Goal: Task Accomplishment & Management: Use online tool/utility

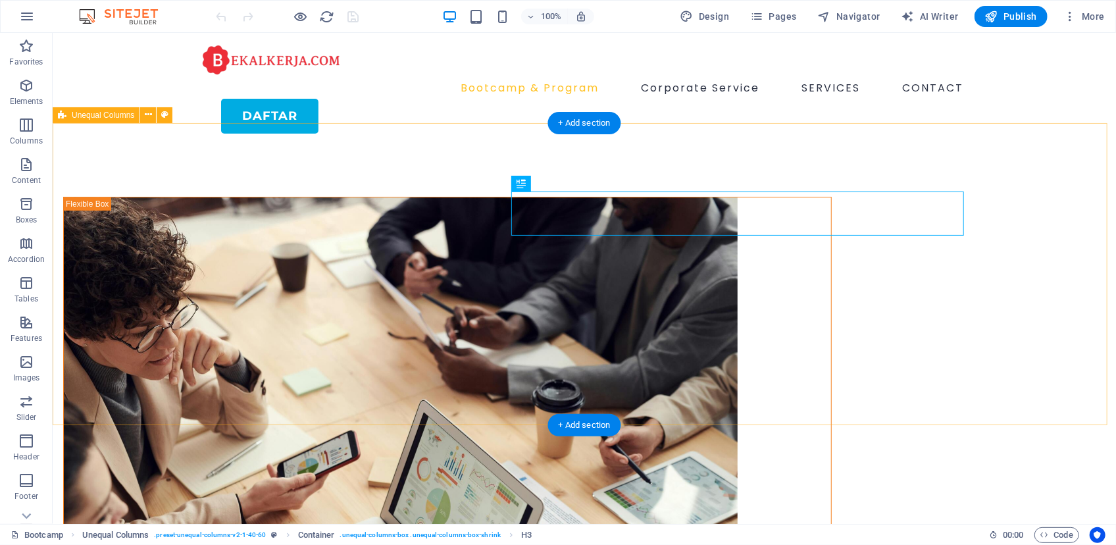
click at [814, 392] on div "[DOMAIN_NAME] for bussines Kuasai Ratusan Skill, Bangun Portfolio & Bersertifik…" at bounding box center [583, 495] width 1063 height 704
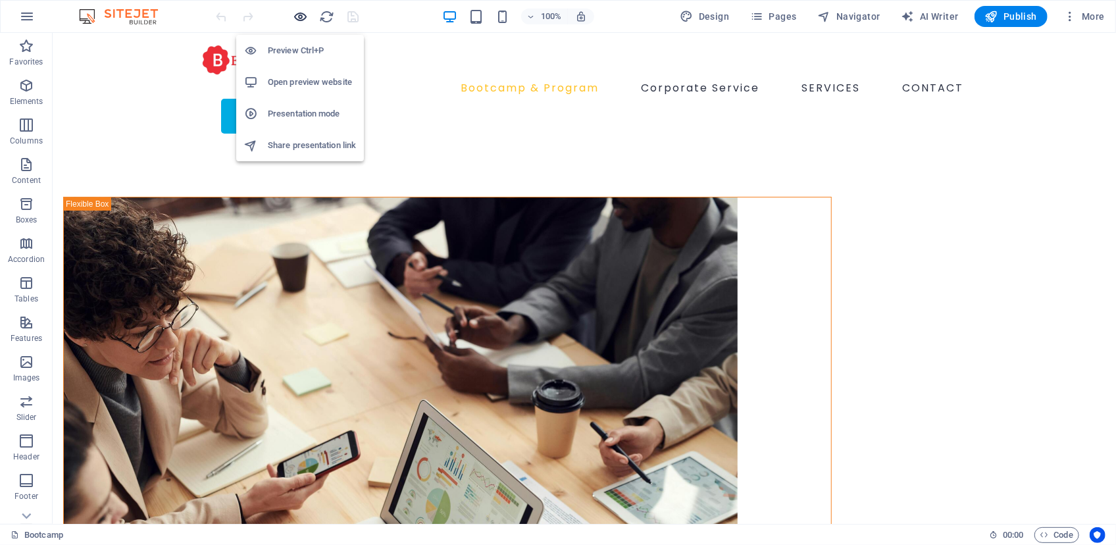
click at [303, 20] on icon "button" at bounding box center [300, 16] width 15 height 15
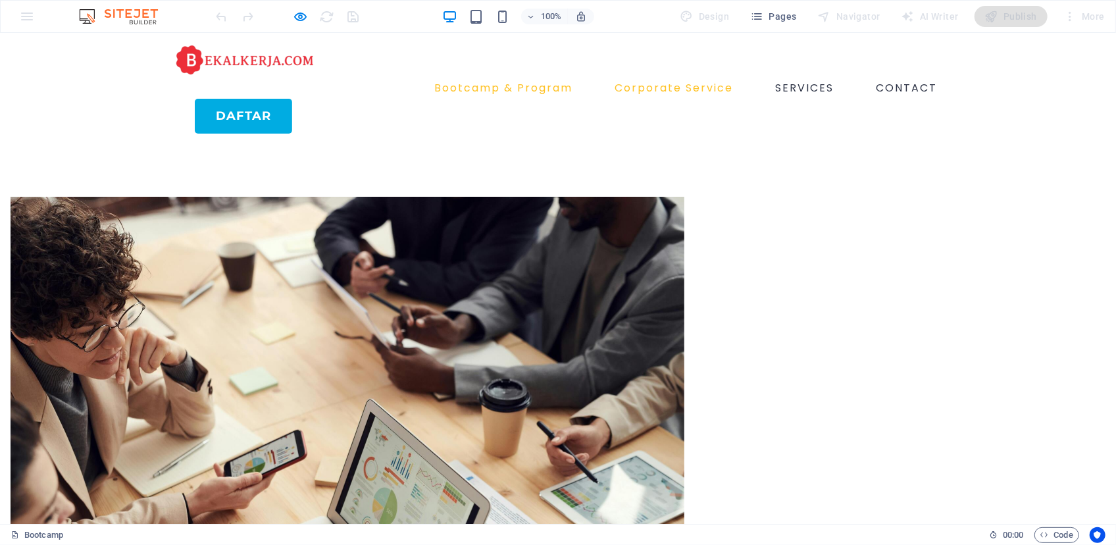
click at [660, 77] on link "Corporate Service" at bounding box center [673, 87] width 129 height 21
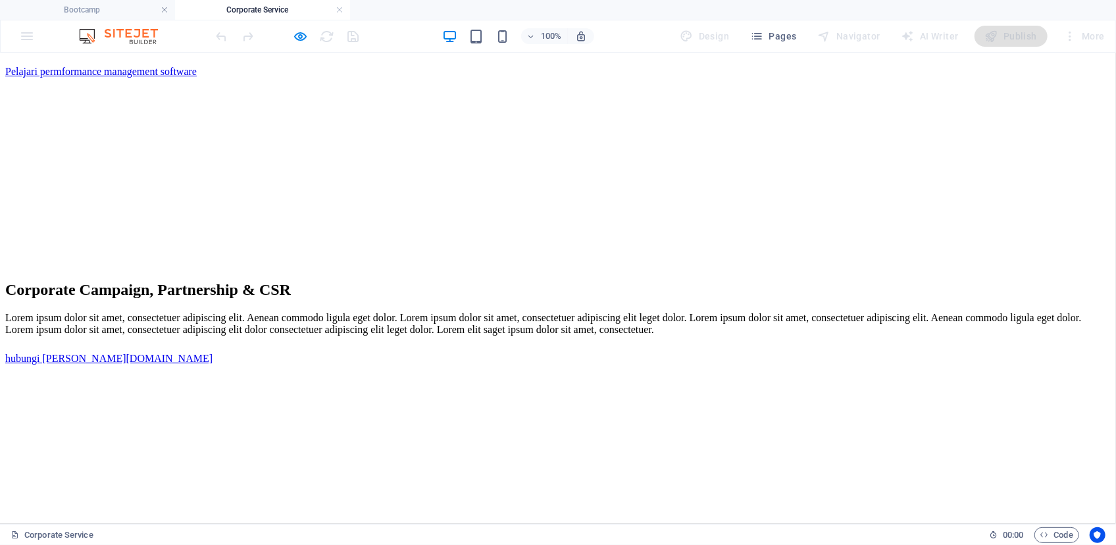
scroll to position [968, 0]
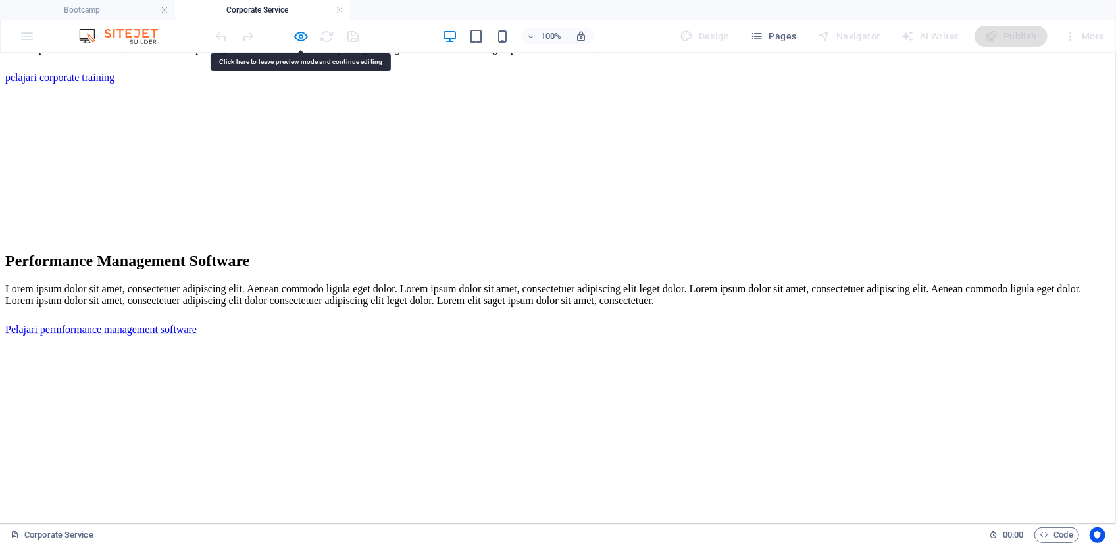
scroll to position [729, 0]
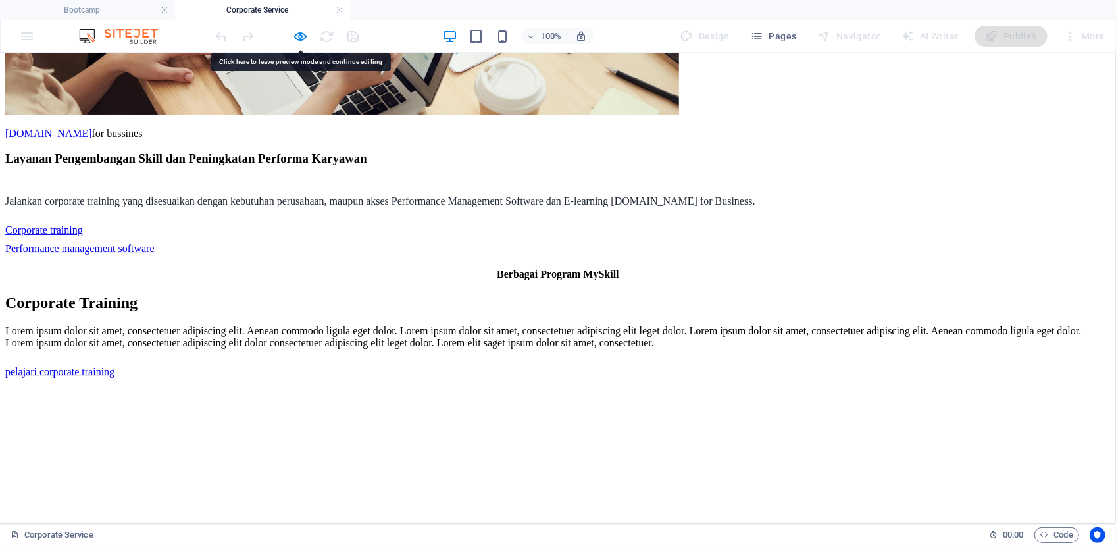
scroll to position [490, 0]
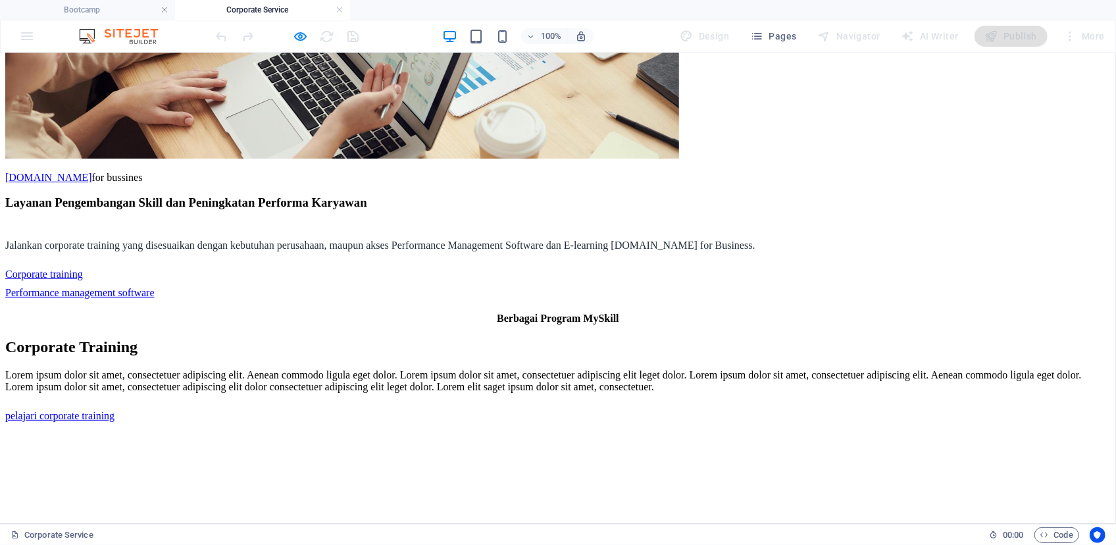
click at [340, 9] on link at bounding box center [340, 10] width 8 height 13
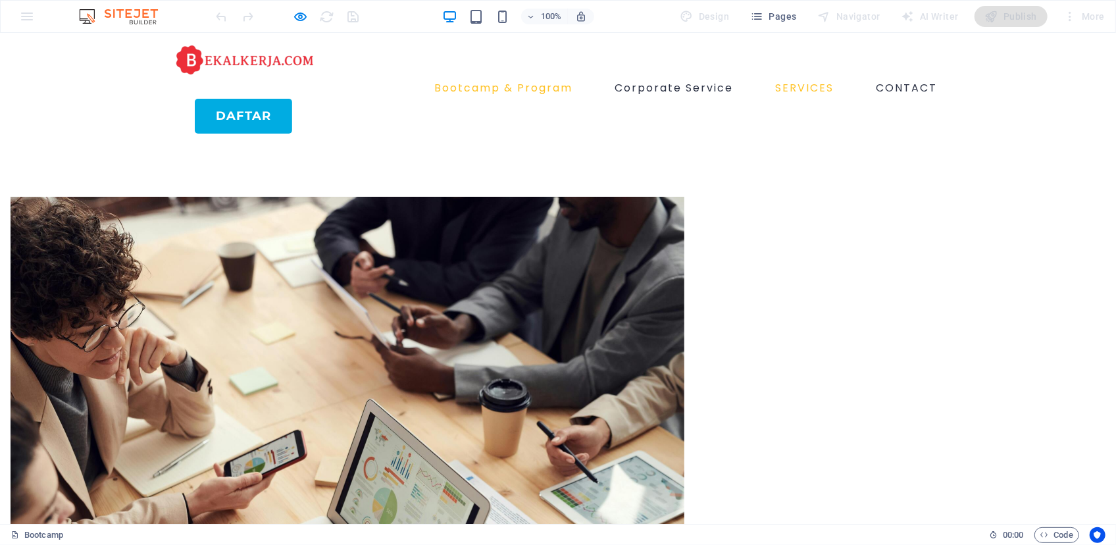
click at [793, 77] on link "SERVICES" at bounding box center [804, 87] width 69 height 21
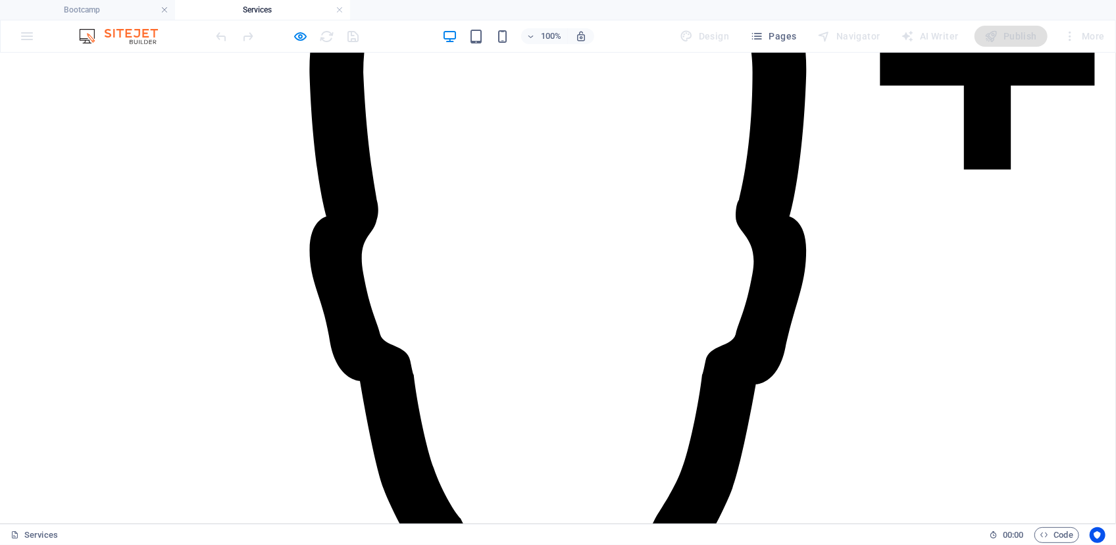
scroll to position [555, 0]
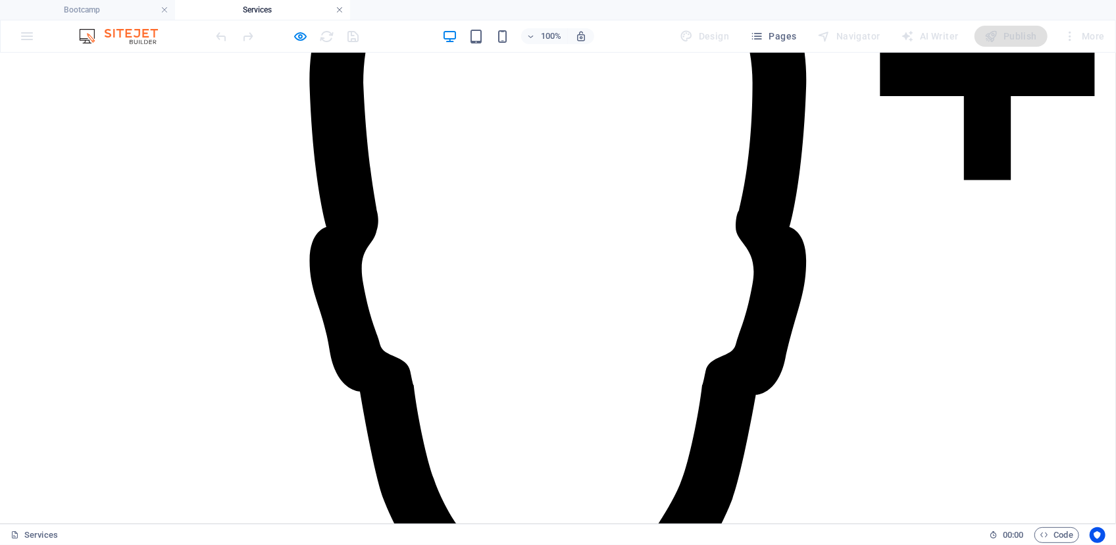
click at [340, 11] on link at bounding box center [340, 10] width 8 height 13
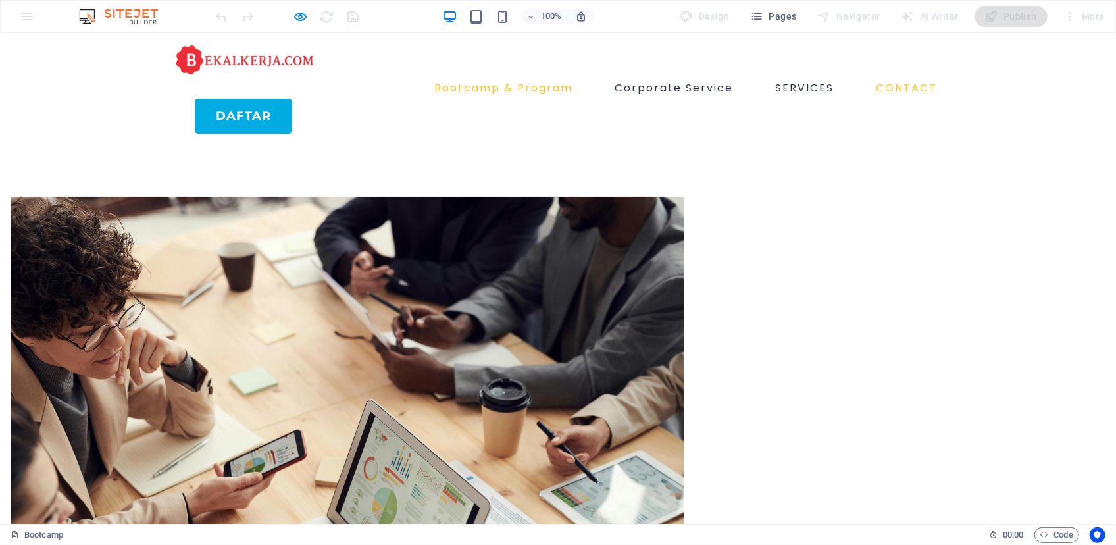
click at [898, 77] on link "CONTACT" at bounding box center [907, 87] width 72 height 21
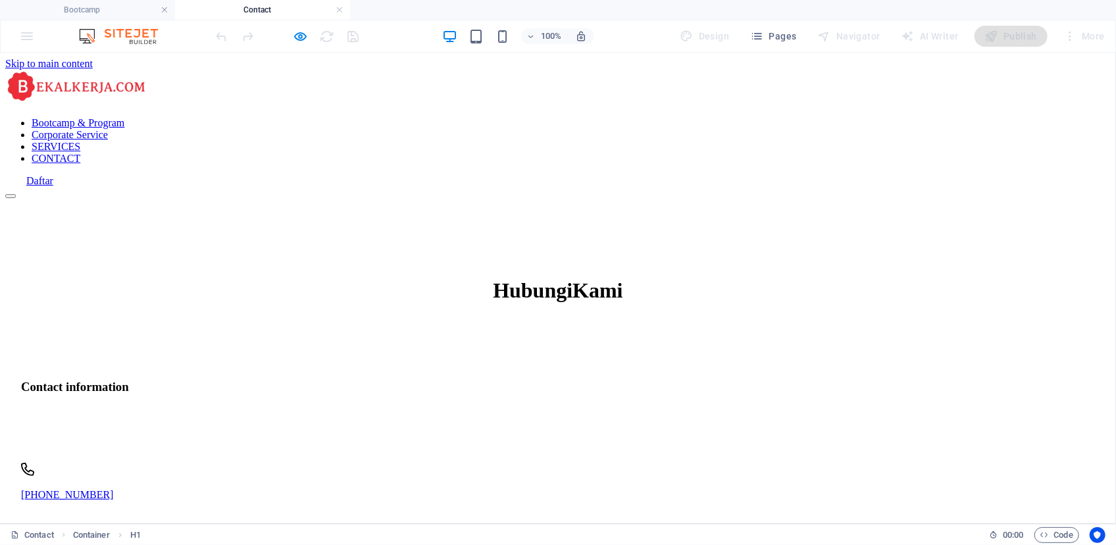
scroll to position [0, 0]
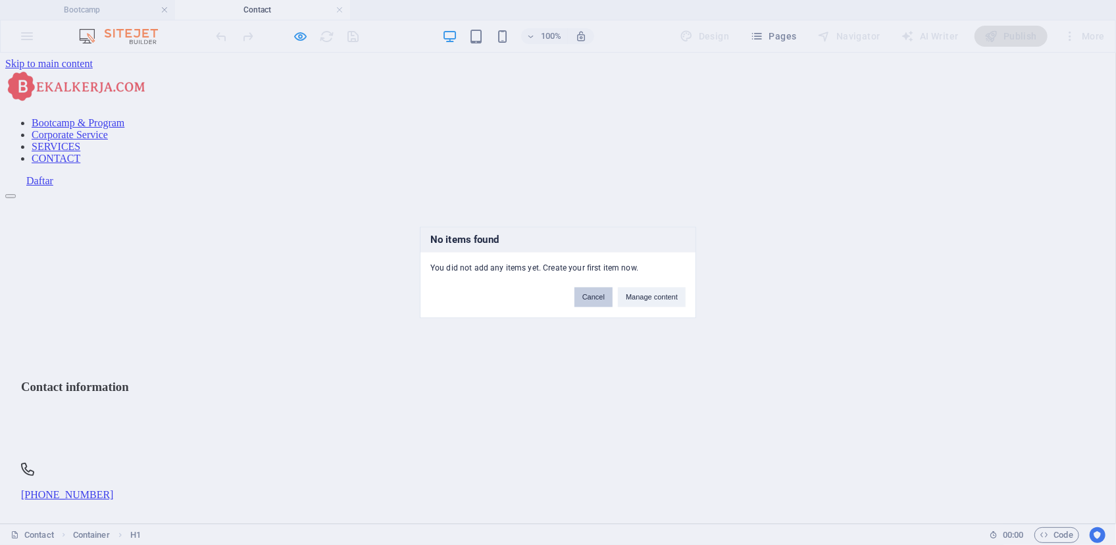
click at [602, 301] on button "Cancel" at bounding box center [593, 298] width 38 height 20
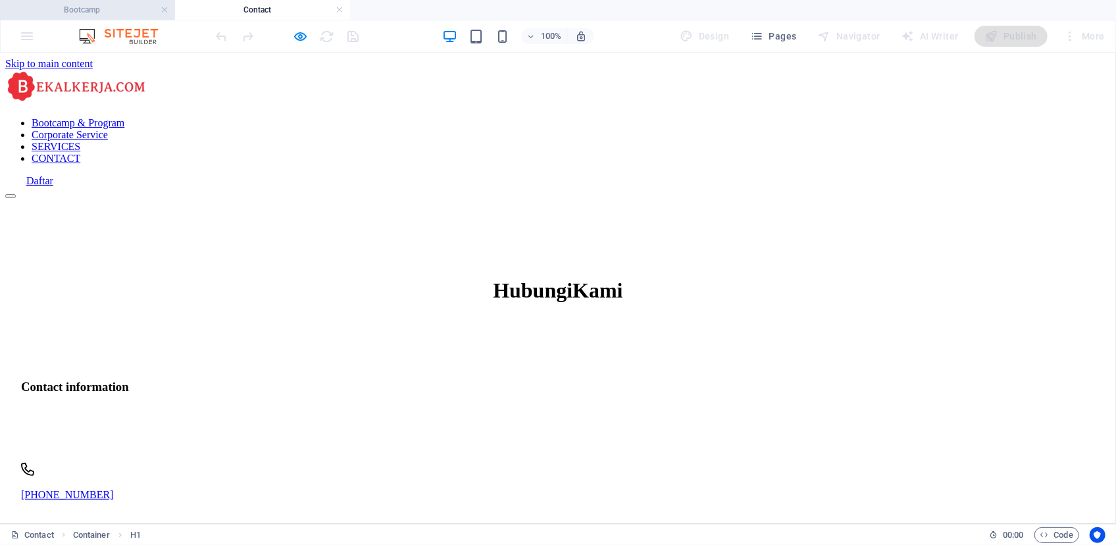
click at [104, 11] on h4 "Bootcamp" at bounding box center [87, 10] width 175 height 14
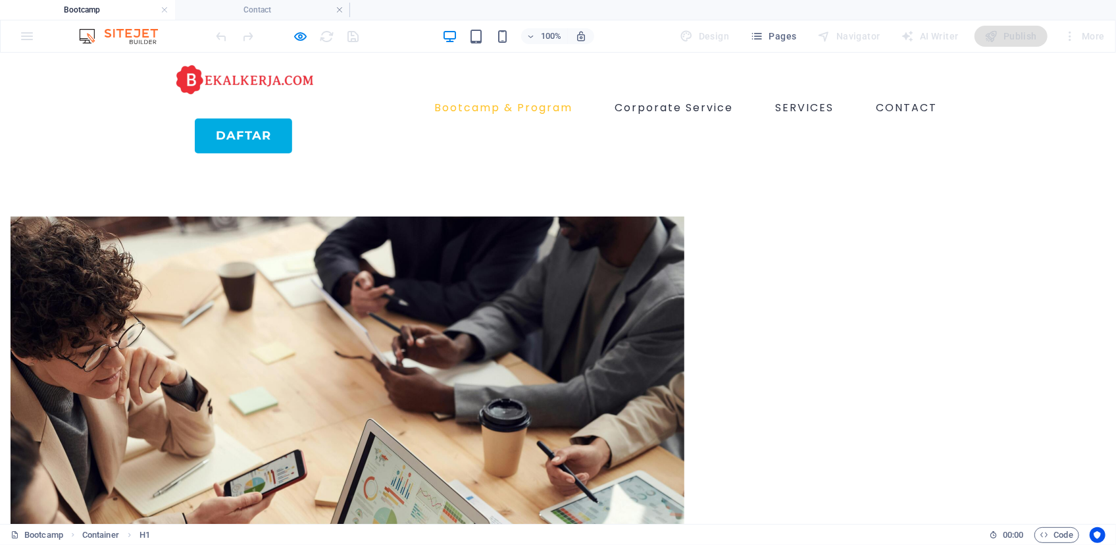
click at [360, 255] on img at bounding box center [348, 440] width 674 height 449
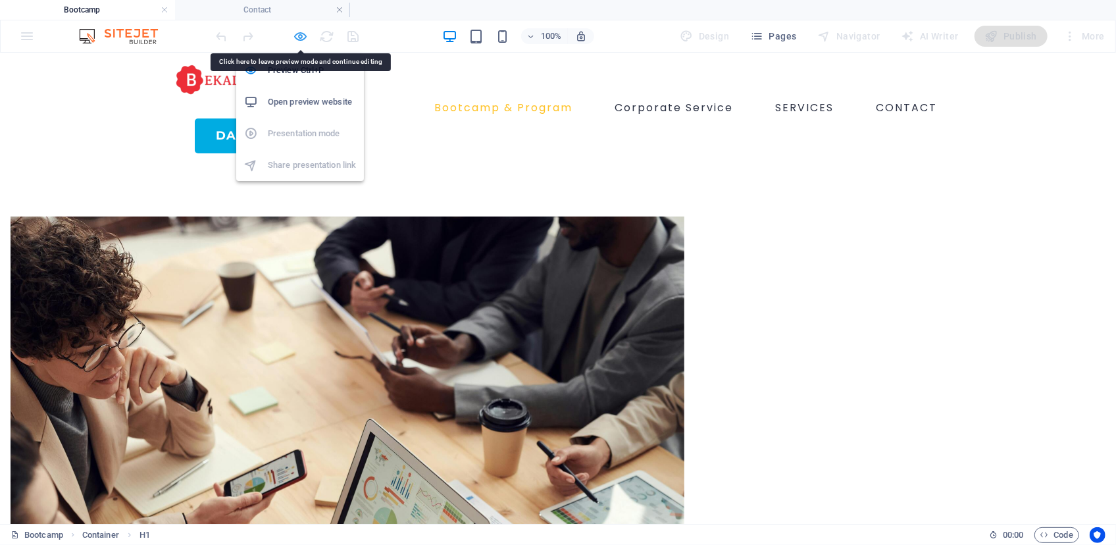
click at [302, 38] on icon "button" at bounding box center [300, 36] width 15 height 15
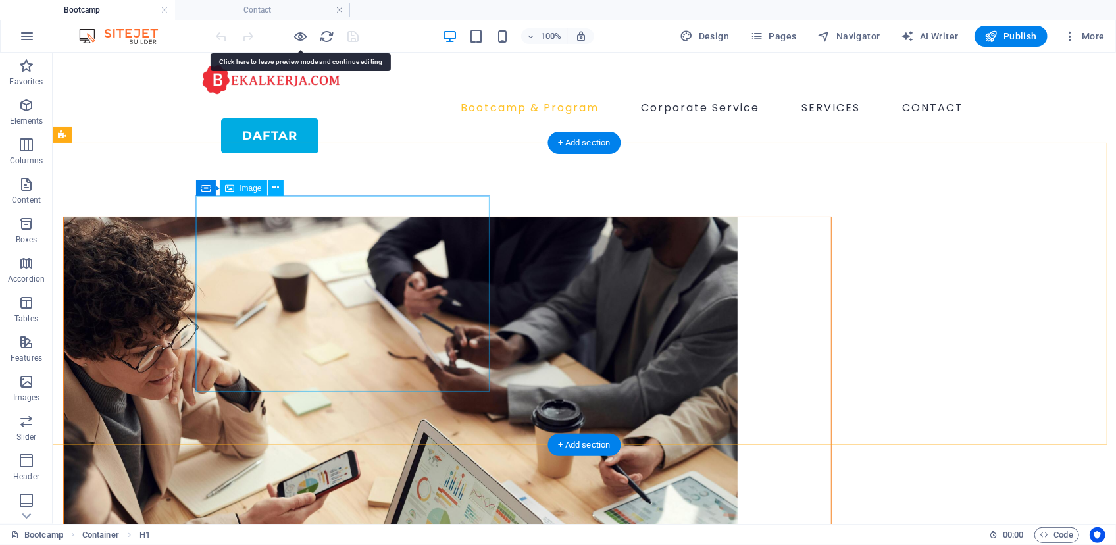
click at [355, 244] on figure at bounding box center [446, 440] width 767 height 449
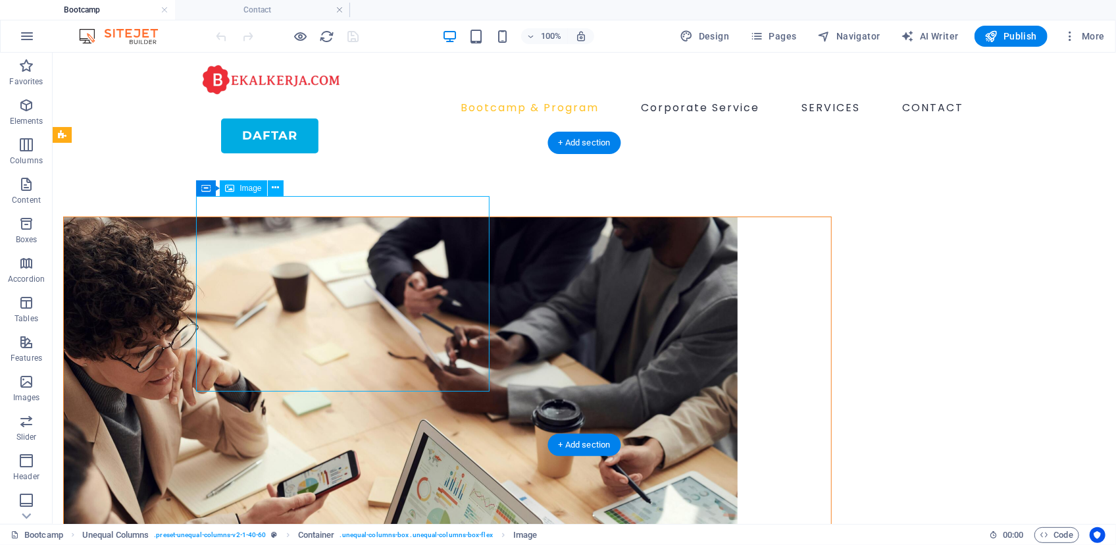
click at [355, 244] on figure at bounding box center [446, 440] width 767 height 449
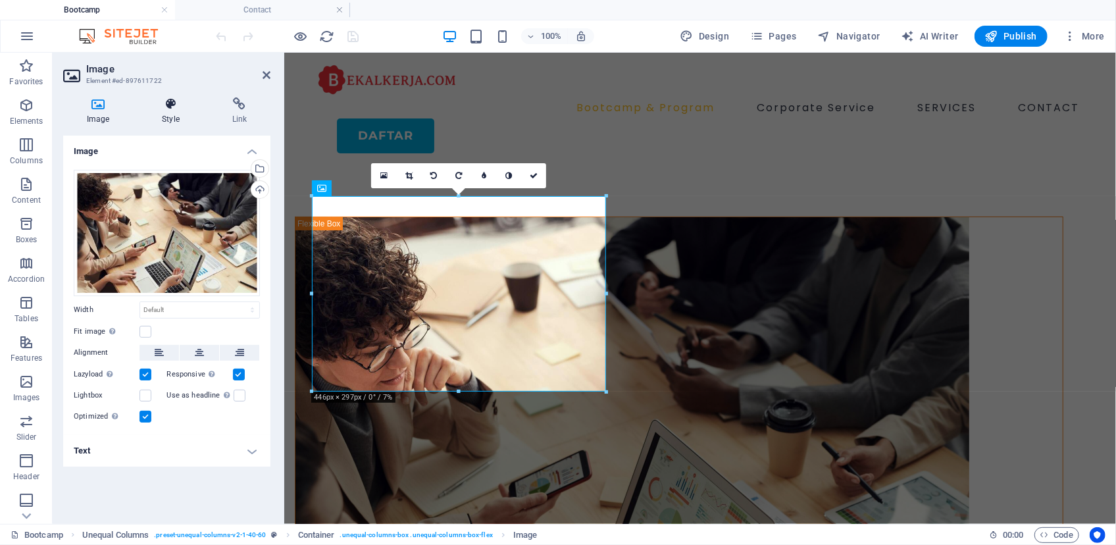
click at [170, 118] on h4 "Style" at bounding box center [173, 111] width 70 height 28
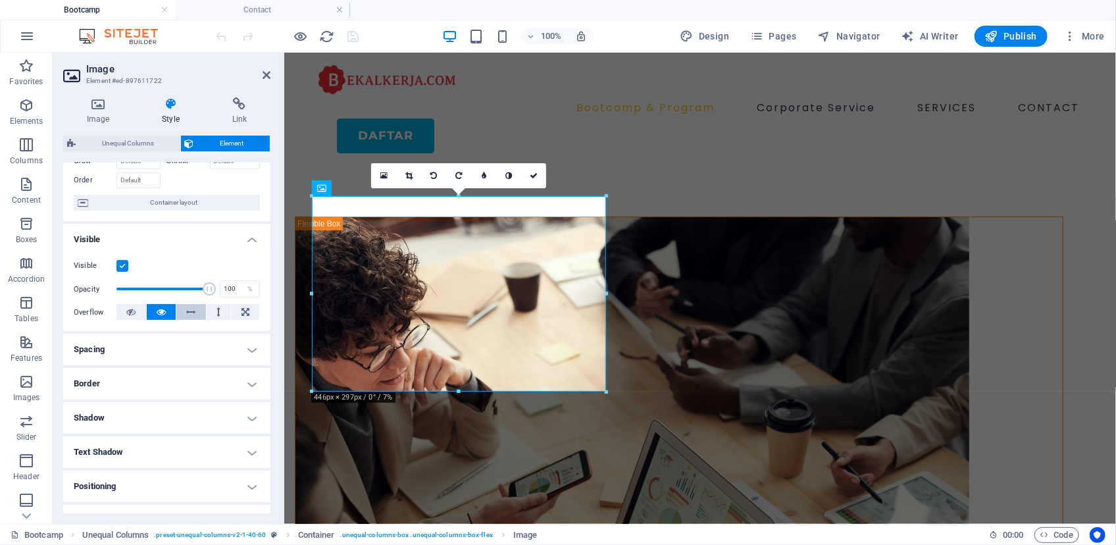
scroll to position [179, 0]
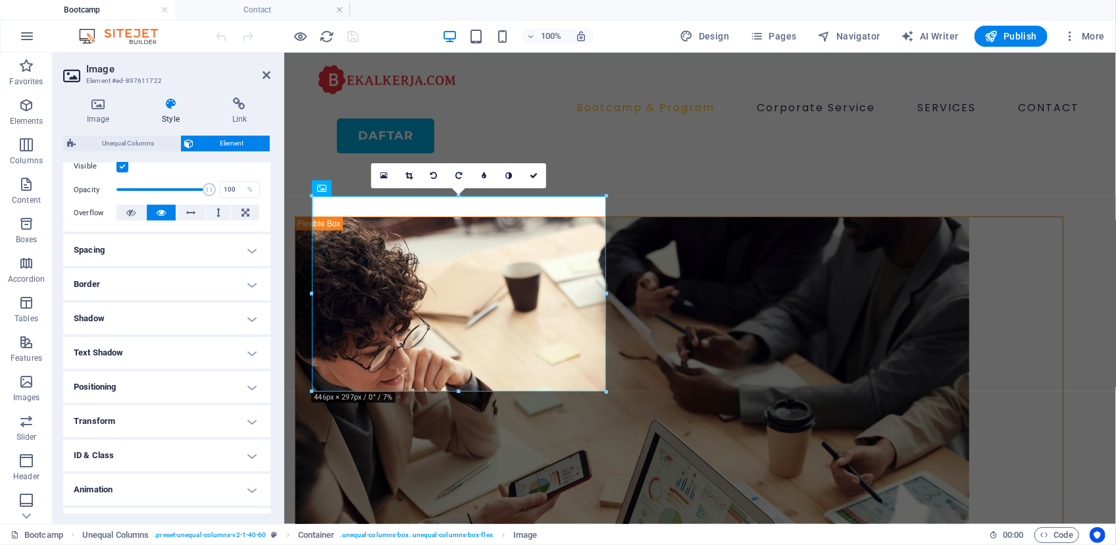
click at [200, 281] on h4 "Border" at bounding box center [166, 284] width 207 height 32
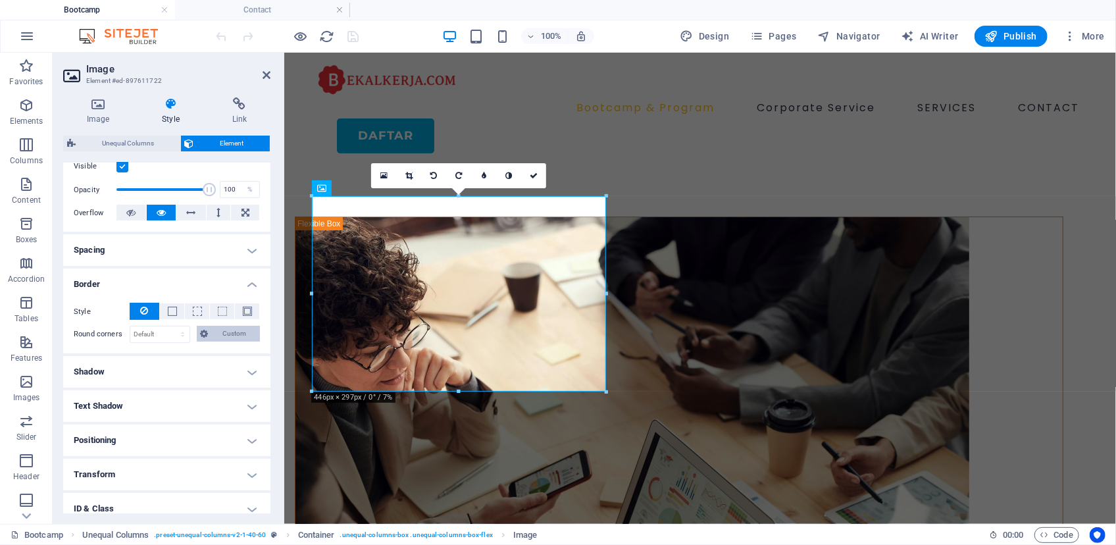
click at [204, 329] on icon at bounding box center [205, 334] width 8 height 16
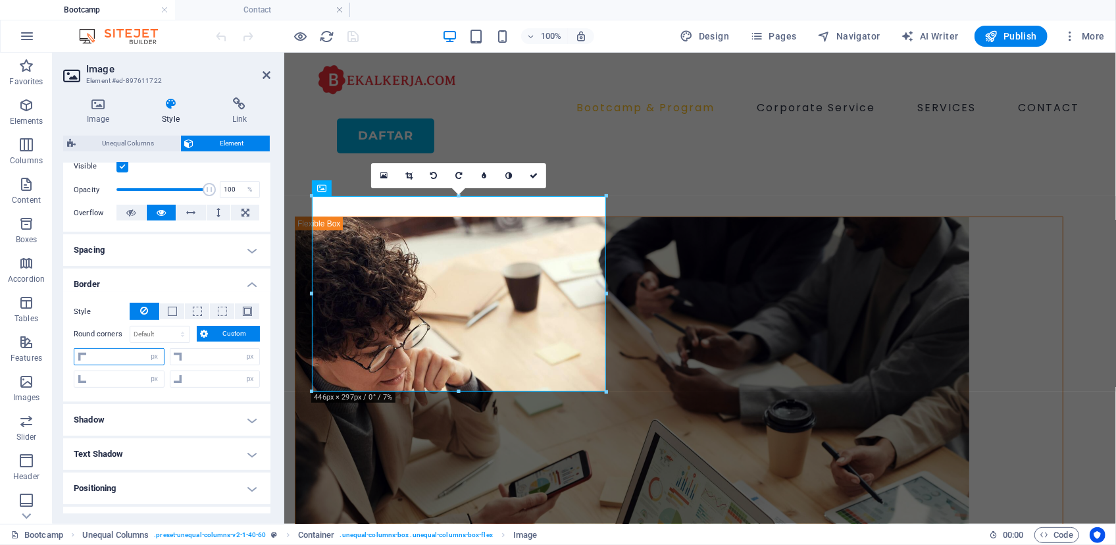
click at [124, 356] on input "number" at bounding box center [127, 357] width 74 height 16
type input "15"
type input "0"
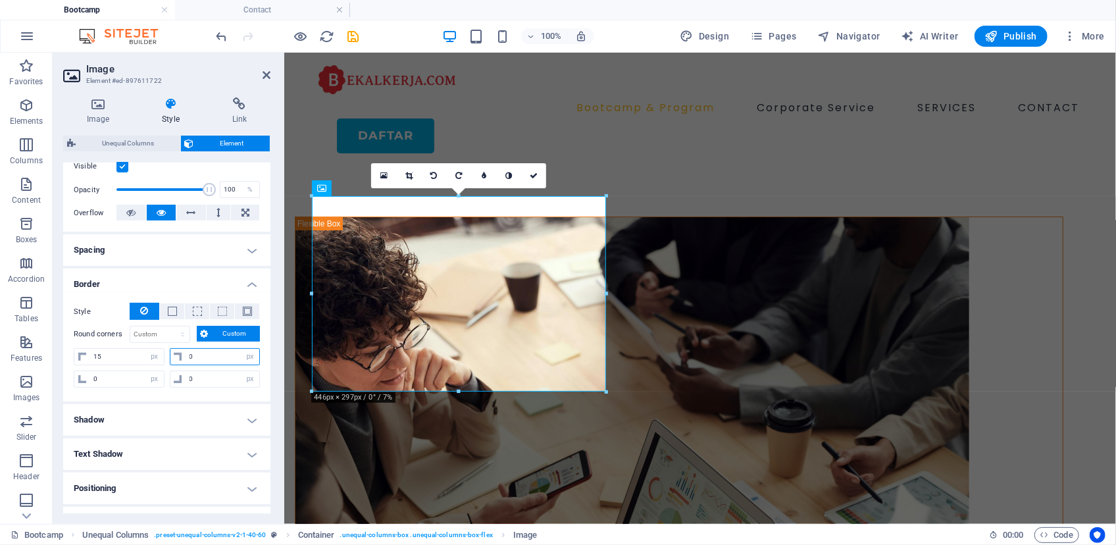
click at [216, 359] on input "0" at bounding box center [223, 357] width 74 height 16
type input "15"
drag, startPoint x: 222, startPoint y: 348, endPoint x: 213, endPoint y: 355, distance: 11.3
click at [218, 350] on div "15 px rem % vh vw" at bounding box center [215, 356] width 91 height 17
drag, startPoint x: 216, startPoint y: 357, endPoint x: 140, endPoint y: 356, distance: 76.3
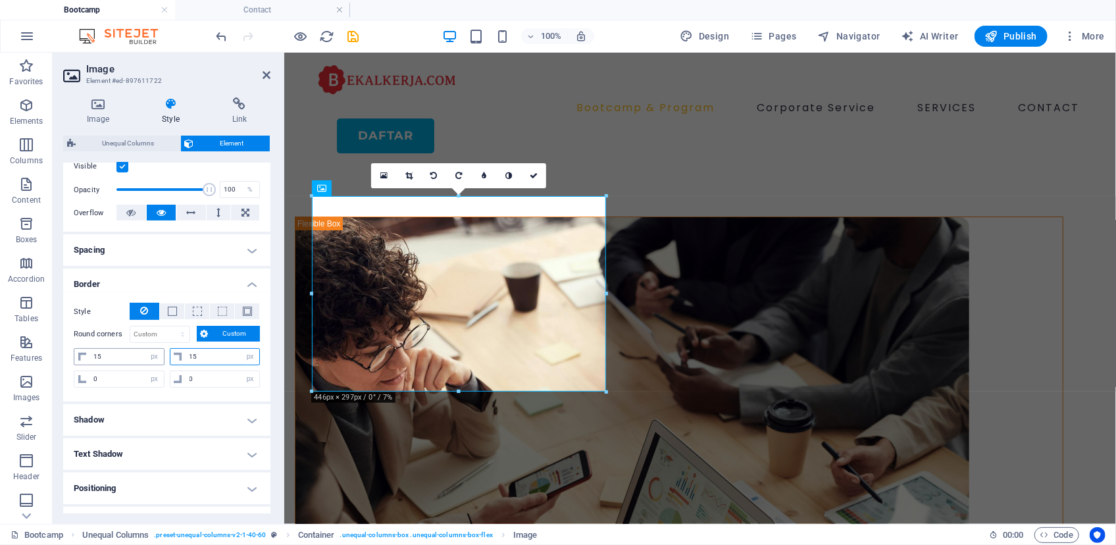
click at [140, 356] on div "15 px rem % vh vw 15 px rem % vh vw" at bounding box center [167, 358] width 186 height 20
click at [205, 379] on input "0" at bounding box center [223, 379] width 74 height 16
type input "15"
click at [107, 379] on input "0" at bounding box center [127, 379] width 74 height 16
type input "015"
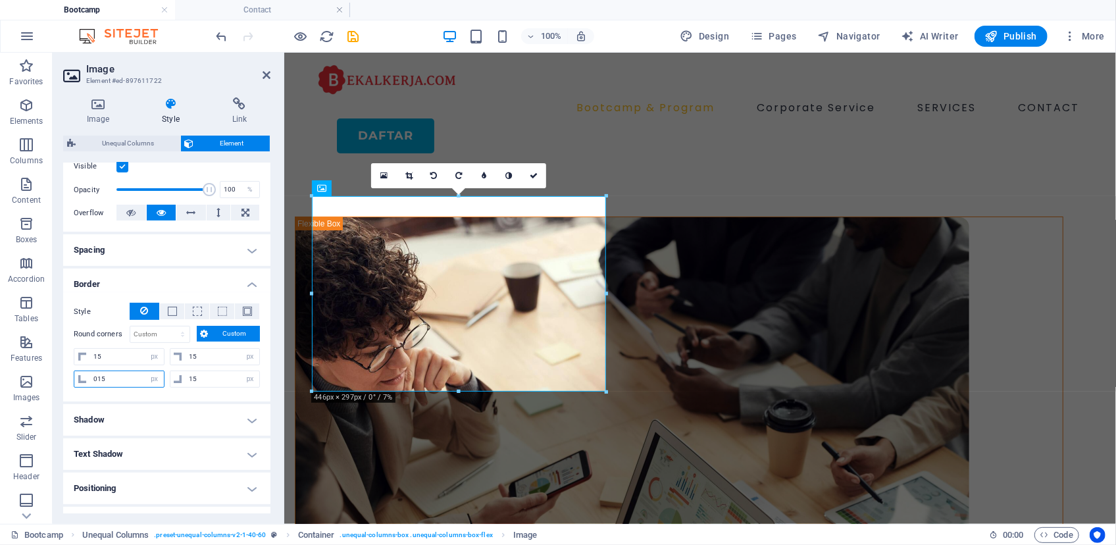
type input "15"
select select "px"
type input "15"
click at [302, 438] on div "[DOMAIN_NAME] for bussines Kuasai Ratusan Skill, Bangun Portfolio & Bersertifik…" at bounding box center [700, 515] width 832 height 704
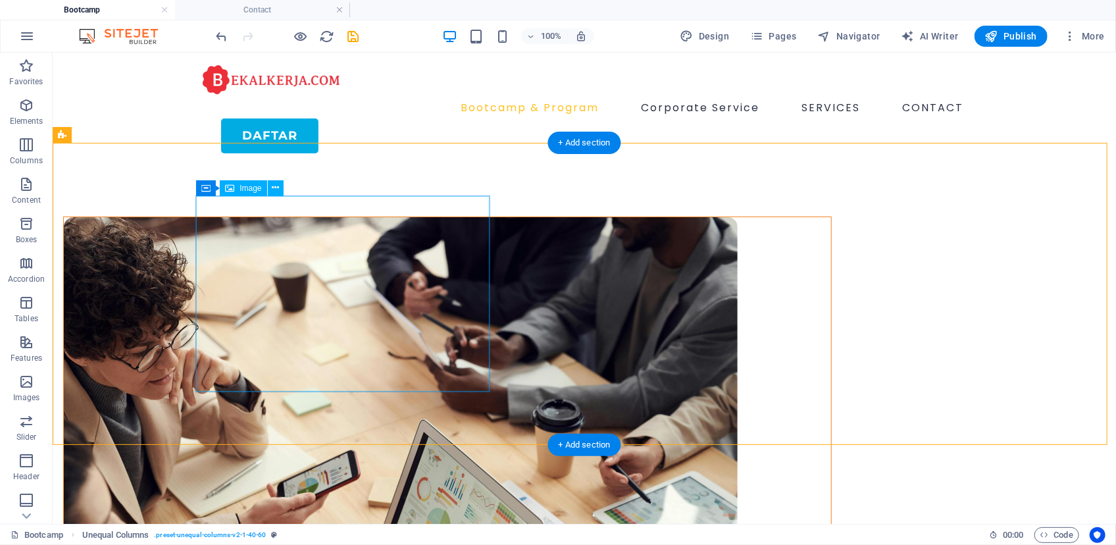
click at [301, 329] on figure at bounding box center [446, 440] width 767 height 449
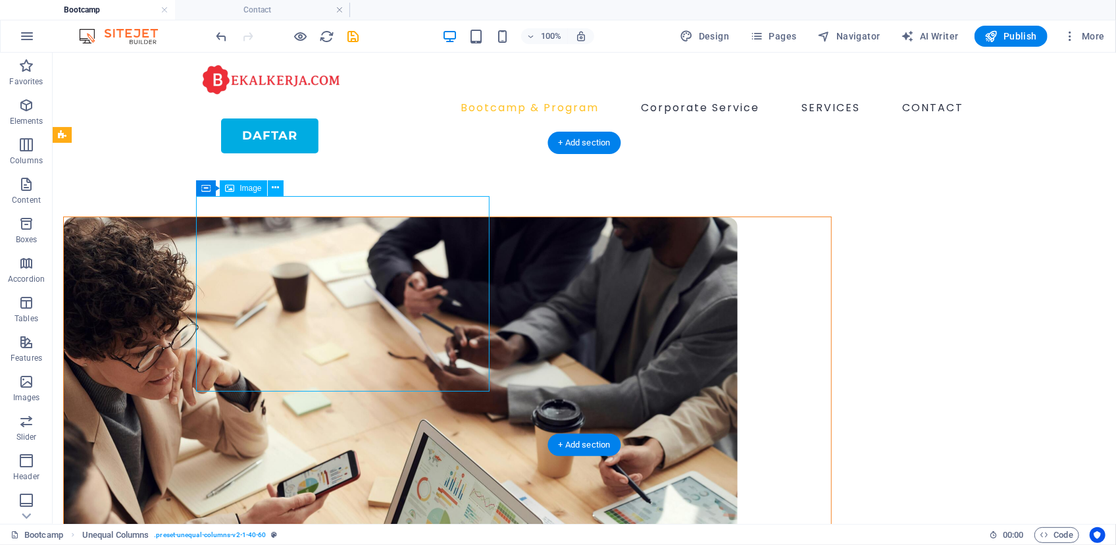
click at [301, 329] on figure at bounding box center [446, 440] width 767 height 449
select select "px"
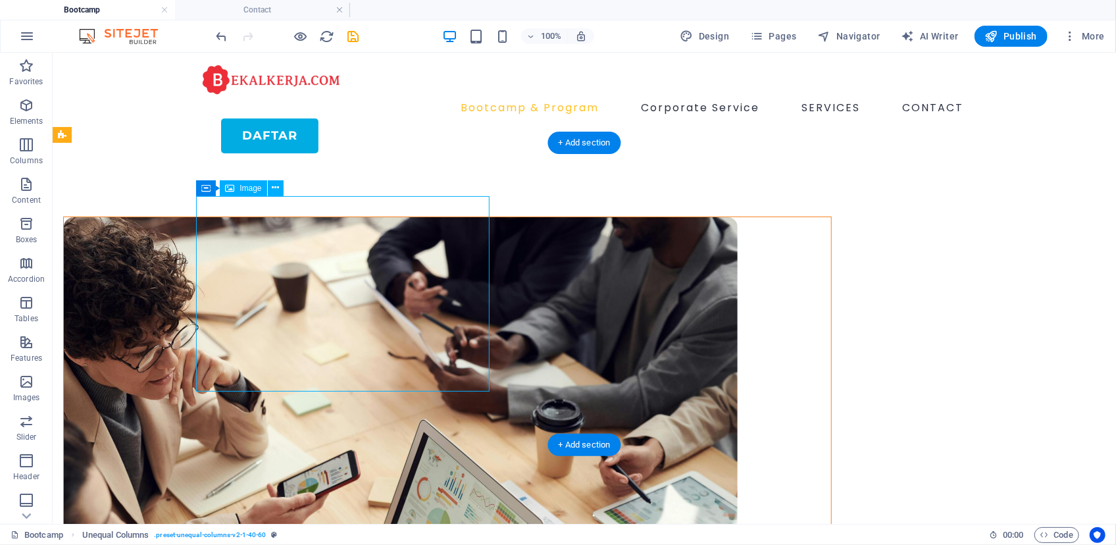
select select "px"
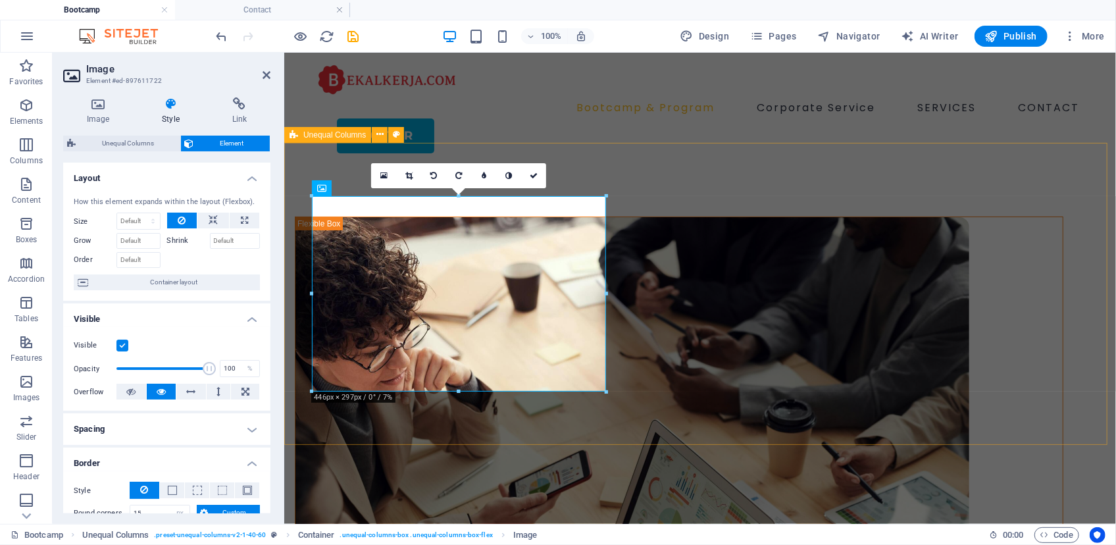
click at [352, 422] on div "[DOMAIN_NAME] for bussines Kuasai Ratusan Skill, Bangun Portfolio & Bersertifik…" at bounding box center [700, 515] width 832 height 704
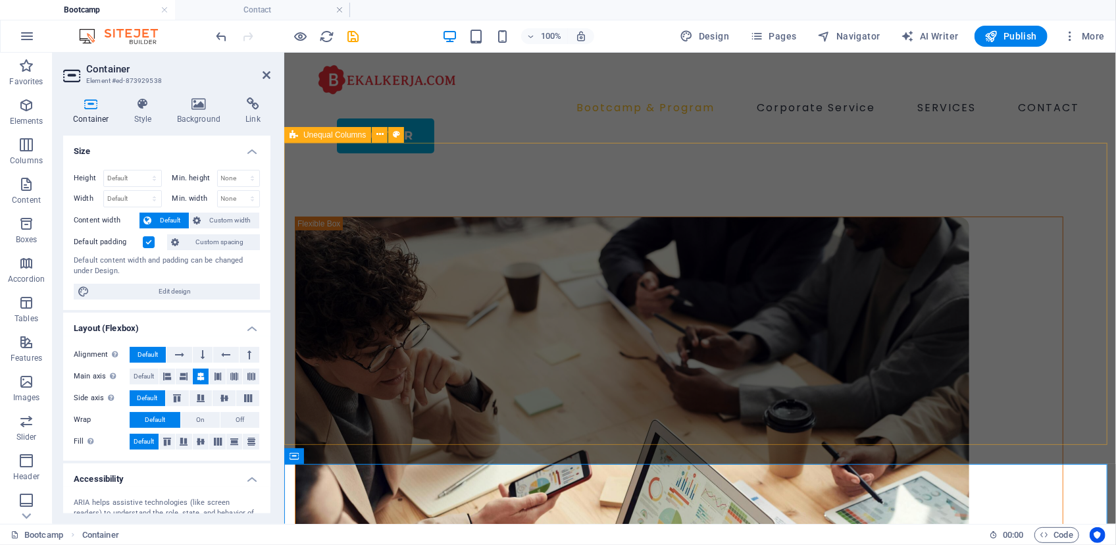
click at [479, 414] on div "[DOMAIN_NAME] for bussines Kuasai Ratusan Skill, Bangun Portfolio & Bersertifik…" at bounding box center [700, 515] width 832 height 704
click at [480, 414] on div "[DOMAIN_NAME] for bussines Kuasai Ratusan Skill, Bangun Portfolio & Bersertifik…" at bounding box center [700, 515] width 832 height 704
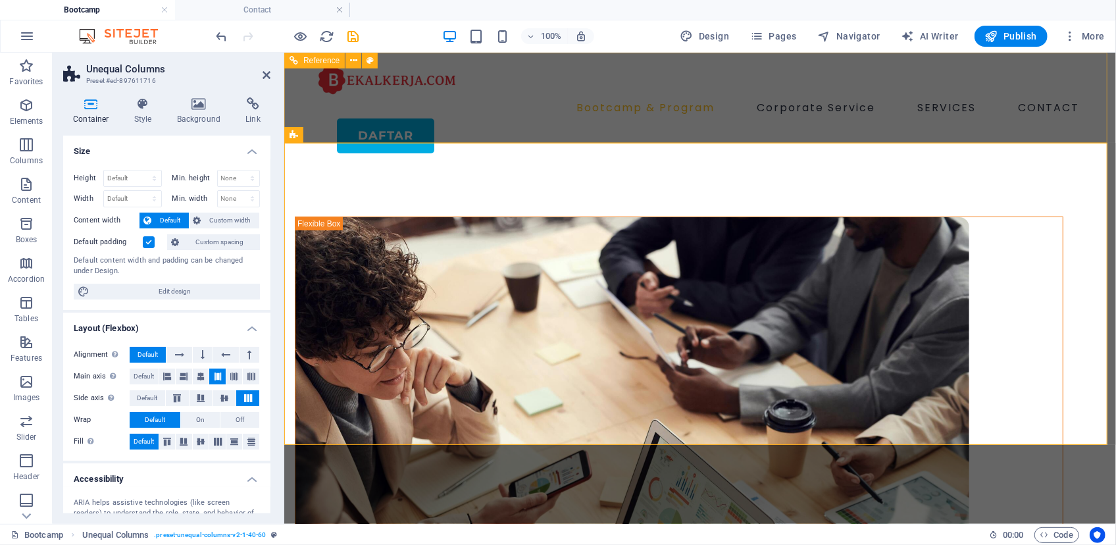
click at [630, 111] on div "Bootcamp & Program Corporate Service SERVICES CONTACT Daftar" at bounding box center [700, 107] width 832 height 111
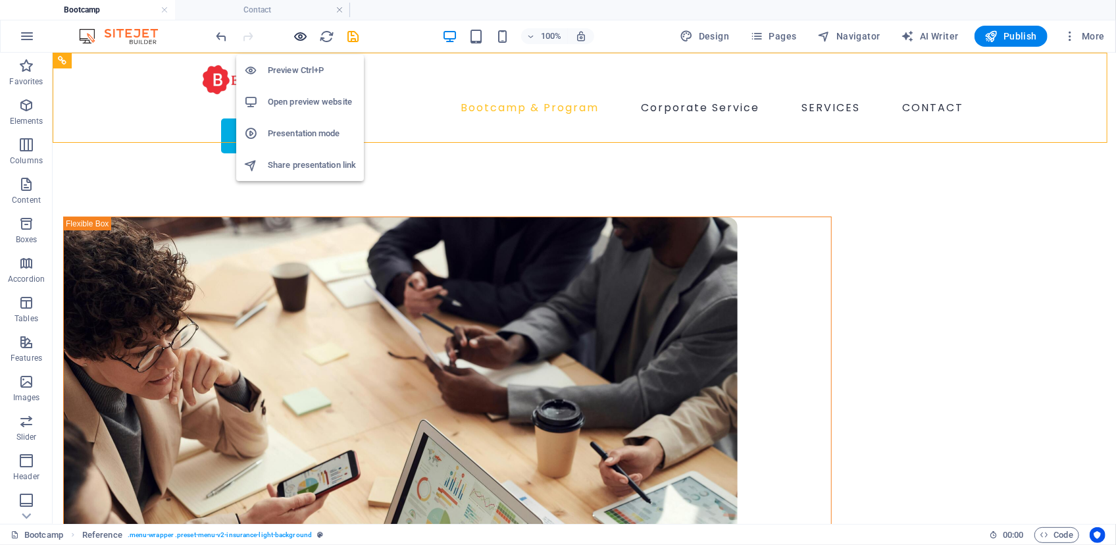
click at [302, 36] on icon "button" at bounding box center [300, 36] width 15 height 15
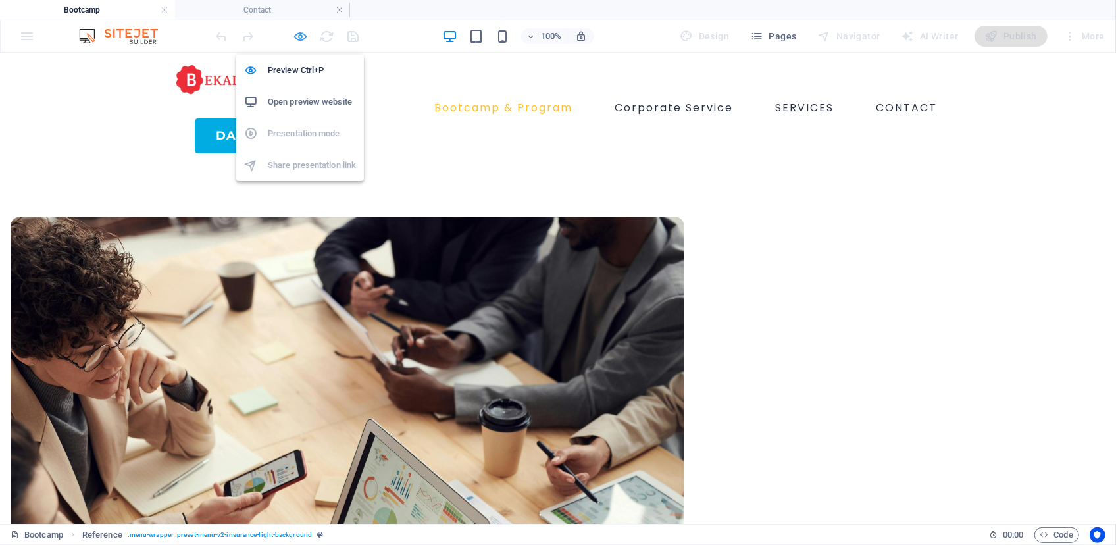
click at [302, 36] on icon "button" at bounding box center [300, 36] width 15 height 15
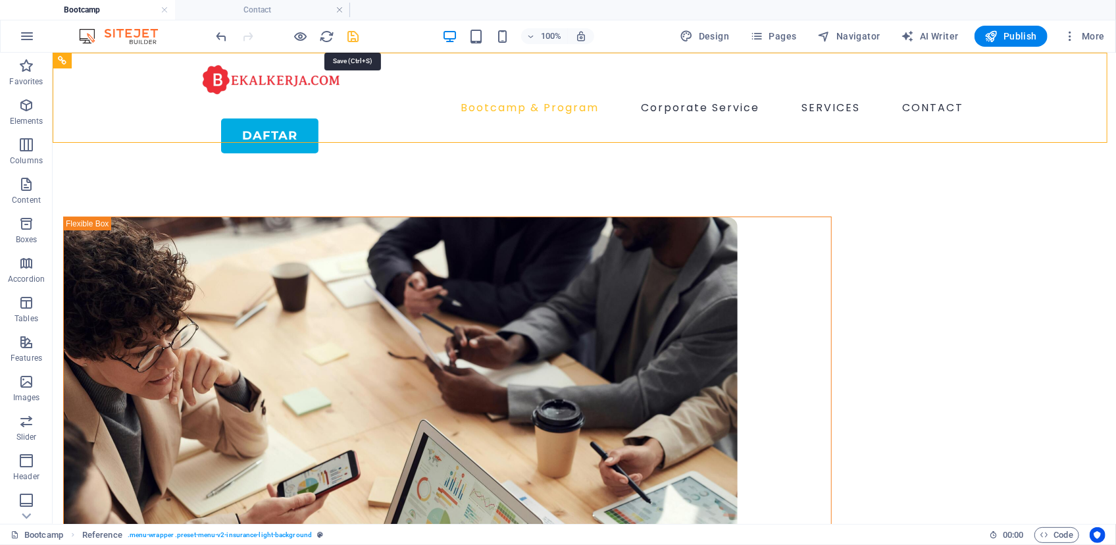
click at [352, 39] on icon "save" at bounding box center [353, 36] width 15 height 15
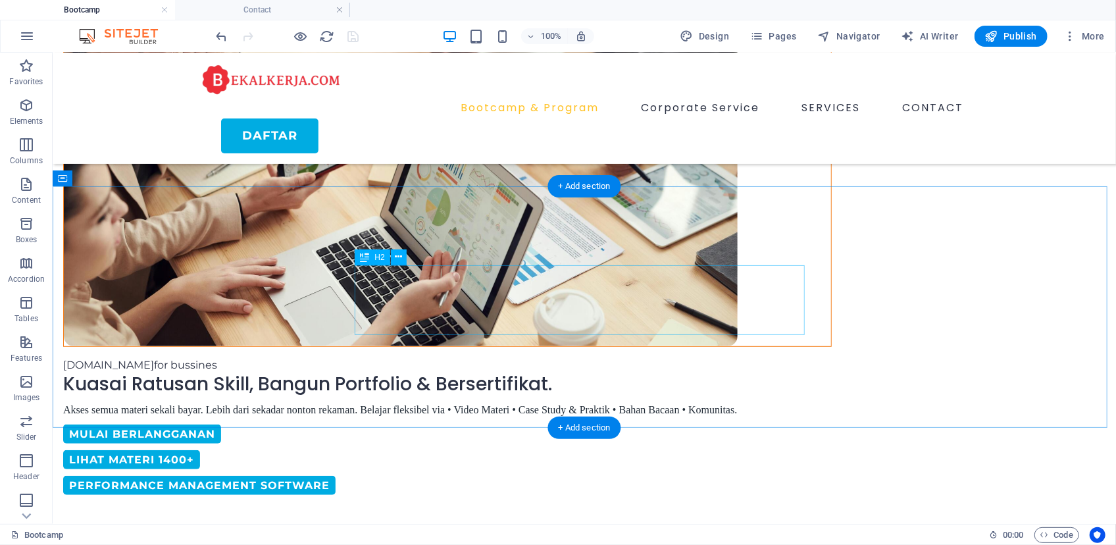
scroll to position [0, 0]
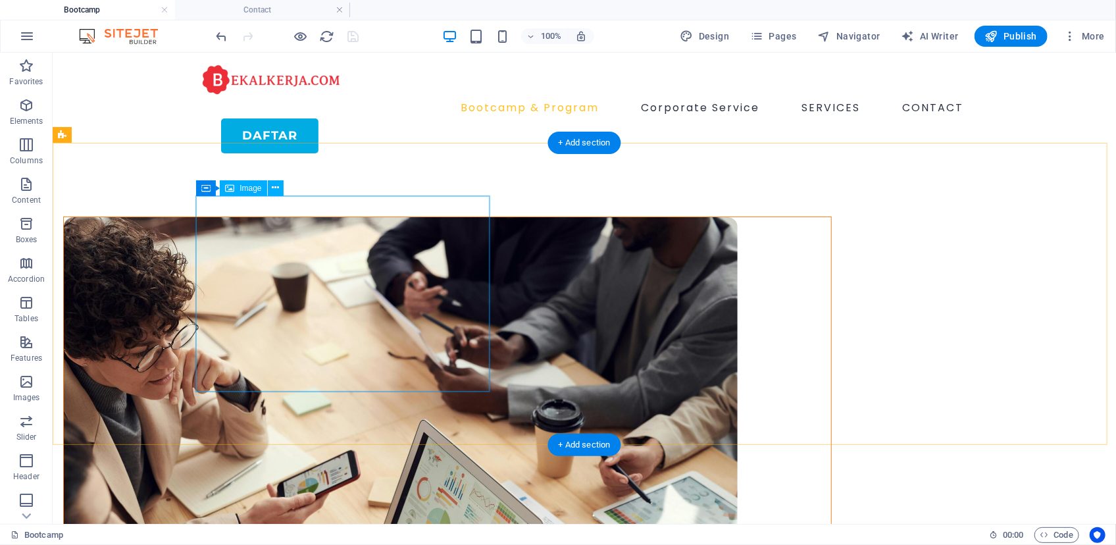
click at [403, 243] on figure at bounding box center [446, 440] width 767 height 449
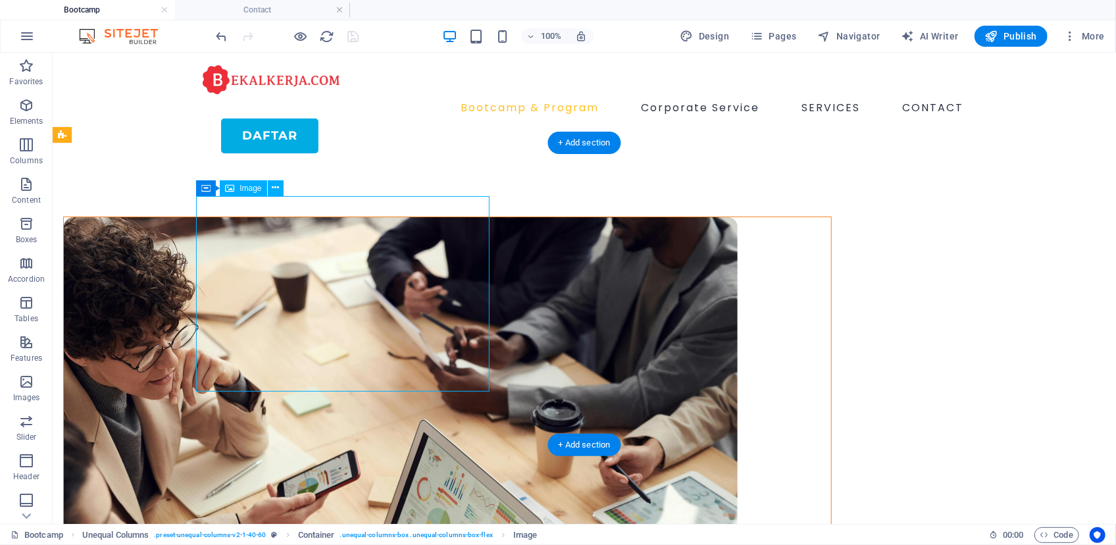
click at [403, 243] on figure at bounding box center [446, 440] width 767 height 449
select select "px"
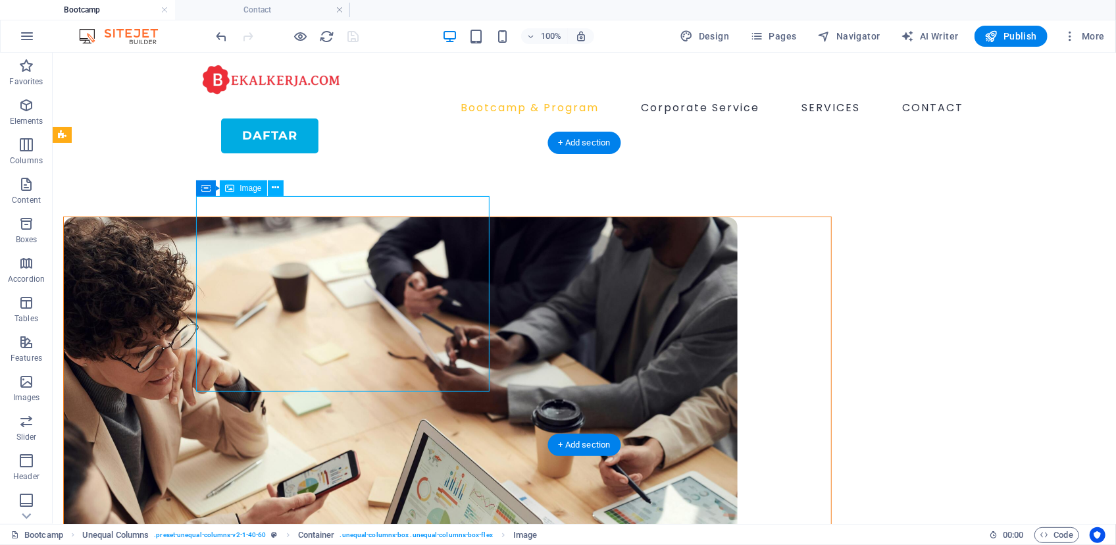
select select "px"
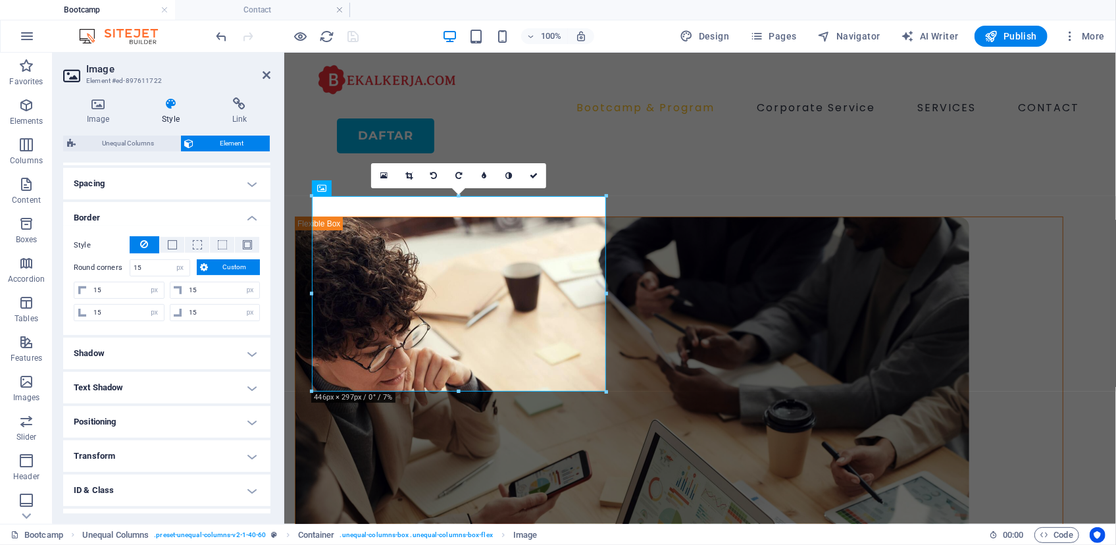
scroll to position [186, 0]
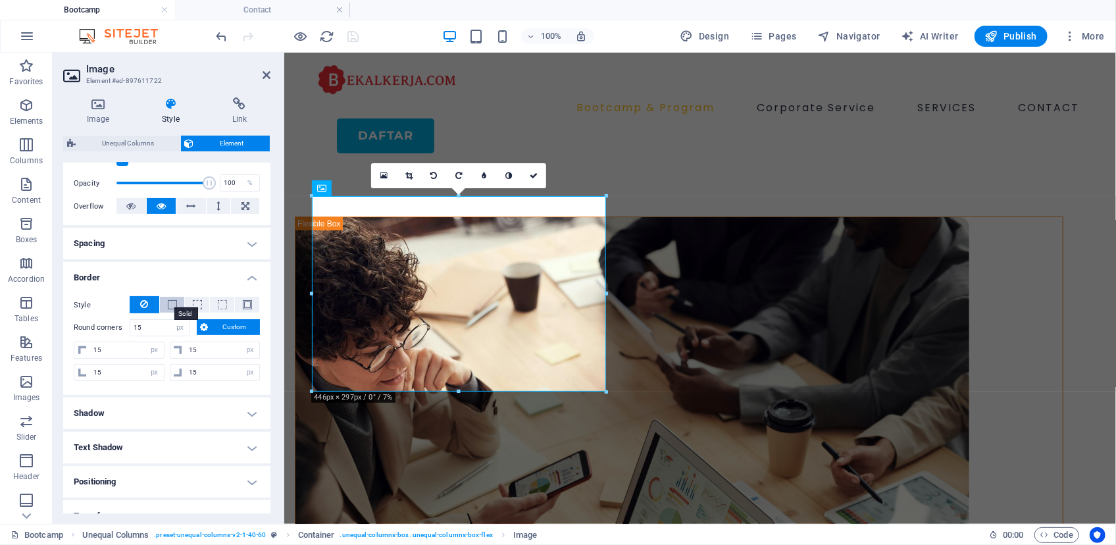
click at [173, 303] on span at bounding box center [172, 304] width 9 height 9
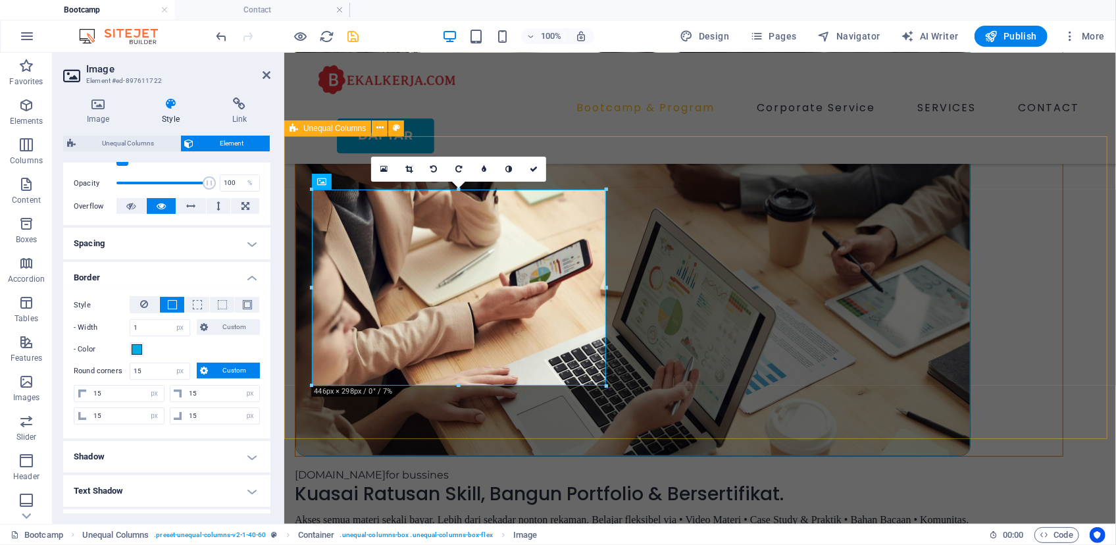
scroll to position [0, 0]
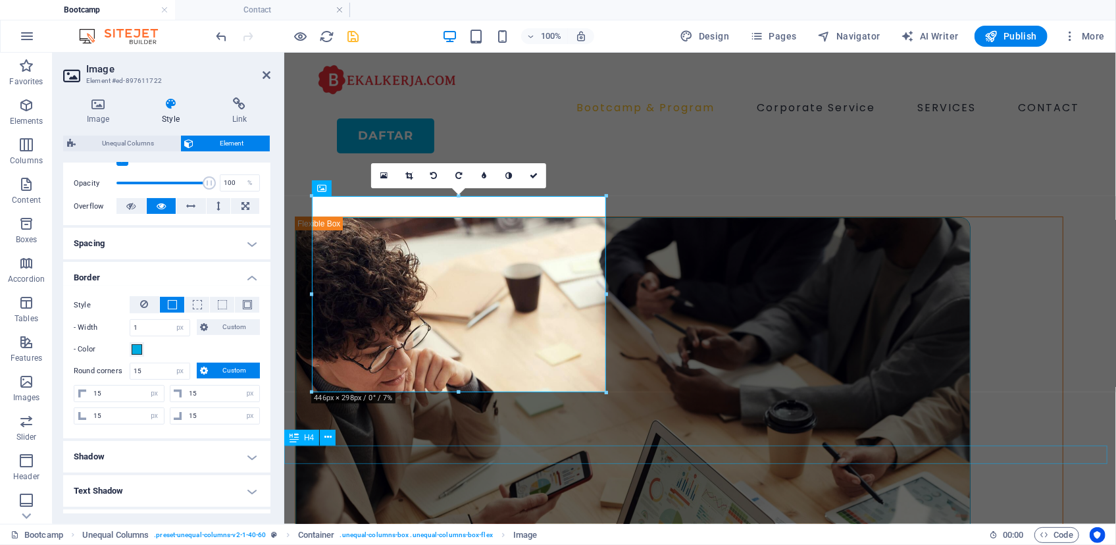
drag, startPoint x: 394, startPoint y: 457, endPoint x: 626, endPoint y: 457, distance: 232.3
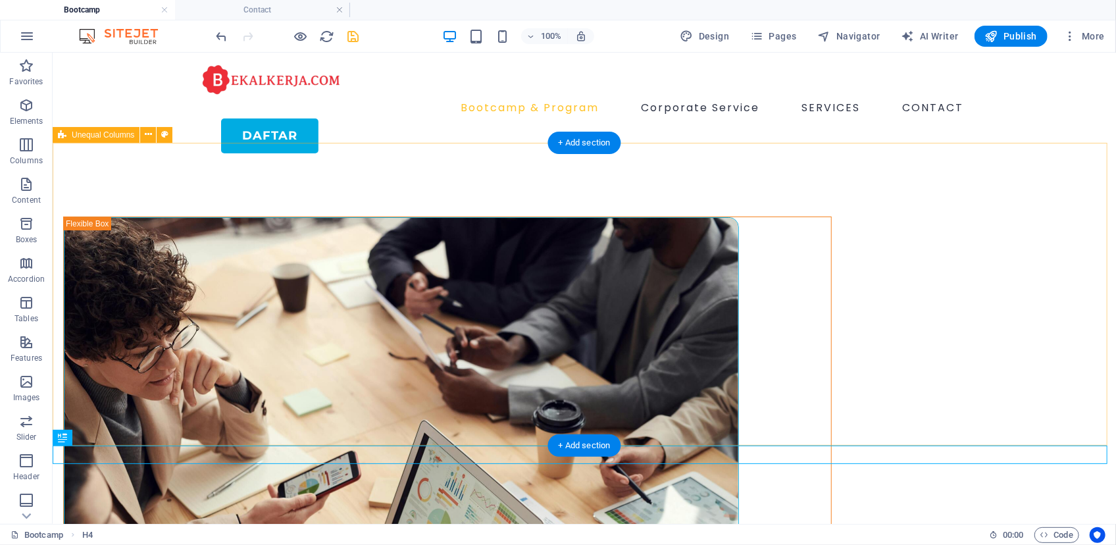
click at [401, 405] on div "[DOMAIN_NAME] for bussines Kuasai Ratusan Skill, Bangun Portfolio & Bersertifik…" at bounding box center [583, 515] width 1063 height 705
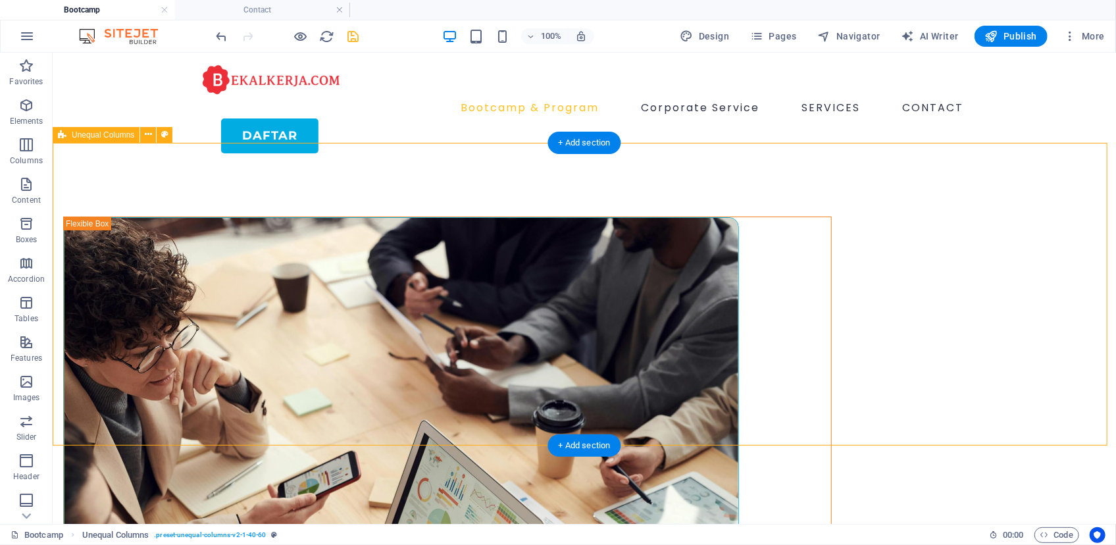
click at [401, 405] on div "[DOMAIN_NAME] for bussines Kuasai Ratusan Skill, Bangun Portfolio & Bersertifik…" at bounding box center [583, 515] width 1063 height 705
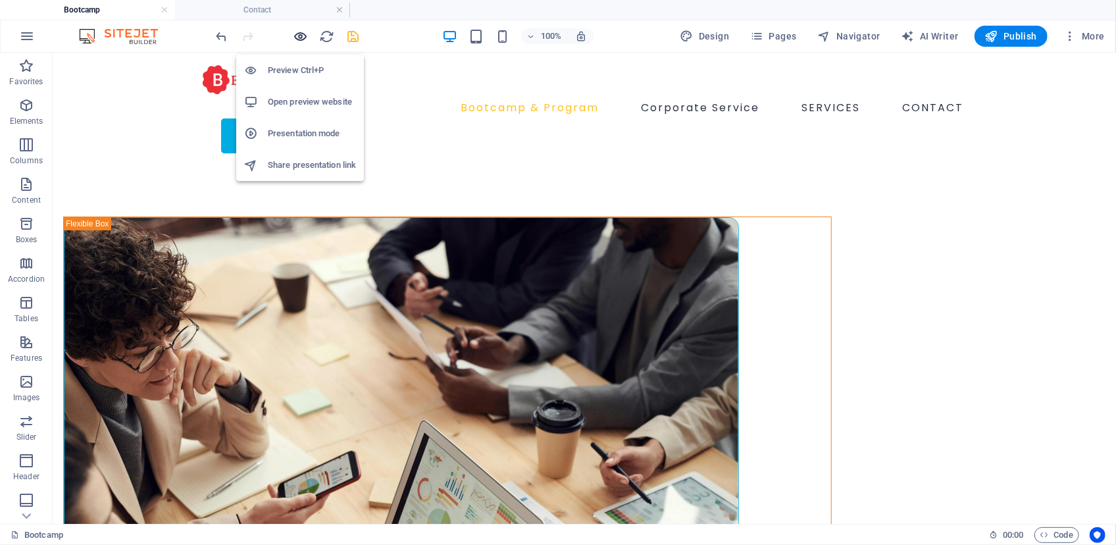
click at [302, 36] on icon "button" at bounding box center [300, 36] width 15 height 15
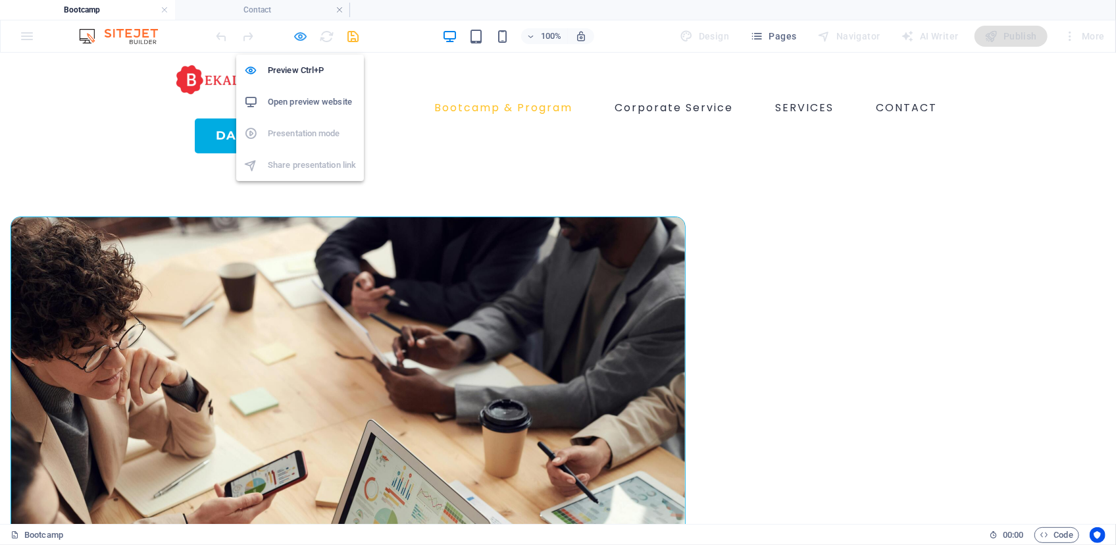
click at [299, 37] on icon "button" at bounding box center [300, 36] width 15 height 15
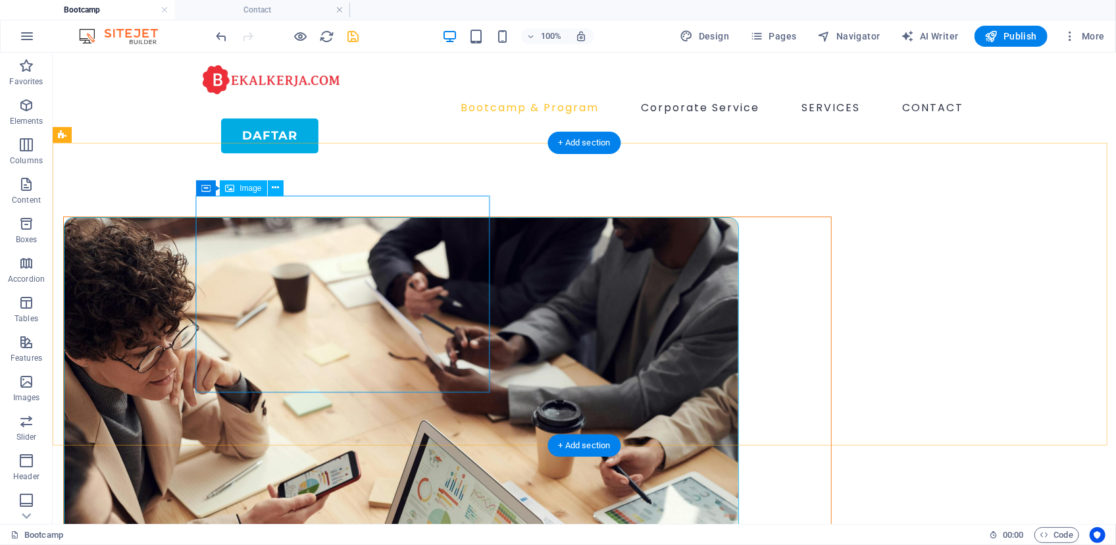
click at [342, 255] on figure at bounding box center [446, 441] width 767 height 451
select select "px"
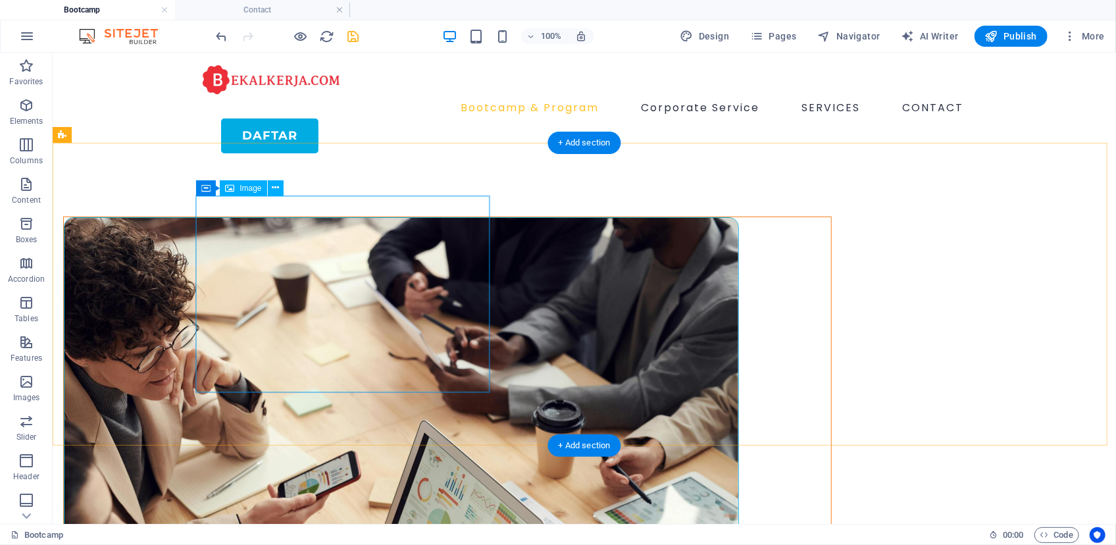
select select "px"
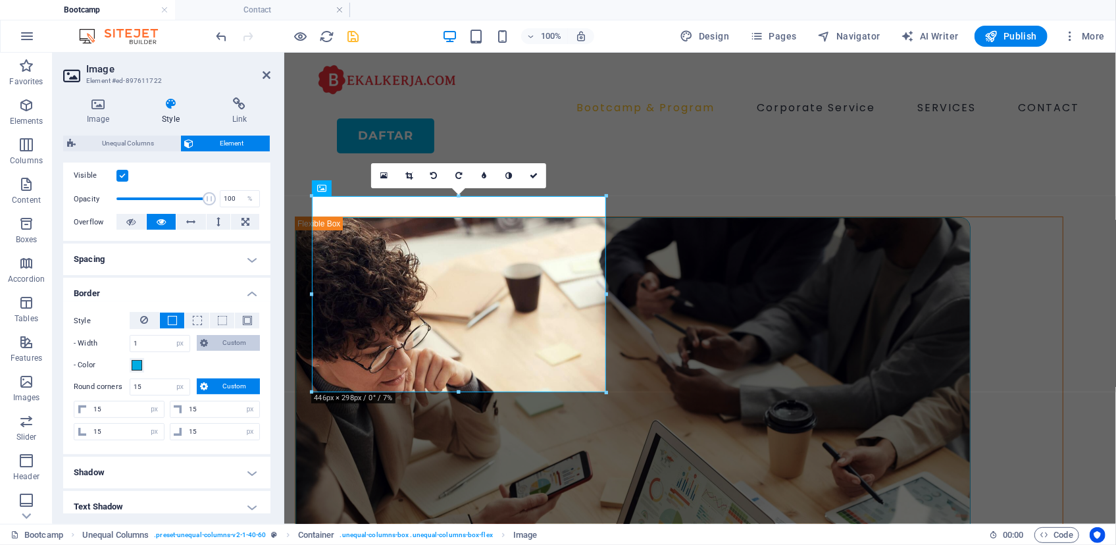
scroll to position [239, 0]
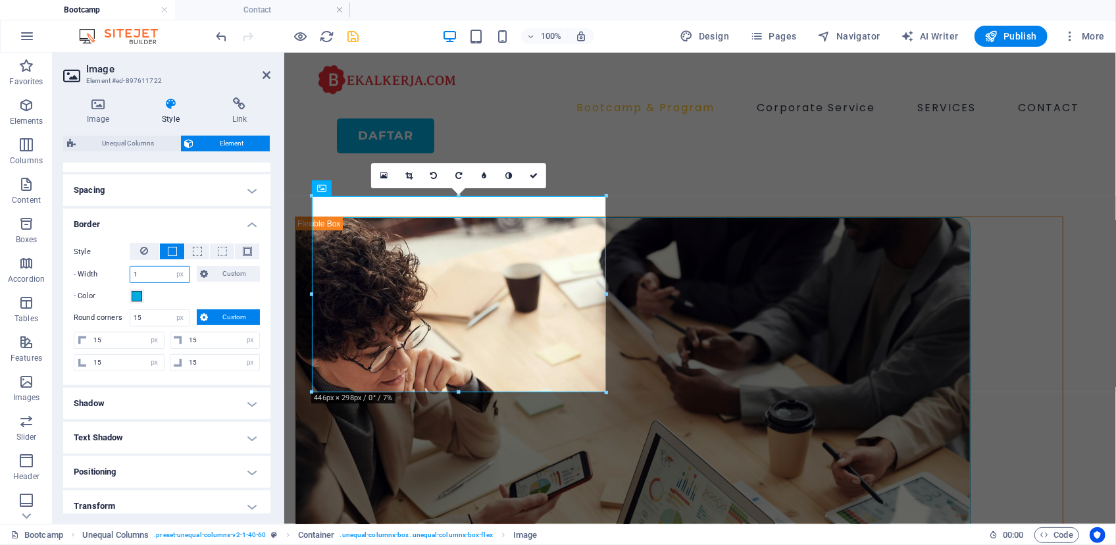
drag, startPoint x: 161, startPoint y: 272, endPoint x: 138, endPoint y: 273, distance: 23.1
click at [138, 273] on input "1" at bounding box center [159, 275] width 59 height 16
drag, startPoint x: 147, startPoint y: 273, endPoint x: 103, endPoint y: 269, distance: 43.6
click at [103, 269] on div "- Width 1 auto px rem % vh vw Custom Custom" at bounding box center [167, 274] width 186 height 17
type input "2"
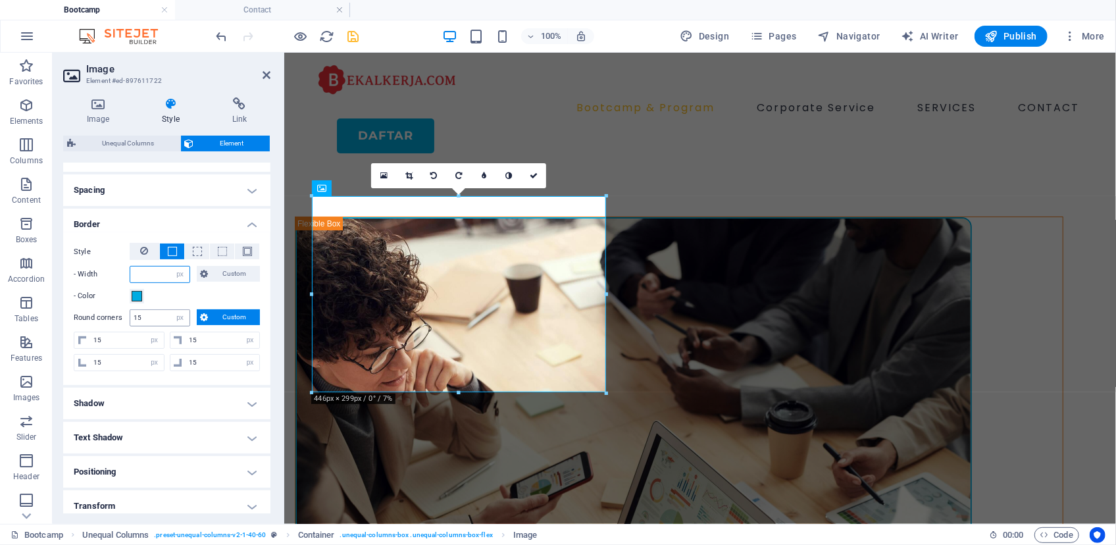
type input "3"
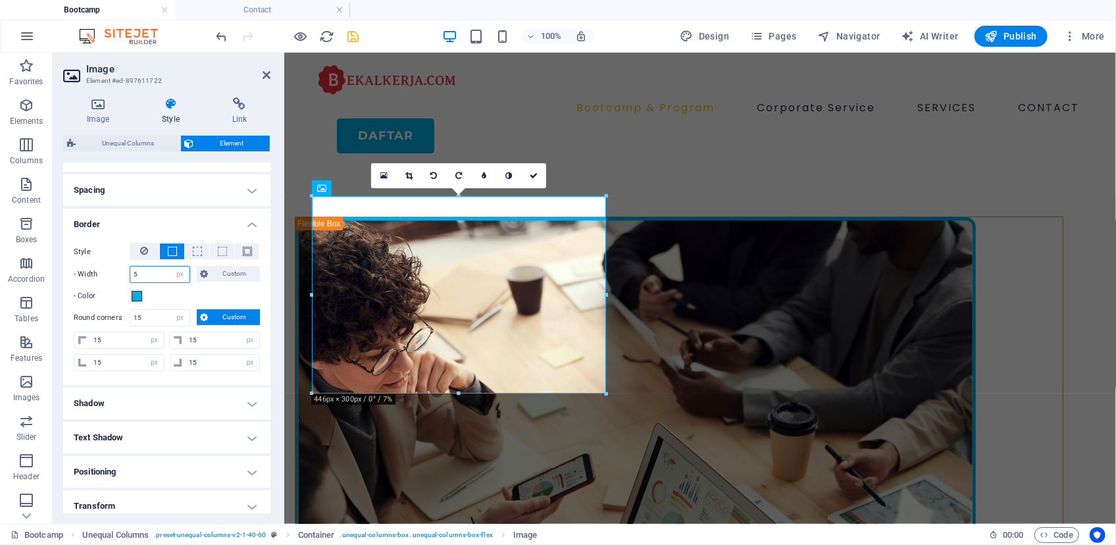
drag, startPoint x: 147, startPoint y: 273, endPoint x: 107, endPoint y: 272, distance: 39.5
click at [107, 272] on div "- Width 5 auto px rem % vh vw Custom Custom" at bounding box center [167, 274] width 186 height 17
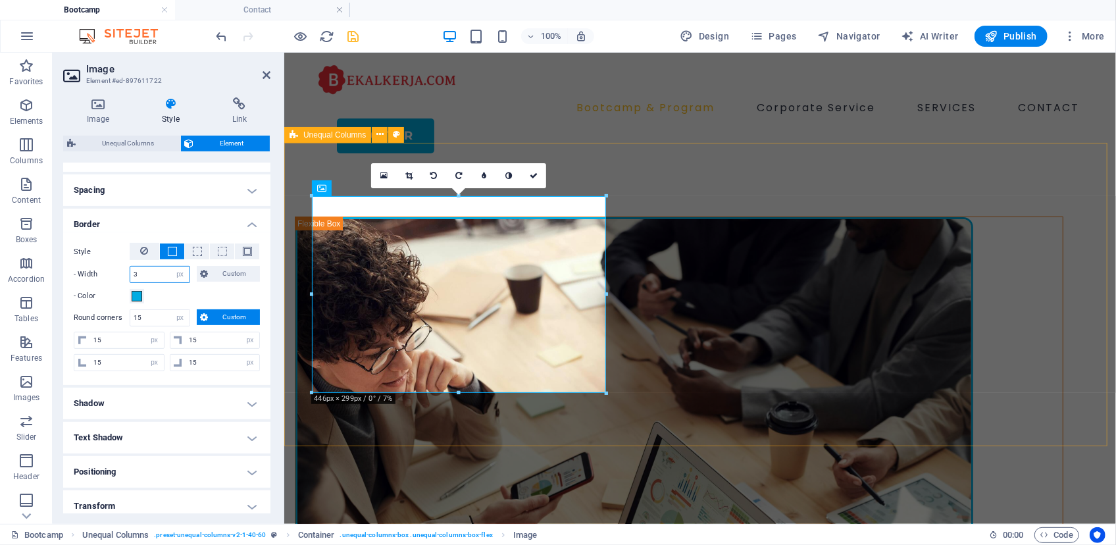
type input "3"
click at [357, 427] on div "[DOMAIN_NAME] for bussines Kuasai Ratusan Skill, Bangun Portfolio & Bersertifik…" at bounding box center [700, 517] width 832 height 708
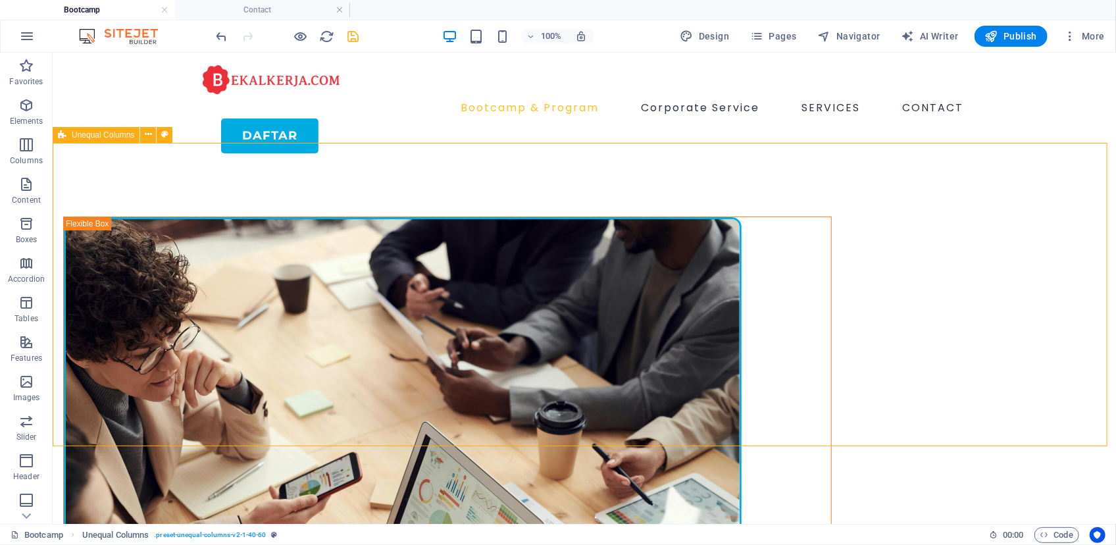
click at [365, 422] on div "[DOMAIN_NAME] for bussines Kuasai Ratusan Skill, Bangun Portfolio & Bersertifik…" at bounding box center [583, 517] width 1063 height 708
click at [558, 399] on div "[DOMAIN_NAME] for bussines Kuasai Ratusan Skill, Bangun Portfolio & Bersertifik…" at bounding box center [583, 517] width 1063 height 708
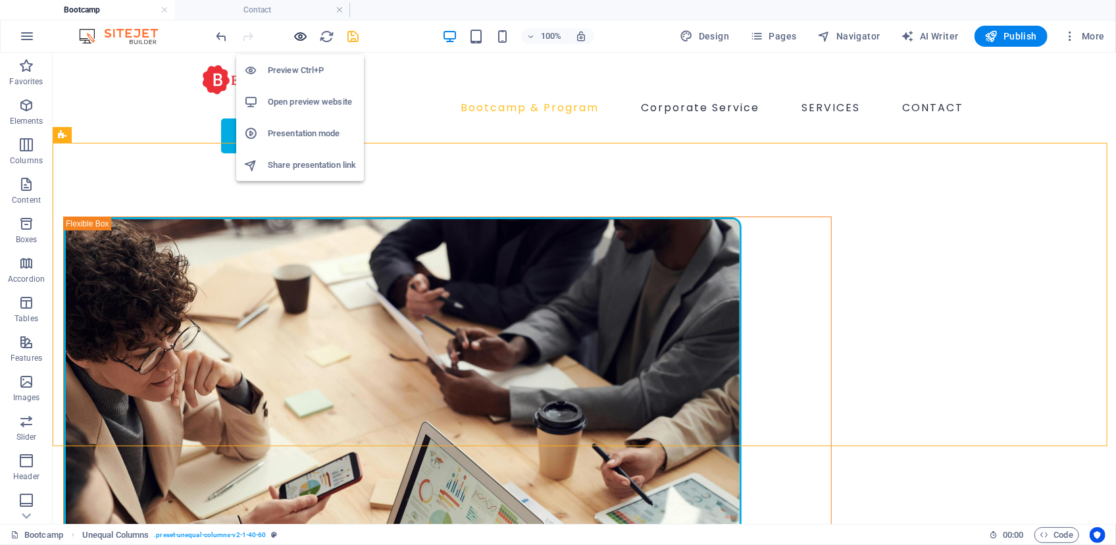
click at [302, 39] on icon "button" at bounding box center [300, 36] width 15 height 15
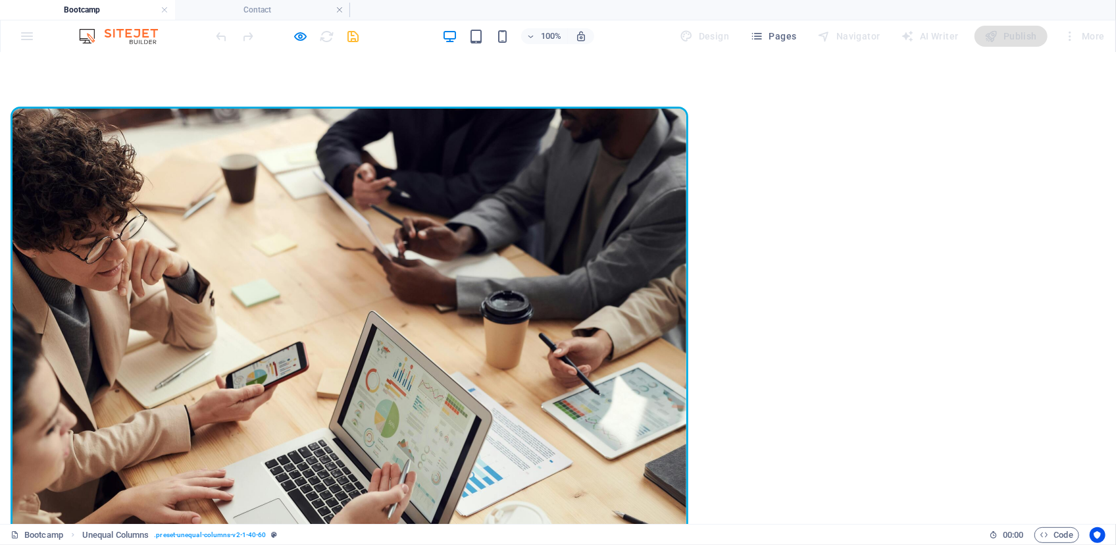
scroll to position [0, 0]
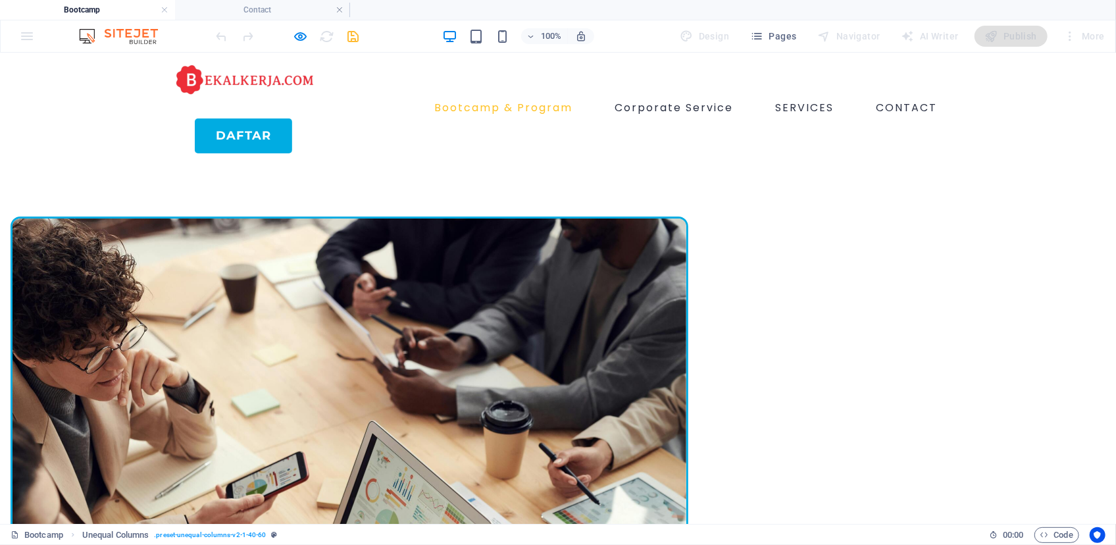
click at [305, 317] on img at bounding box center [350, 442] width 678 height 453
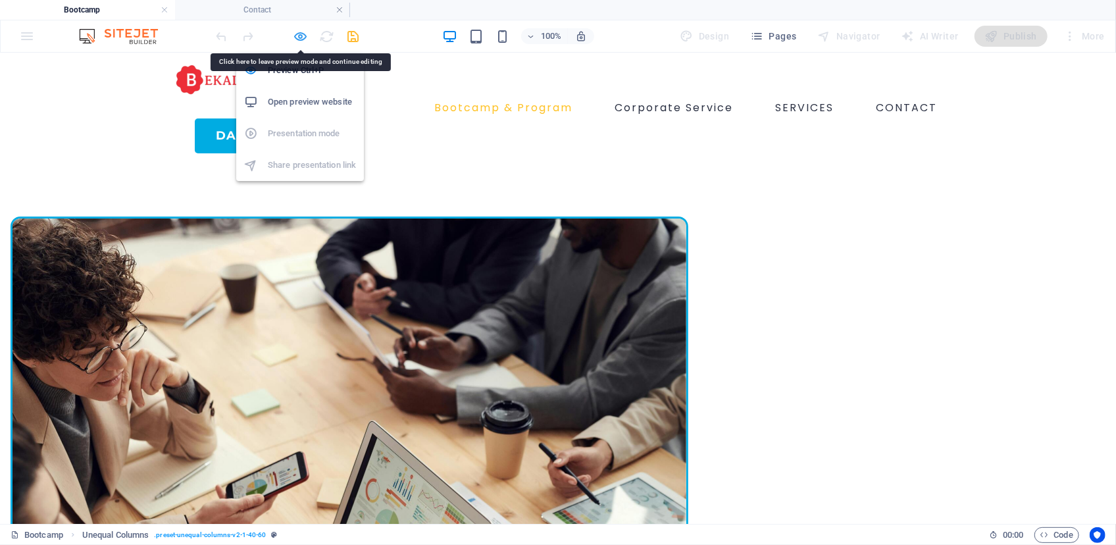
click at [305, 34] on icon "button" at bounding box center [300, 36] width 15 height 15
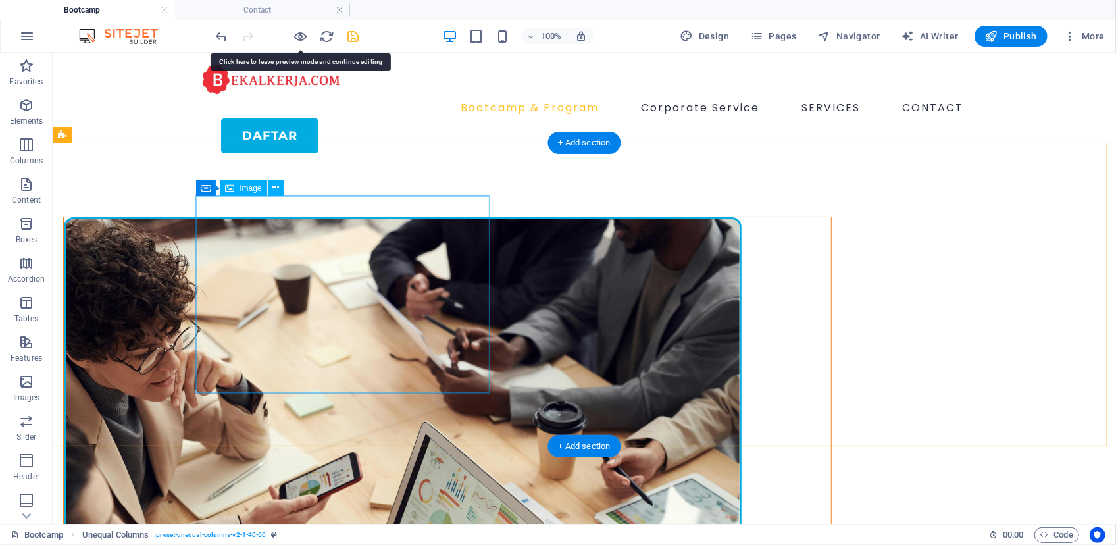
click at [293, 280] on figure at bounding box center [446, 442] width 767 height 453
select select "px"
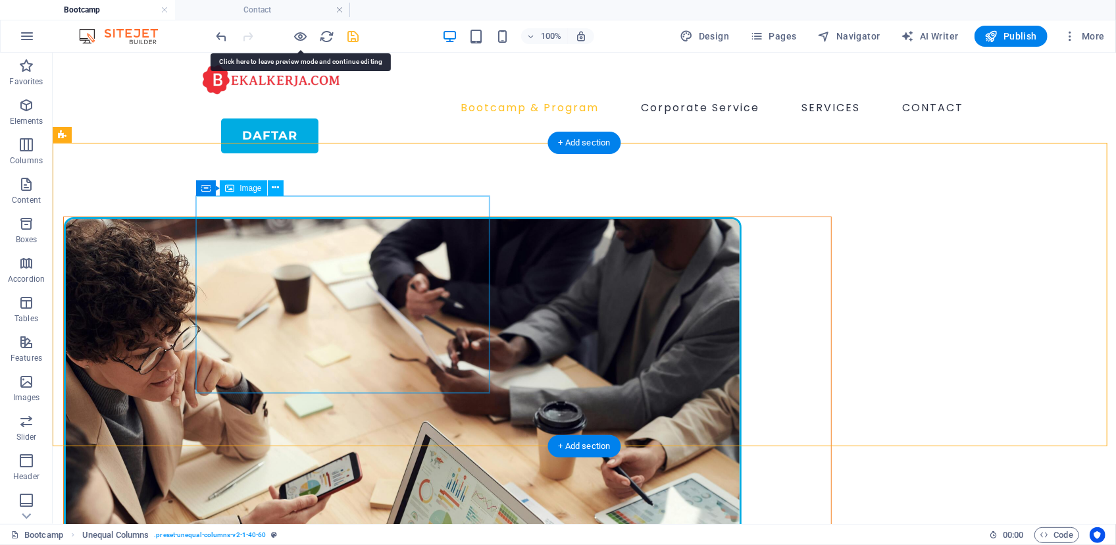
select select "px"
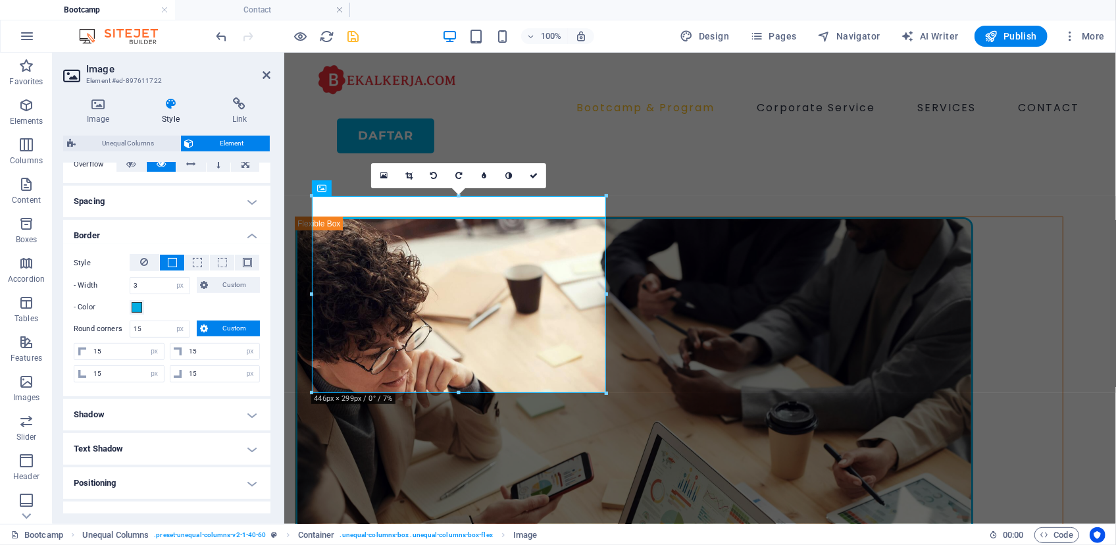
scroll to position [299, 0]
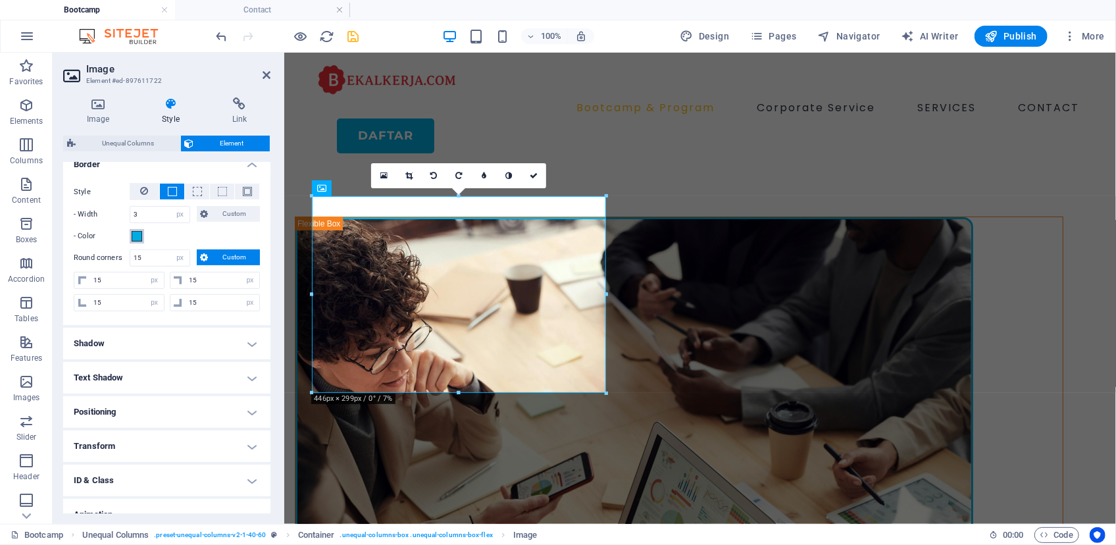
click at [138, 233] on span at bounding box center [137, 236] width 11 height 11
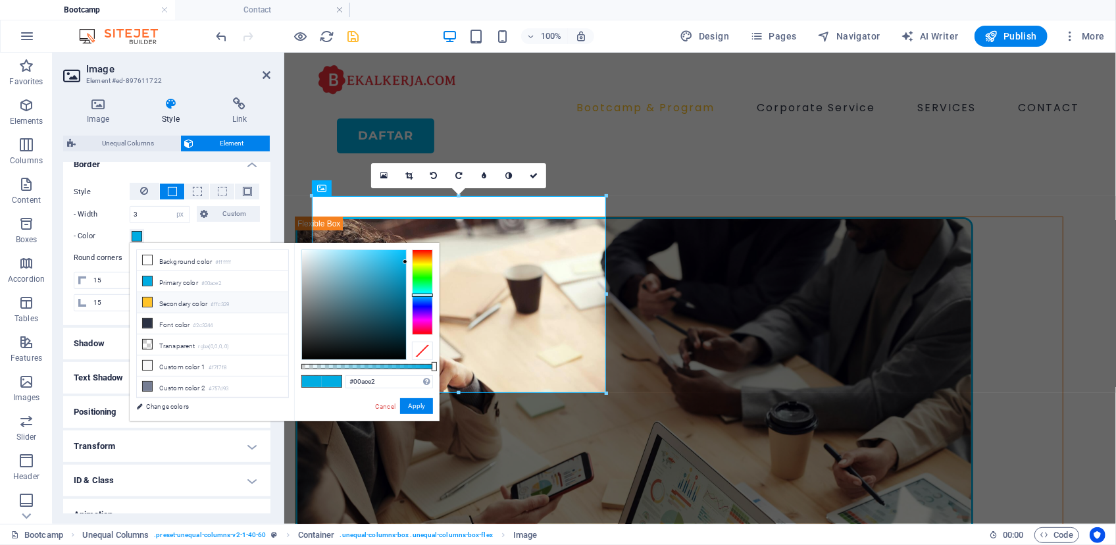
click at [188, 303] on li "Secondary color #ffc329" at bounding box center [212, 302] width 151 height 21
type input "#ffc329"
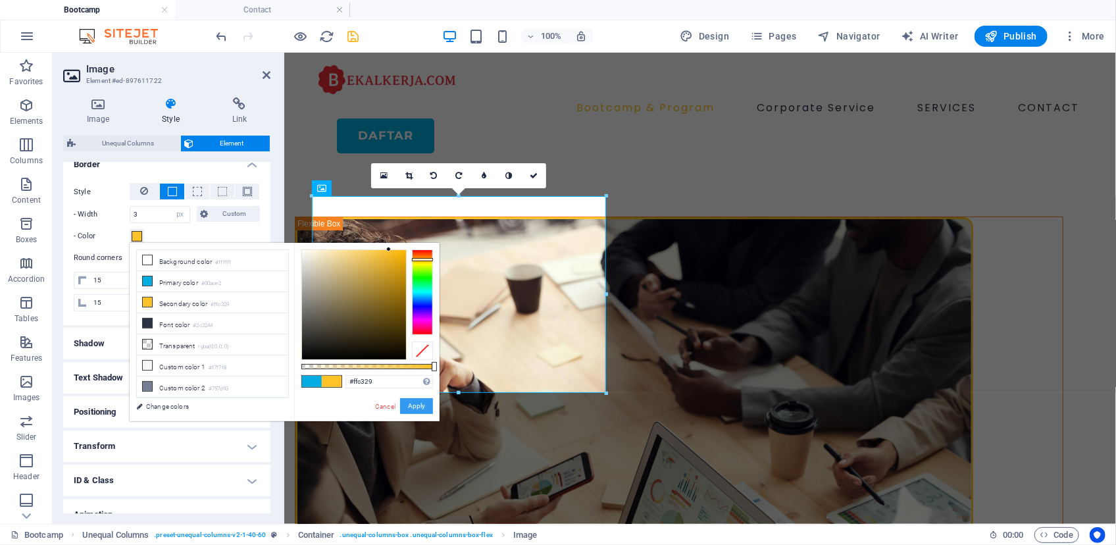
click at [423, 408] on button "Apply" at bounding box center [416, 406] width 33 height 16
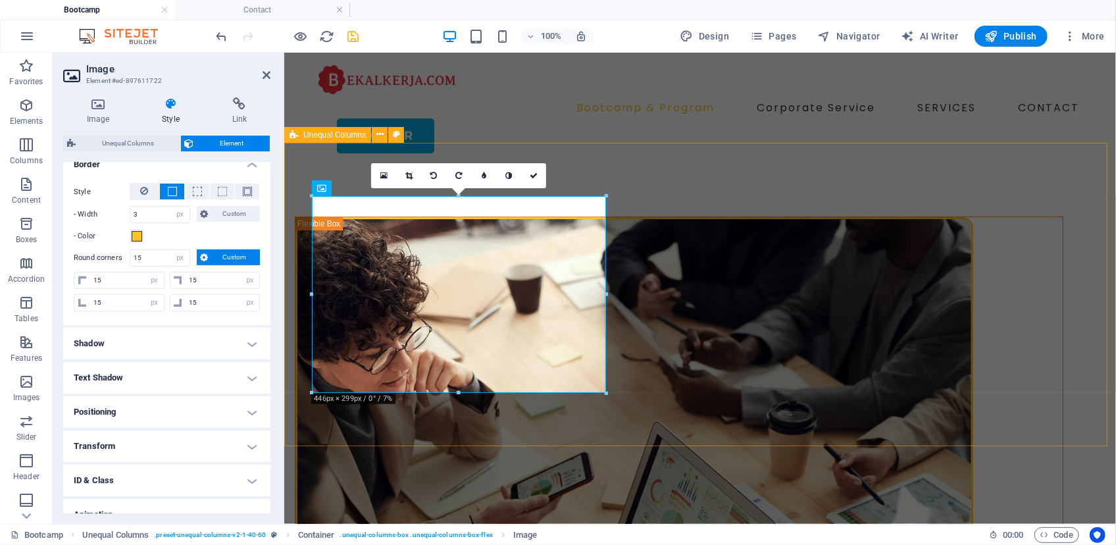
click at [472, 410] on div "[DOMAIN_NAME] for bussines Kuasai Ratusan Skill, Bangun Portfolio & Bersertifik…" at bounding box center [700, 517] width 832 height 708
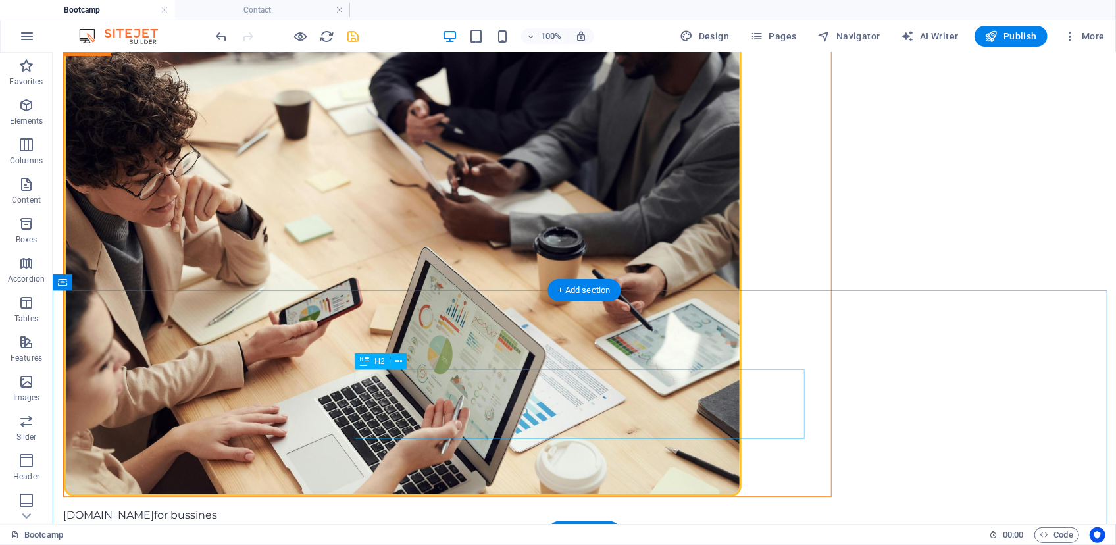
scroll to position [0, 0]
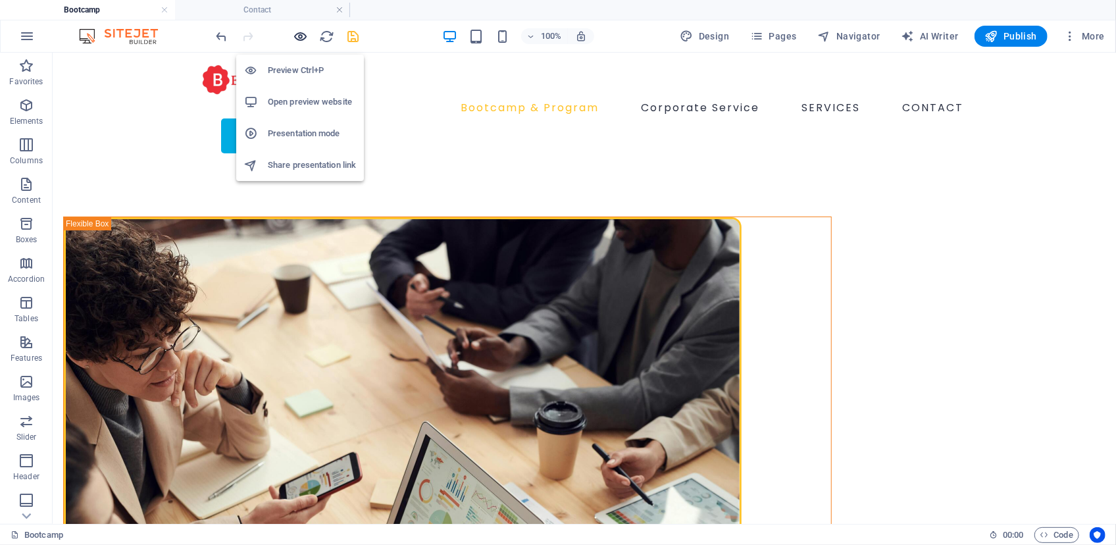
click at [303, 36] on icon "button" at bounding box center [300, 36] width 15 height 15
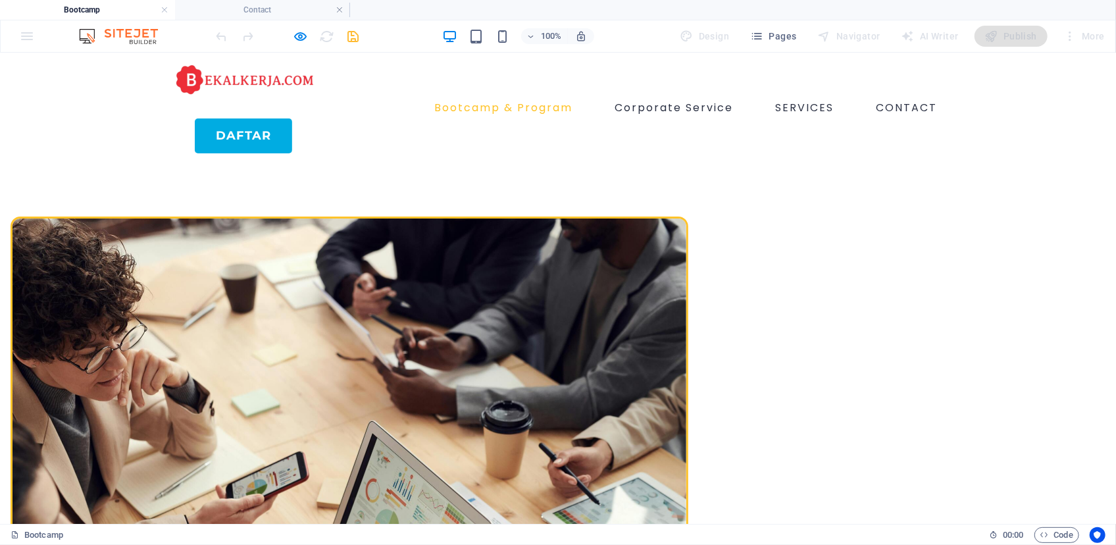
click at [405, 320] on img at bounding box center [350, 442] width 678 height 453
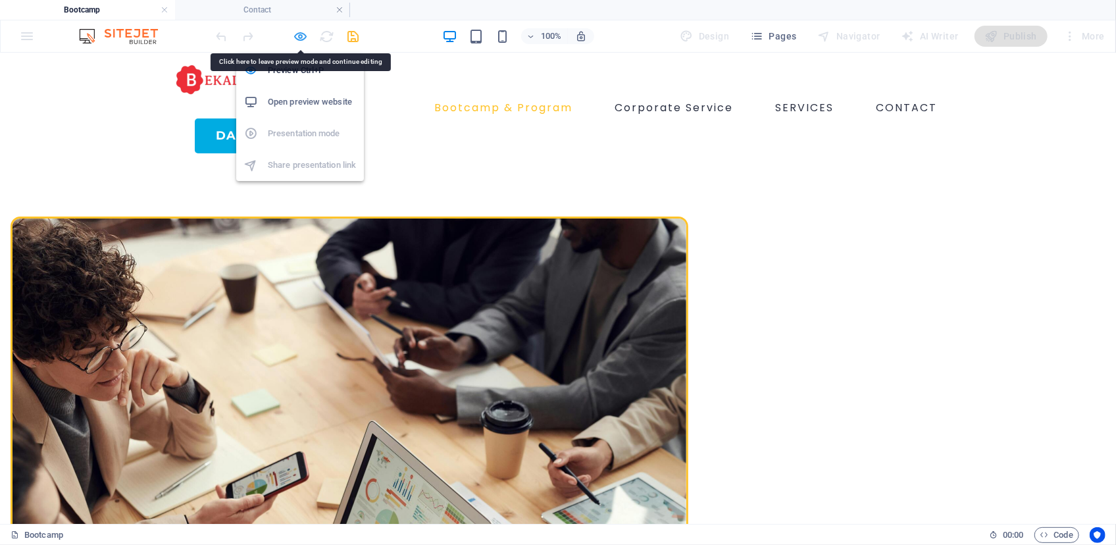
click at [307, 36] on icon "button" at bounding box center [300, 36] width 15 height 15
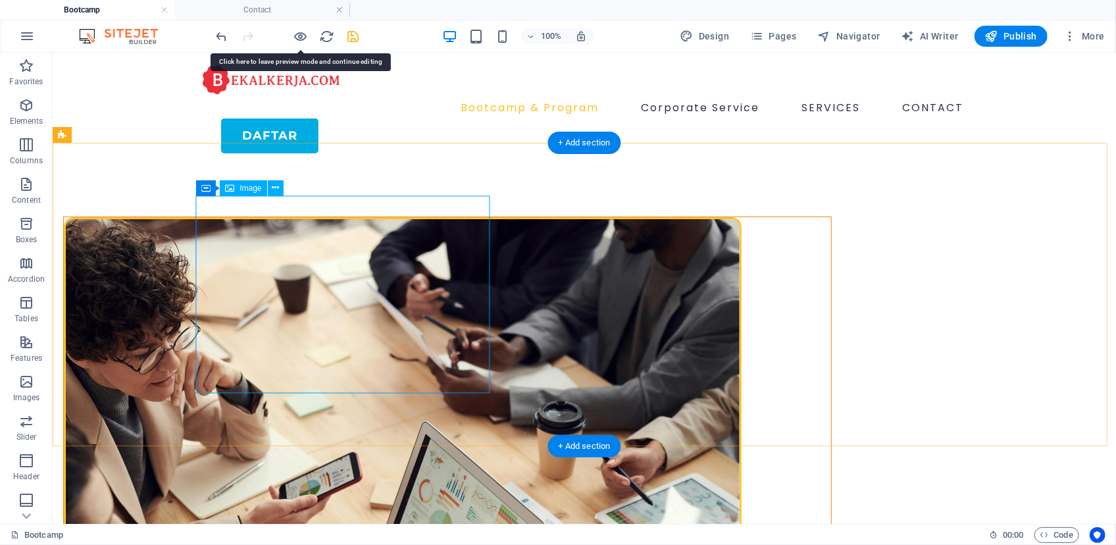
click at [354, 283] on figure at bounding box center [446, 442] width 767 height 453
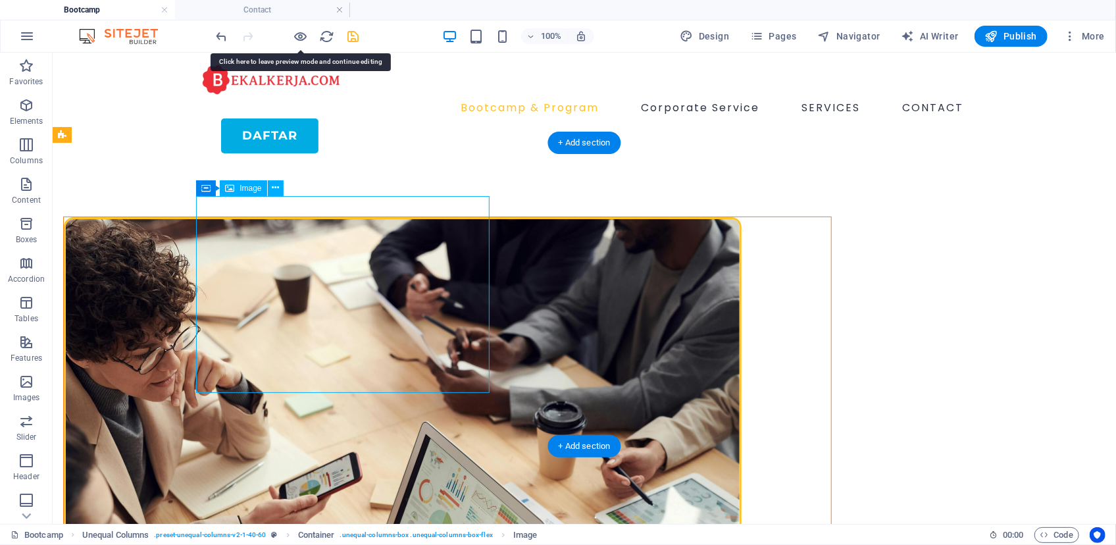
click at [354, 283] on figure at bounding box center [446, 442] width 767 height 453
select select "px"
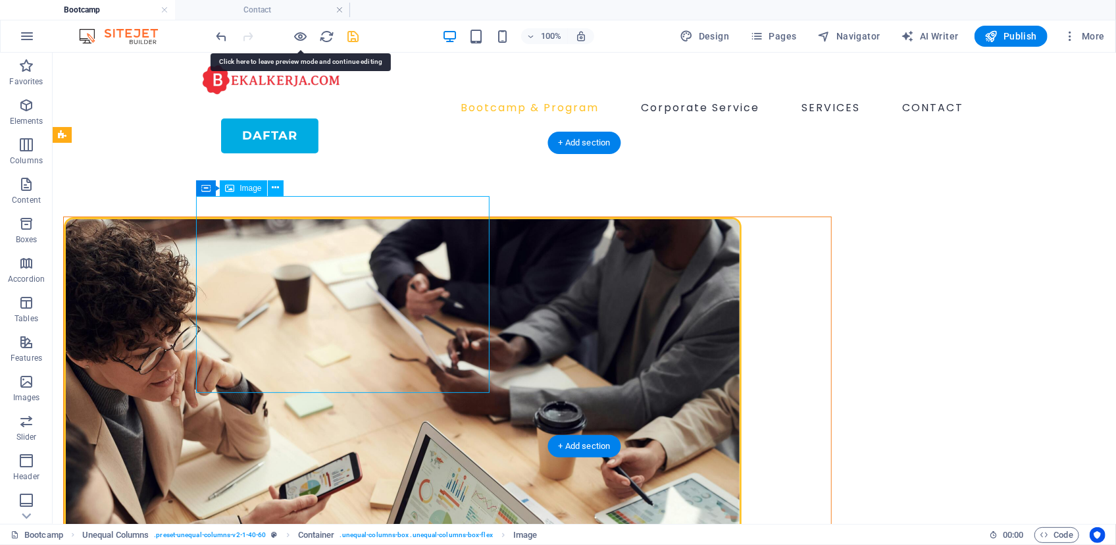
select select "px"
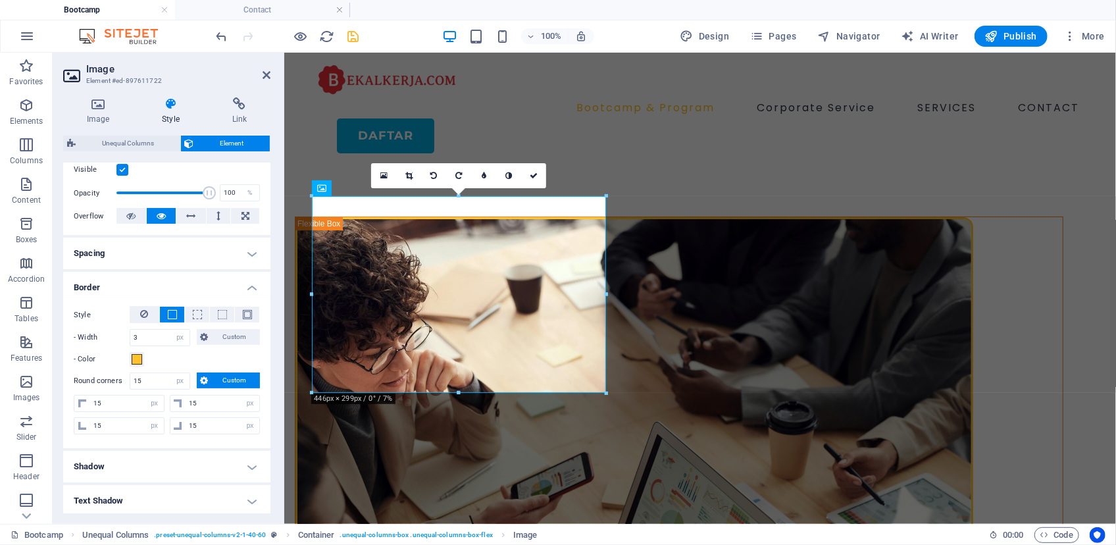
scroll to position [179, 0]
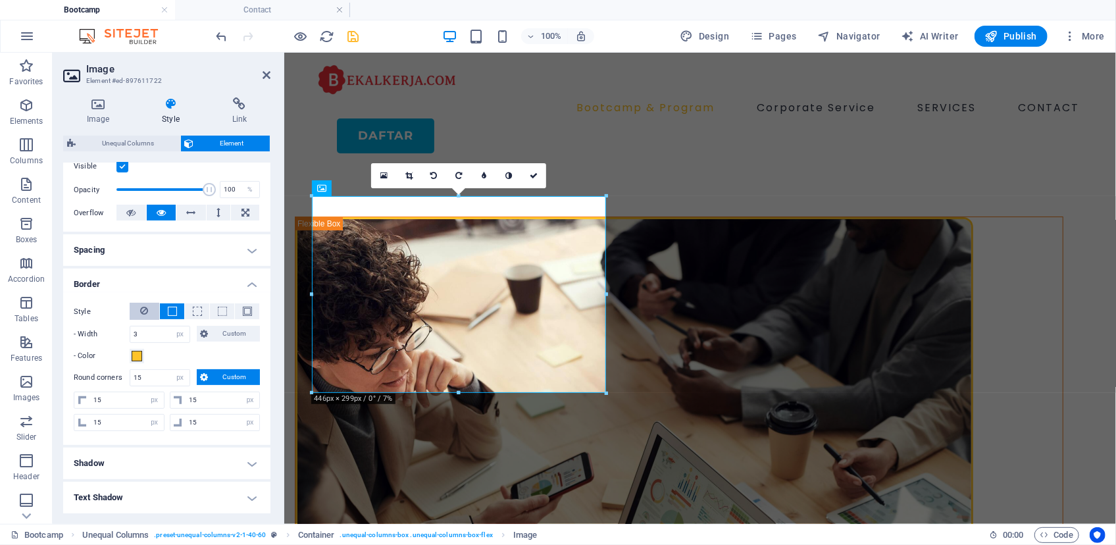
click at [138, 312] on button at bounding box center [145, 311] width 30 height 17
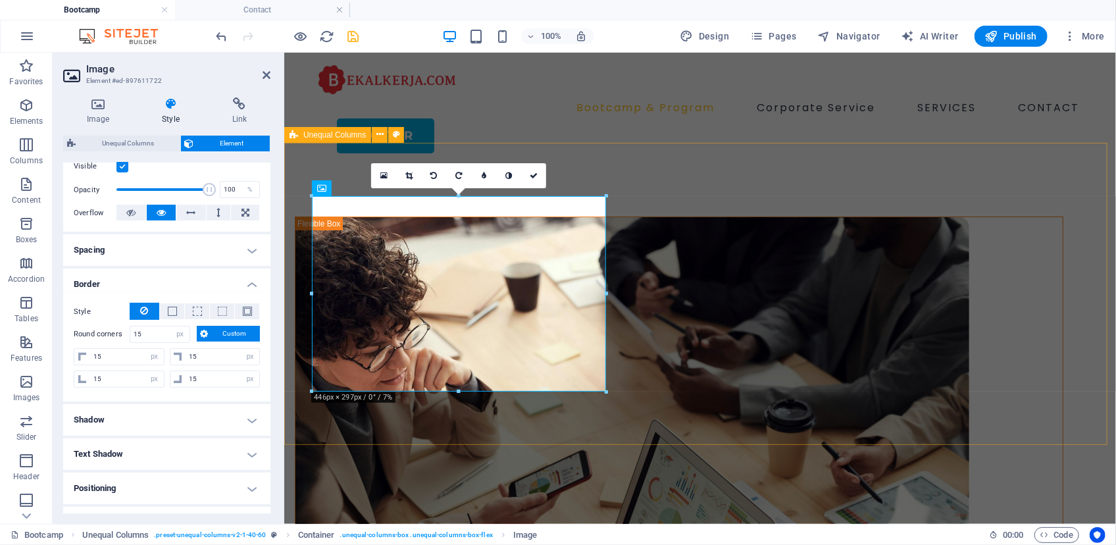
click at [359, 420] on div "[DOMAIN_NAME] for bussines Kuasai Ratusan Skill, Bangun Portfolio & Bersertifik…" at bounding box center [700, 515] width 832 height 704
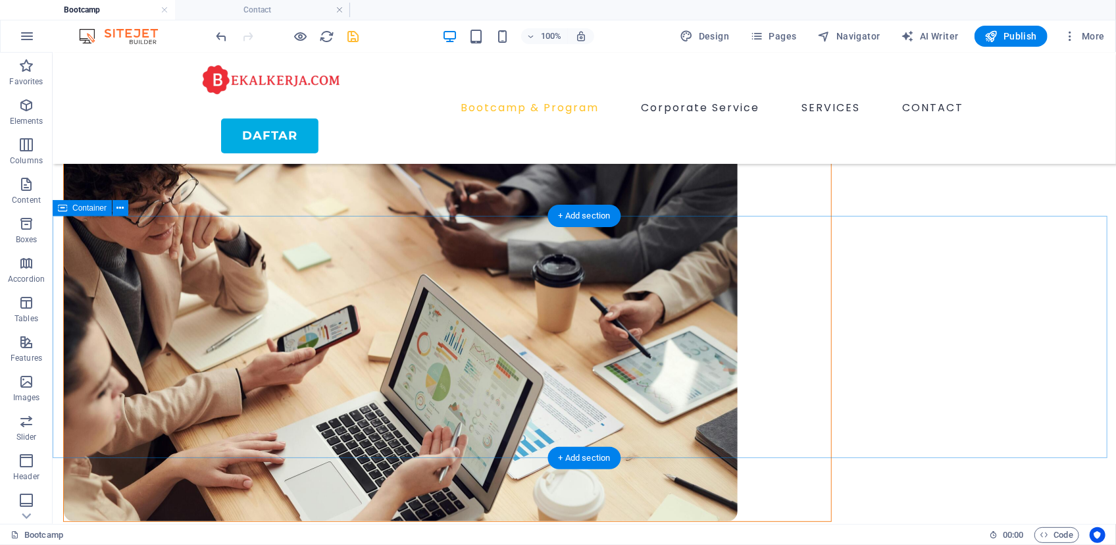
scroll to position [0, 0]
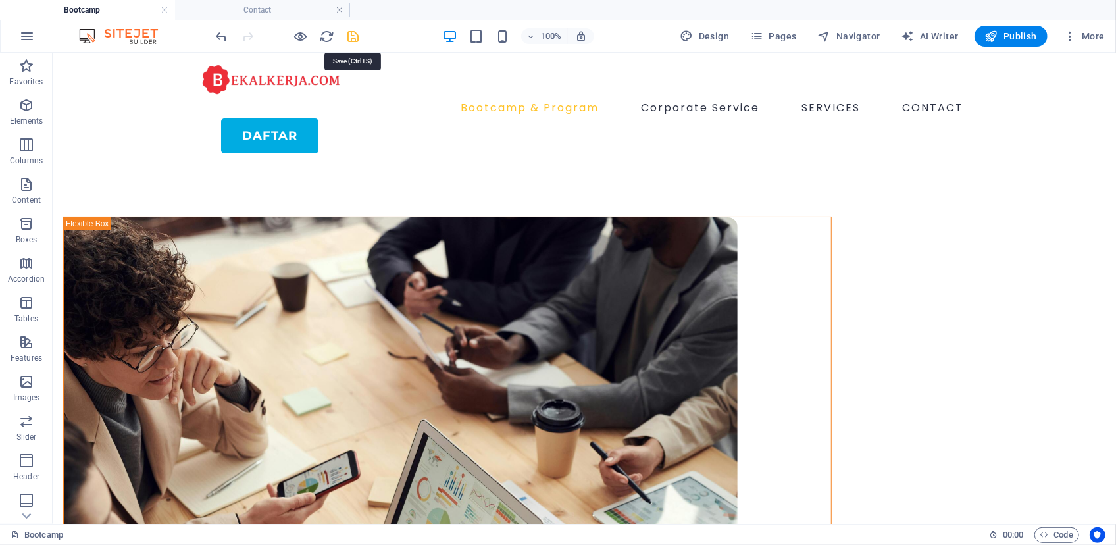
click at [350, 40] on icon "save" at bounding box center [353, 36] width 15 height 15
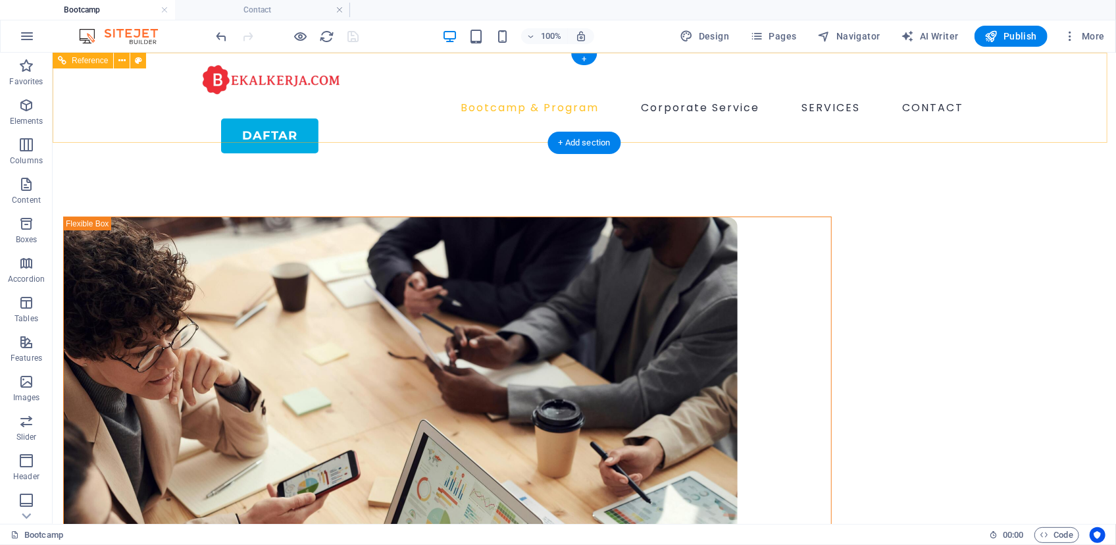
click at [403, 128] on div "Bootcamp & Program Corporate Service SERVICES CONTACT Daftar" at bounding box center [583, 107] width 1063 height 111
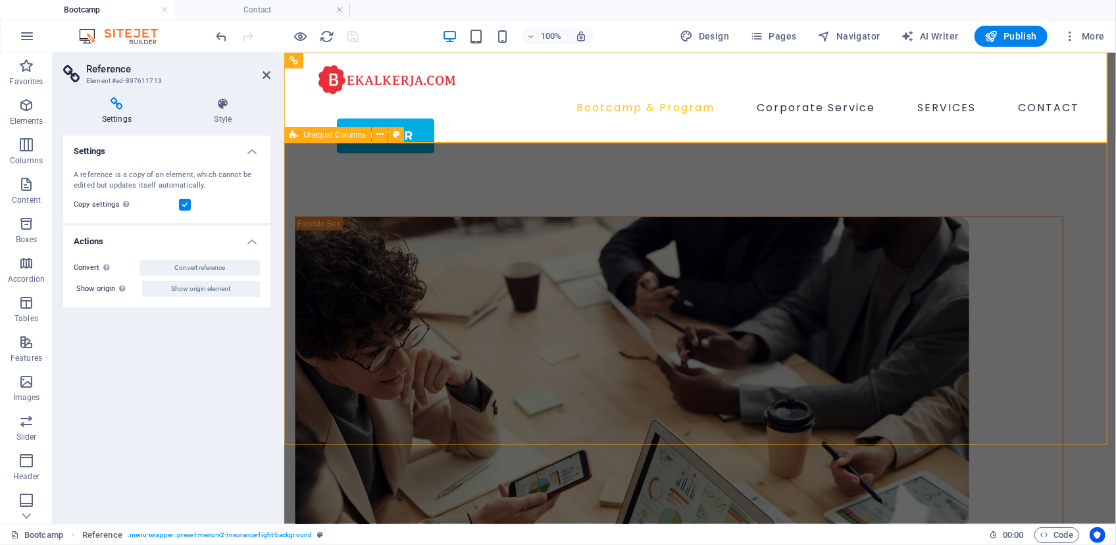
click at [422, 172] on div "[DOMAIN_NAME] for bussines Kuasai Ratusan Skill, Bangun Portfolio & Bersertifik…" at bounding box center [700, 515] width 832 height 704
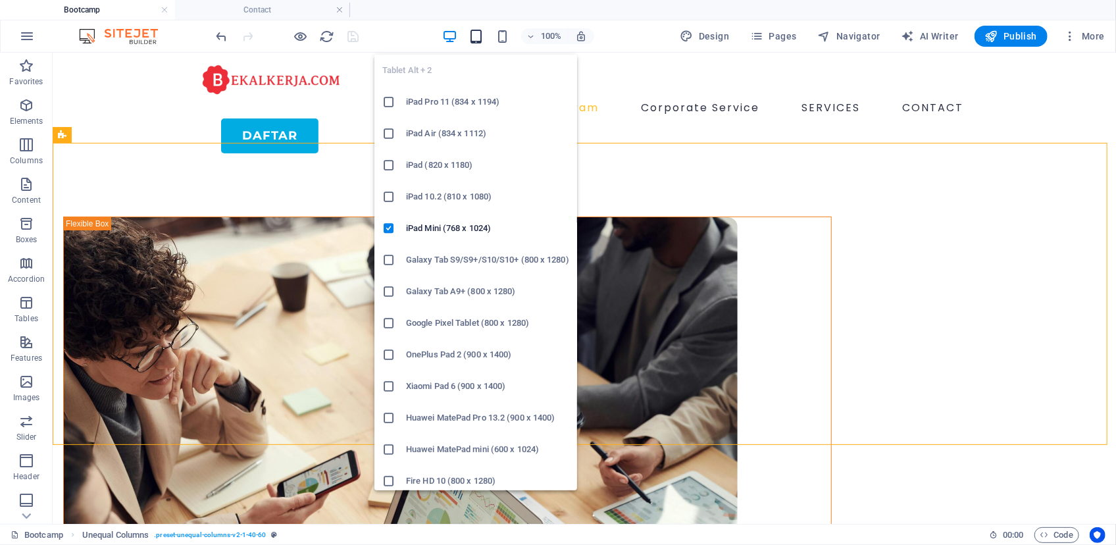
click at [475, 42] on icon "button" at bounding box center [476, 36] width 15 height 15
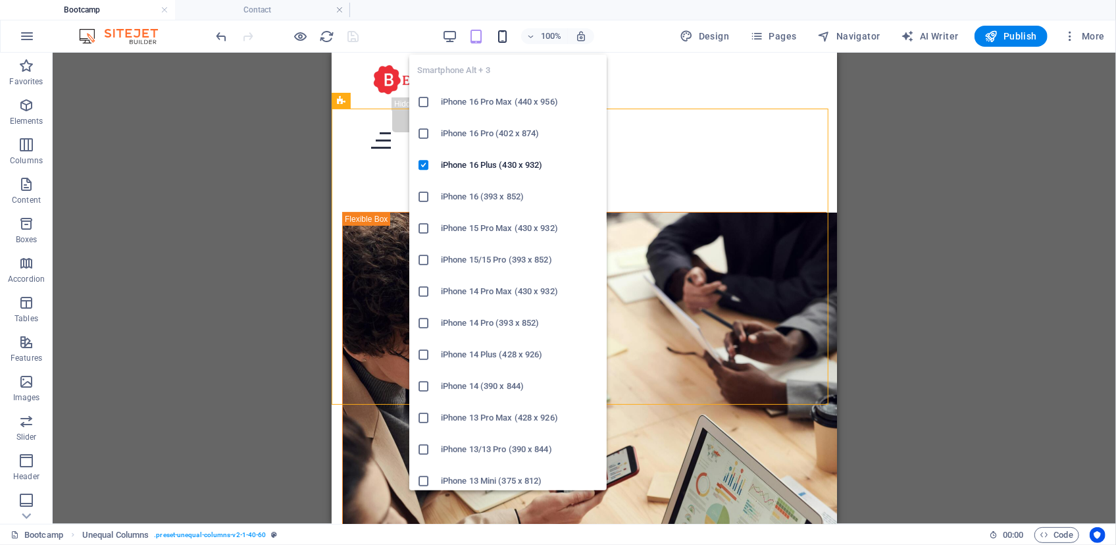
click at [502, 42] on icon "button" at bounding box center [502, 36] width 15 height 15
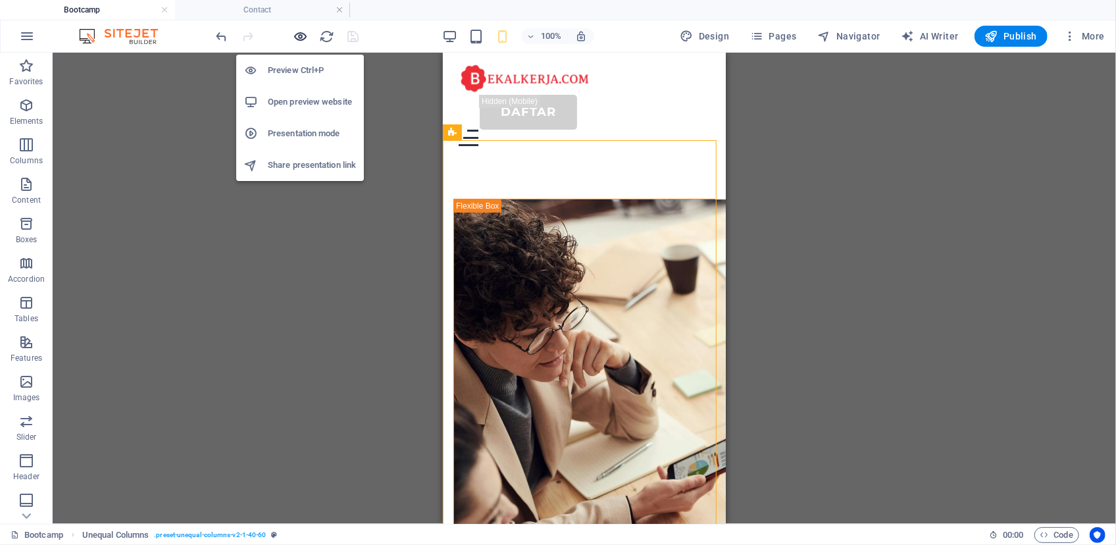
click at [301, 33] on icon "button" at bounding box center [300, 36] width 15 height 15
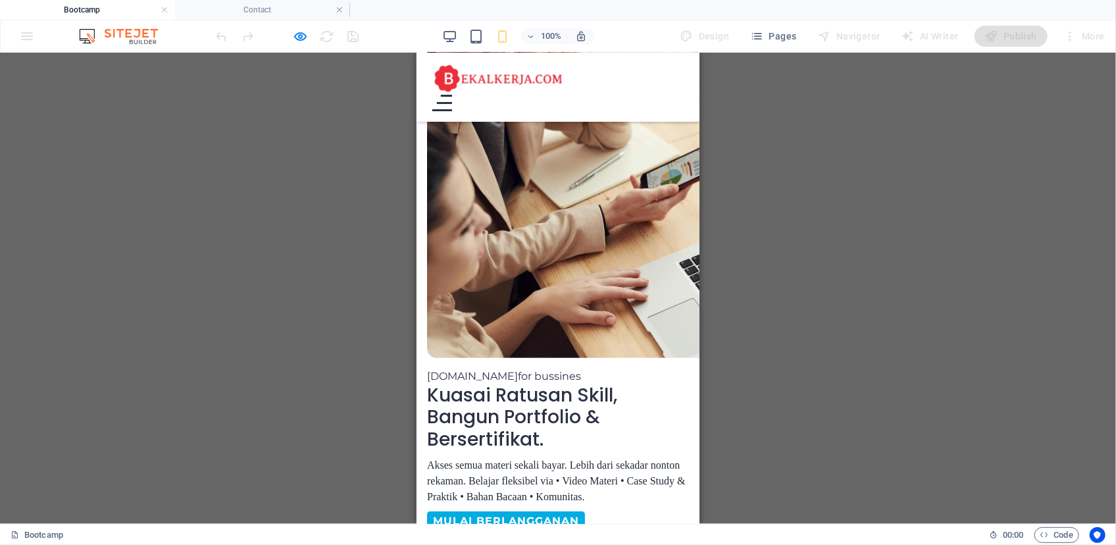
scroll to position [274, 0]
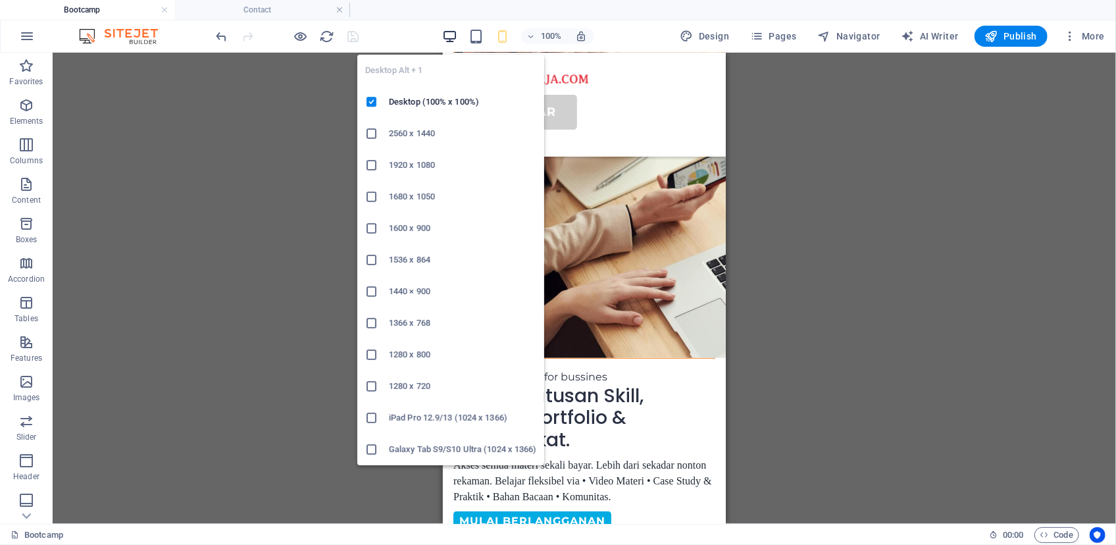
click at [457, 38] on icon "button" at bounding box center [449, 36] width 15 height 15
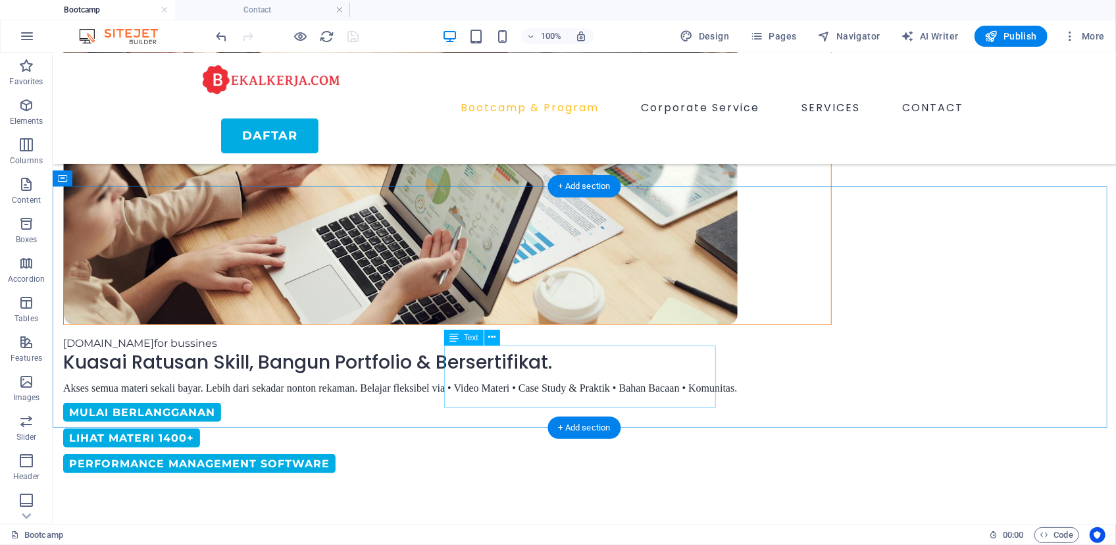
scroll to position [396, 0]
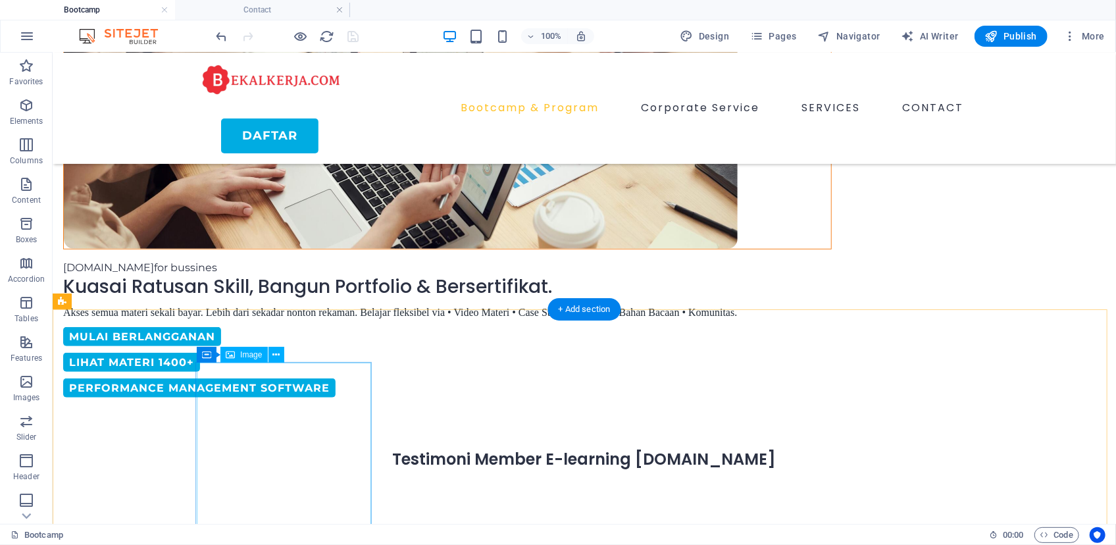
select select "%"
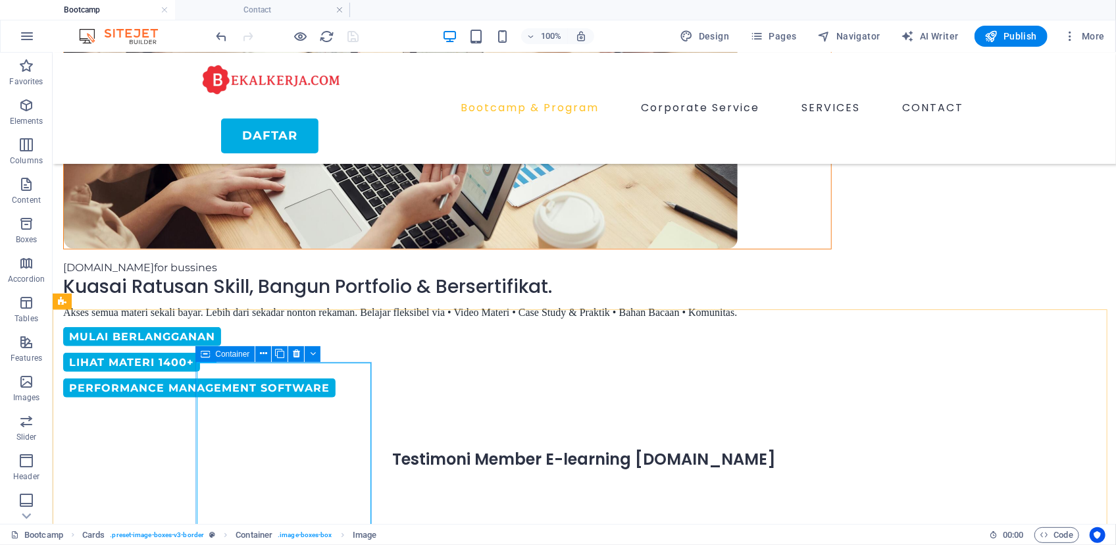
click at [226, 350] on span "Container" at bounding box center [232, 354] width 34 height 8
click at [230, 355] on span "Container" at bounding box center [232, 354] width 34 height 8
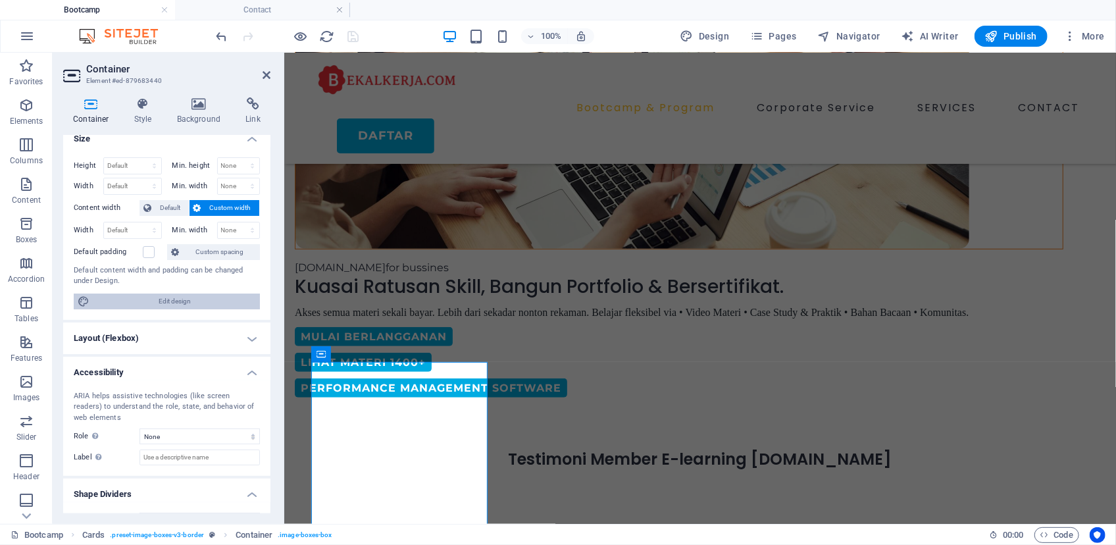
scroll to position [0, 0]
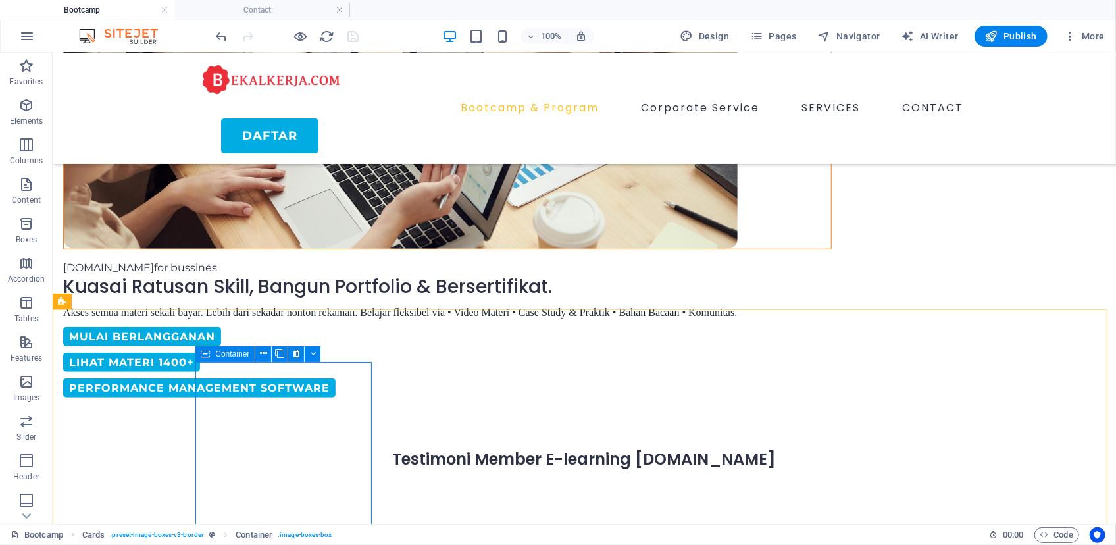
click at [202, 355] on icon at bounding box center [205, 354] width 9 height 16
click at [203, 355] on icon at bounding box center [205, 354] width 9 height 16
click at [213, 353] on div "Container" at bounding box center [224, 354] width 59 height 16
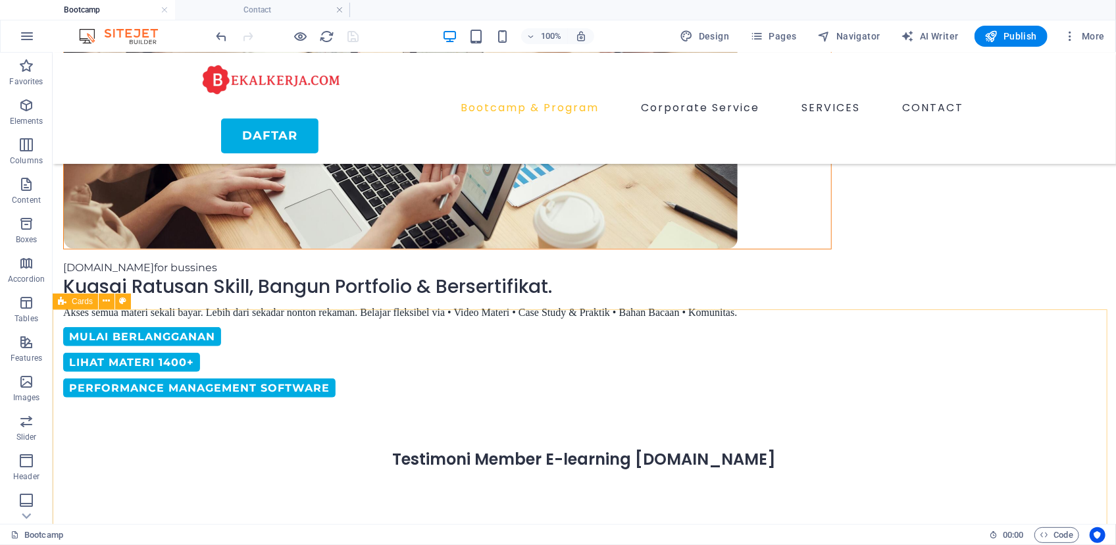
click at [84, 298] on span "Cards" at bounding box center [82, 301] width 21 height 8
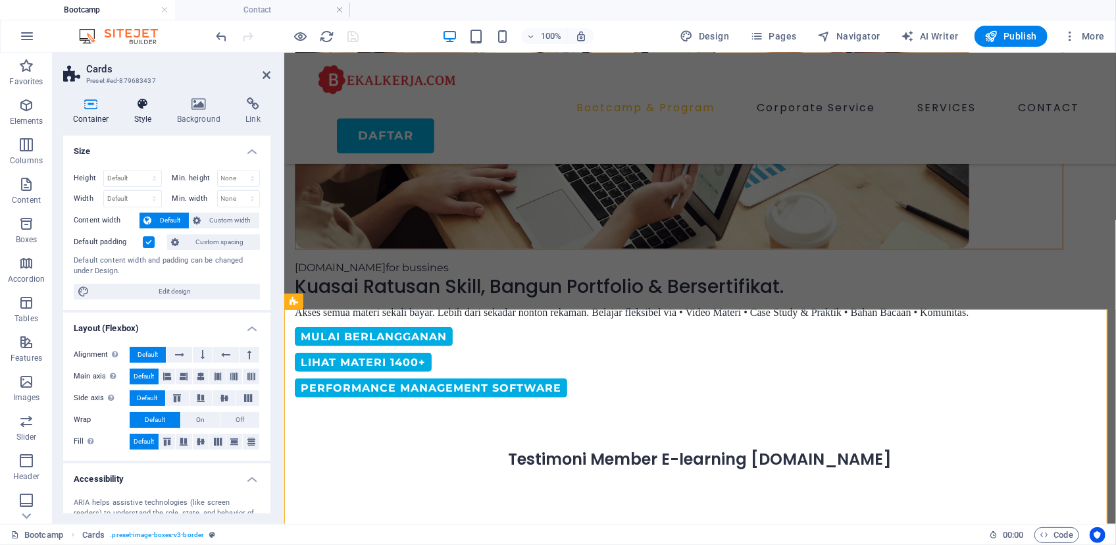
click at [144, 109] on icon at bounding box center [143, 103] width 38 height 13
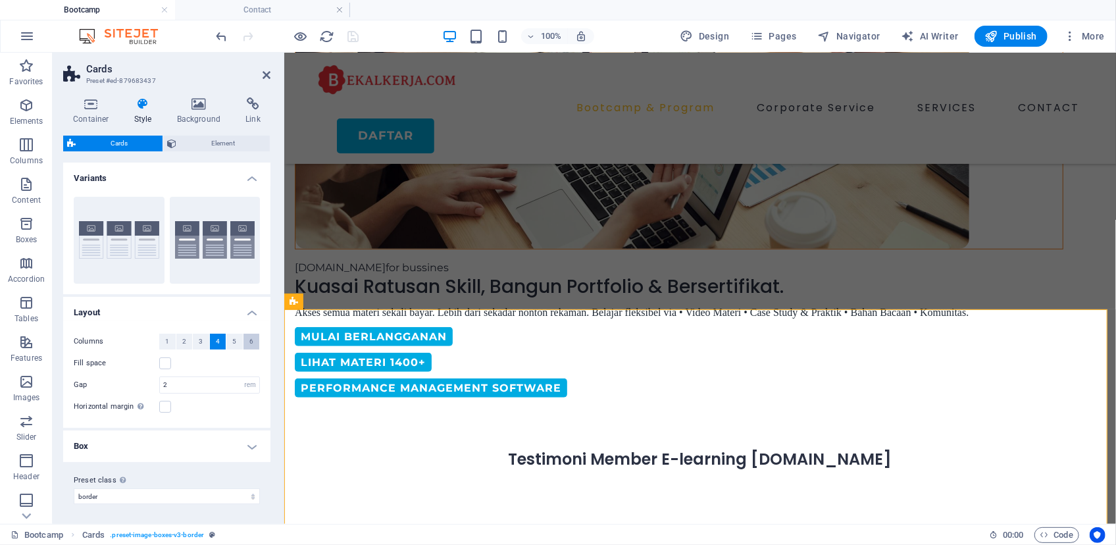
click at [243, 341] on button "6" at bounding box center [251, 342] width 16 height 16
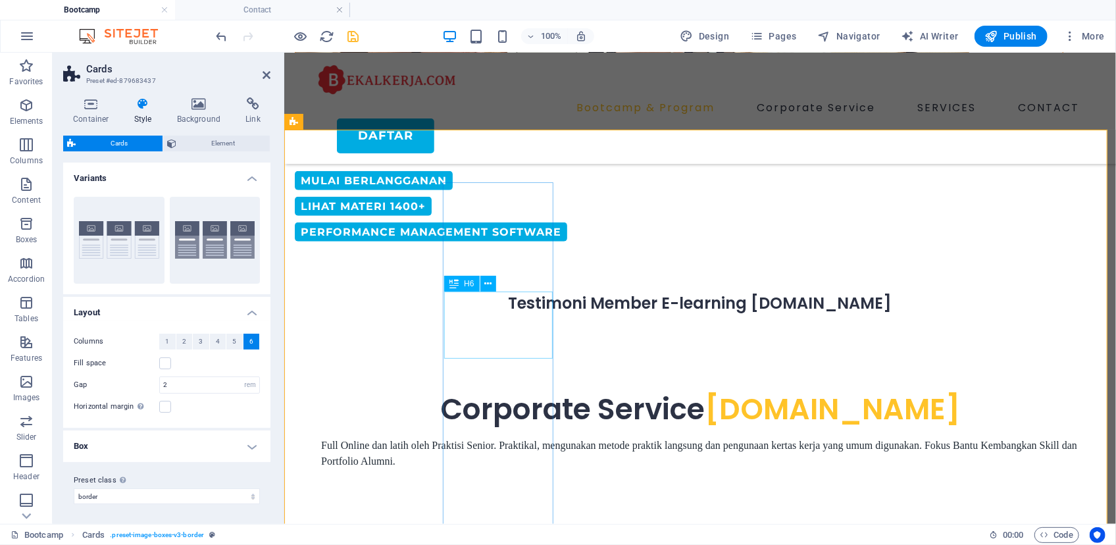
scroll to position [516, 0]
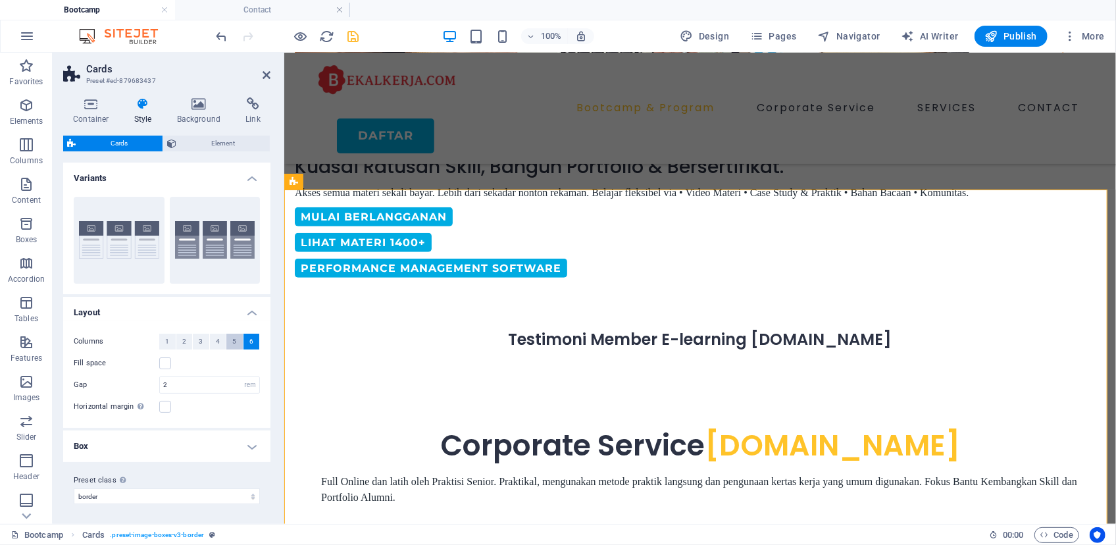
click at [232, 341] on span "5" at bounding box center [234, 342] width 4 height 16
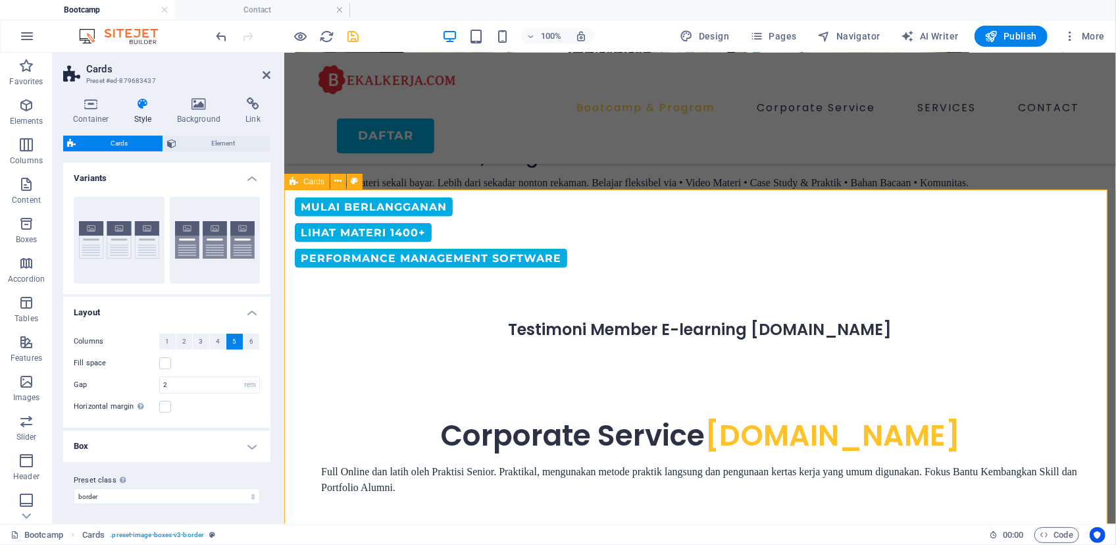
scroll to position [636, 0]
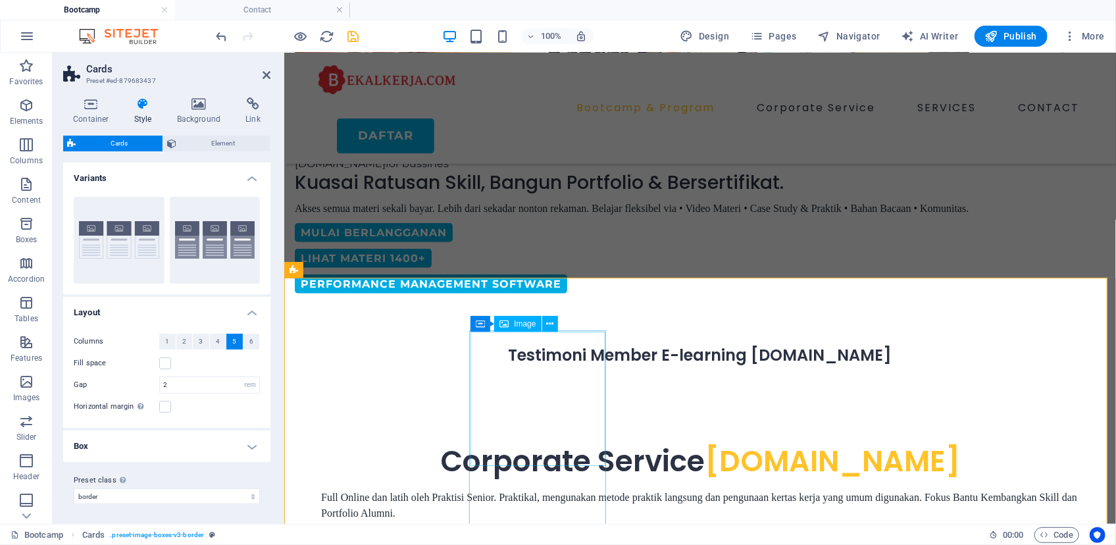
scroll to position [396, 0]
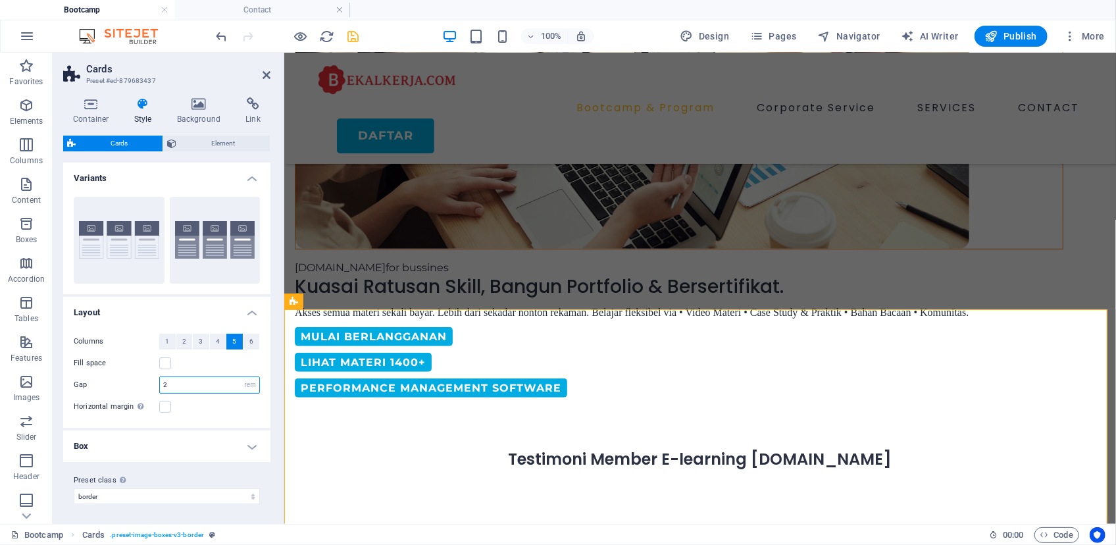
drag, startPoint x: 182, startPoint y: 384, endPoint x: 157, endPoint y: 379, distance: 24.8
click at [149, 380] on div "Gap 2 px rem % vw vh" at bounding box center [167, 384] width 186 height 17
type input "1"
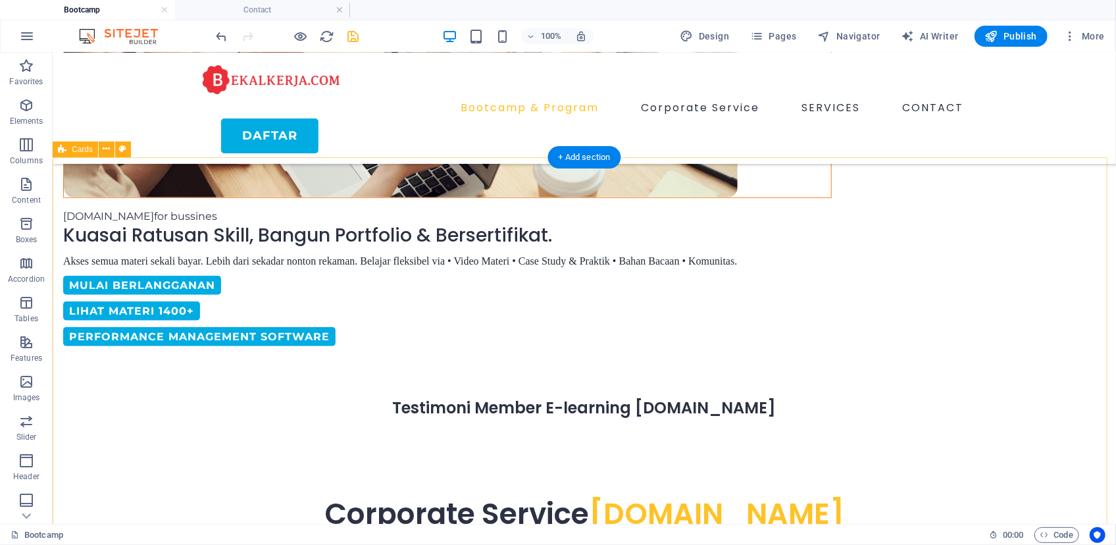
scroll to position [336, 0]
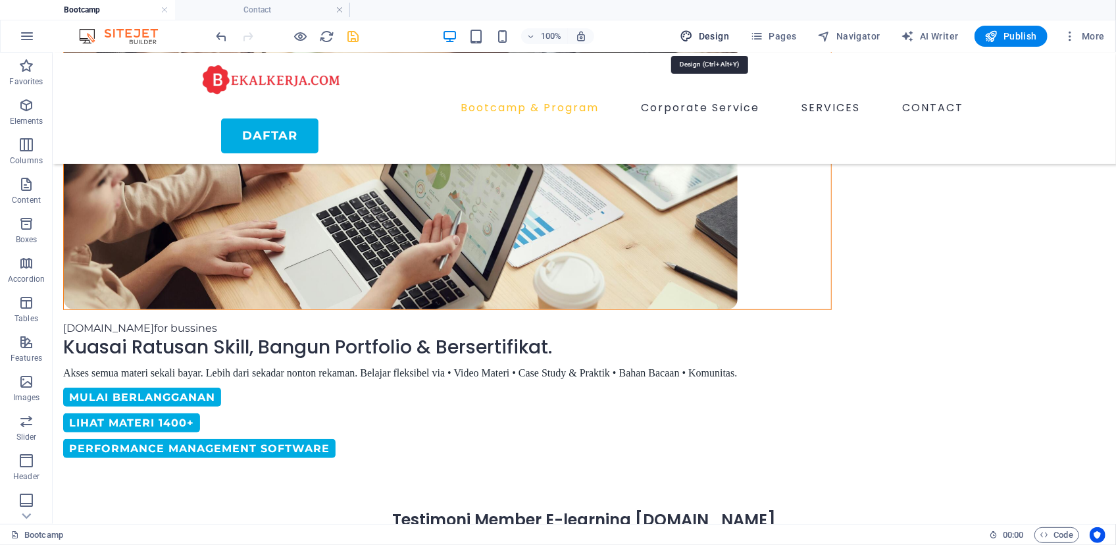
click at [723, 34] on span "Design" at bounding box center [704, 36] width 49 height 13
select select "600"
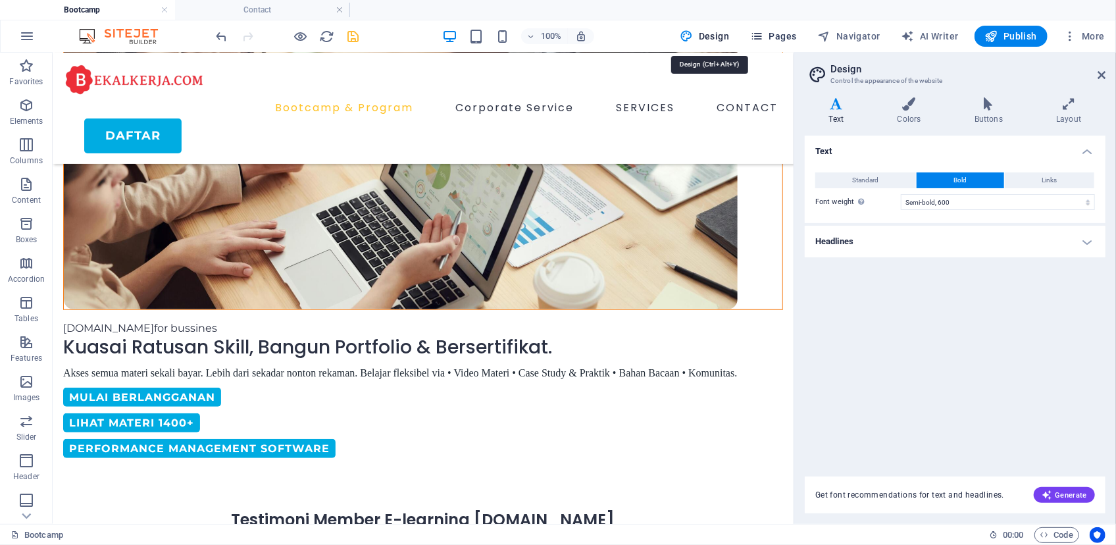
click at [783, 32] on span "Pages" at bounding box center [773, 36] width 46 height 13
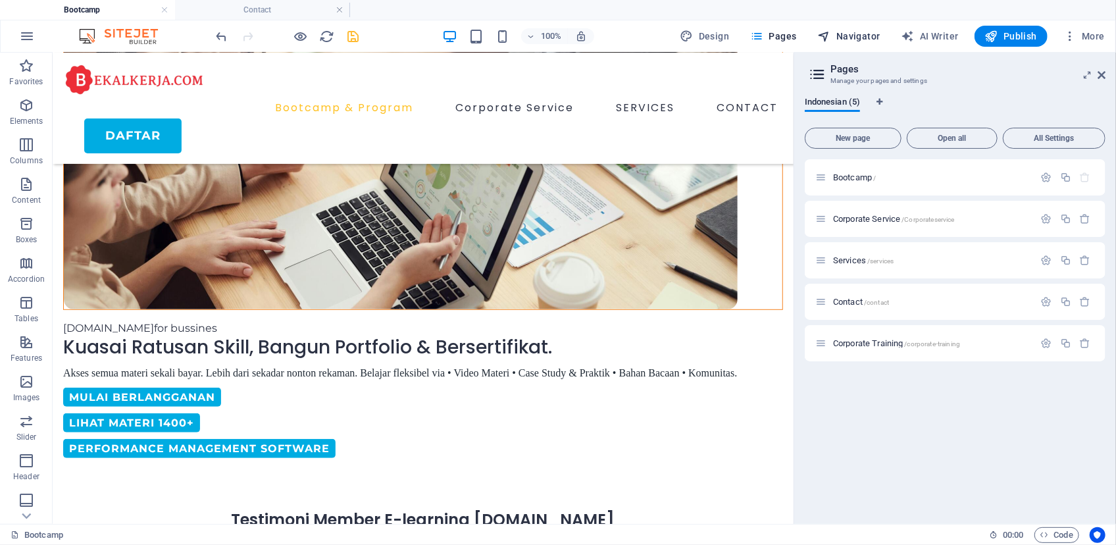
click at [859, 44] on button "Navigator" at bounding box center [849, 36] width 73 height 21
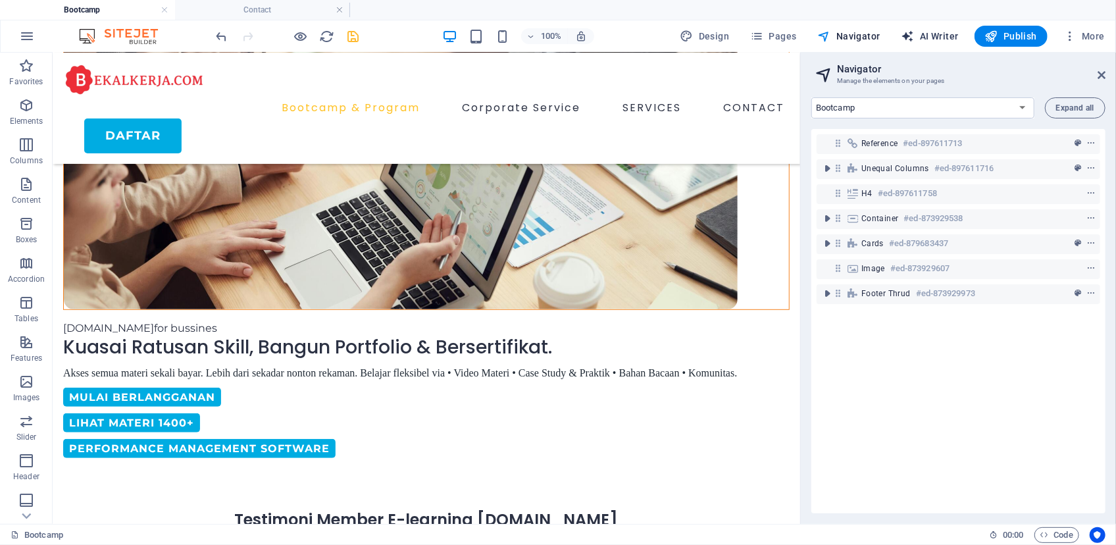
click at [915, 39] on icon "button" at bounding box center [908, 36] width 13 height 13
select select "English"
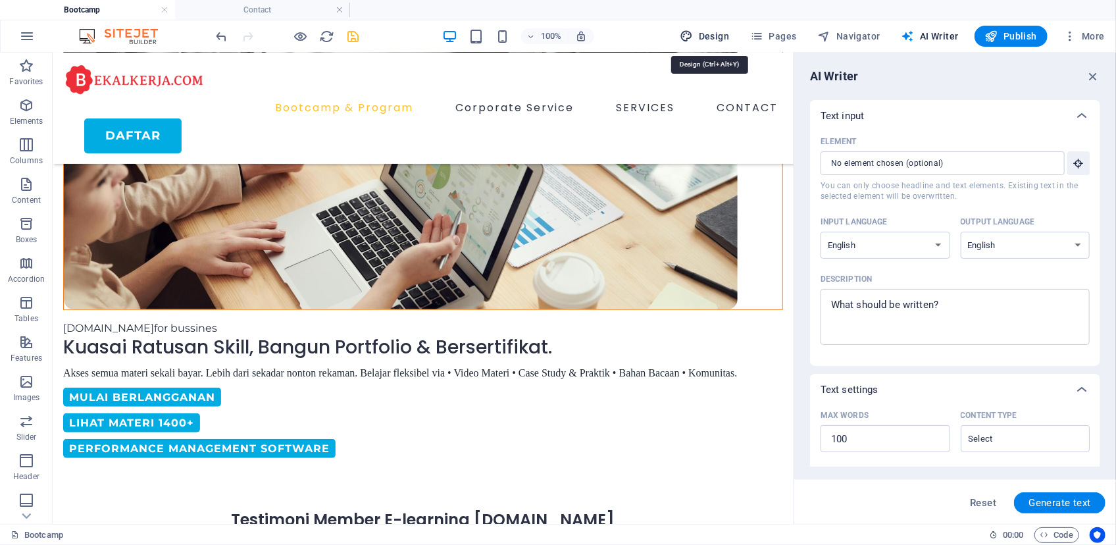
click at [721, 37] on span "Design" at bounding box center [704, 36] width 49 height 13
select select "600"
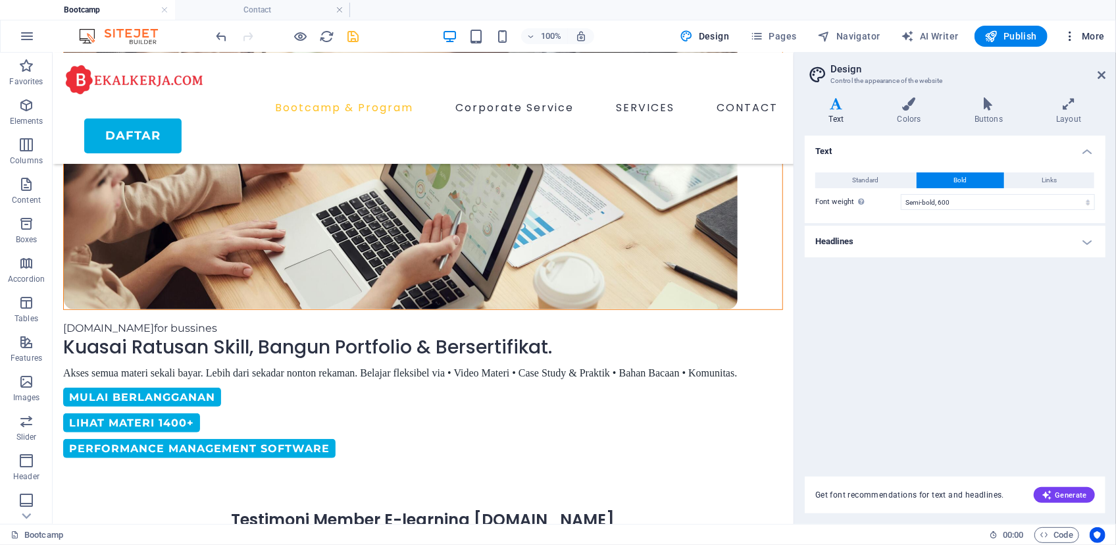
click at [1088, 36] on span "More" at bounding box center [1083, 36] width 41 height 13
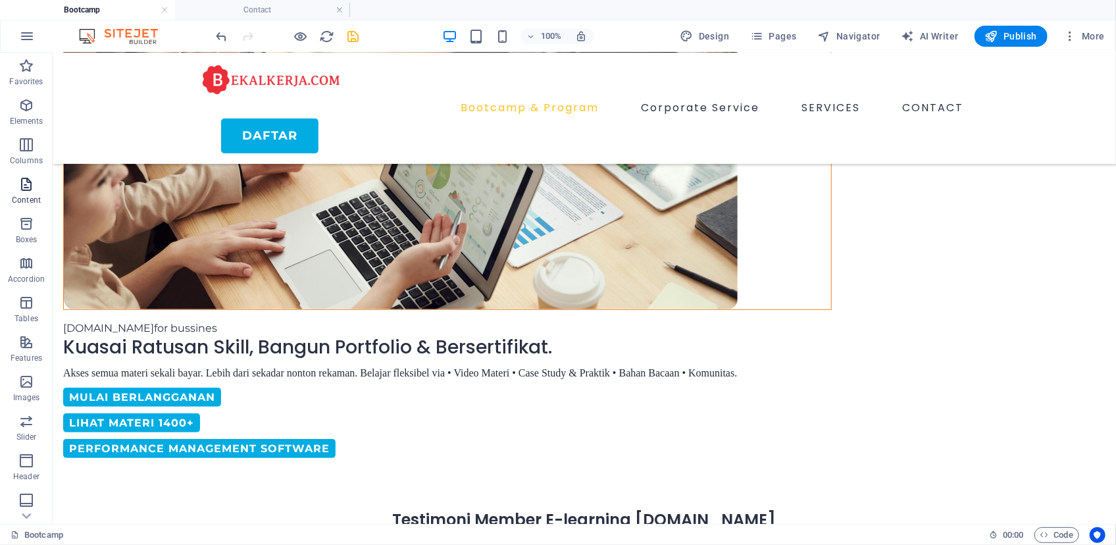
click at [28, 185] on icon "button" at bounding box center [26, 184] width 16 height 16
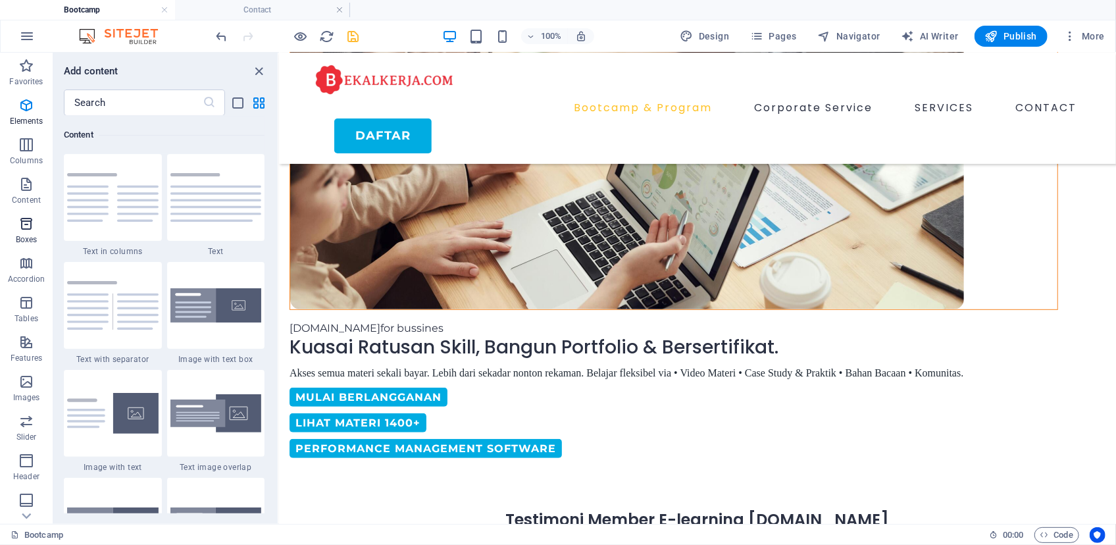
click at [29, 231] on icon "button" at bounding box center [26, 224] width 16 height 16
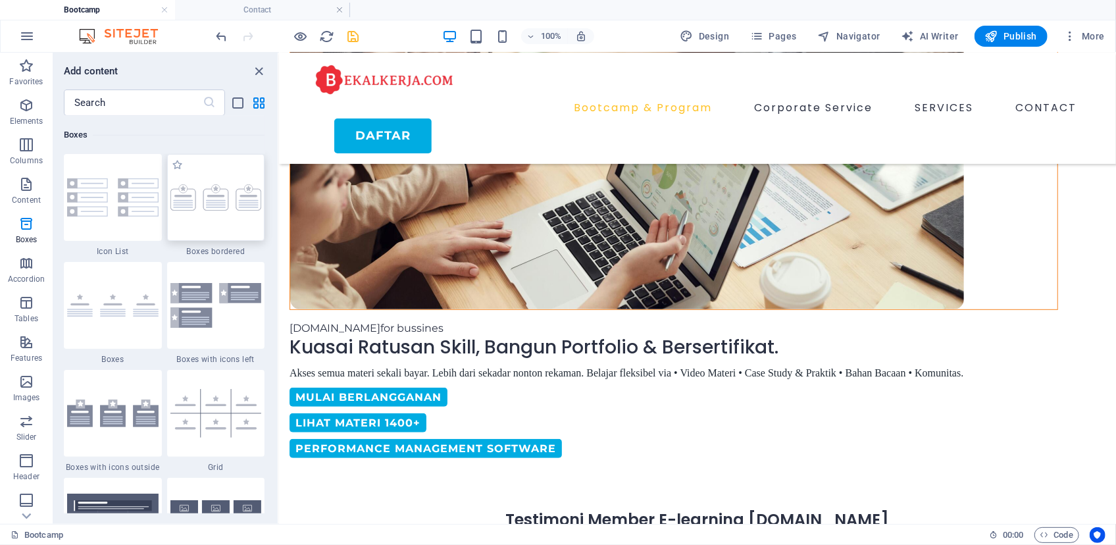
scroll to position [3629, 0]
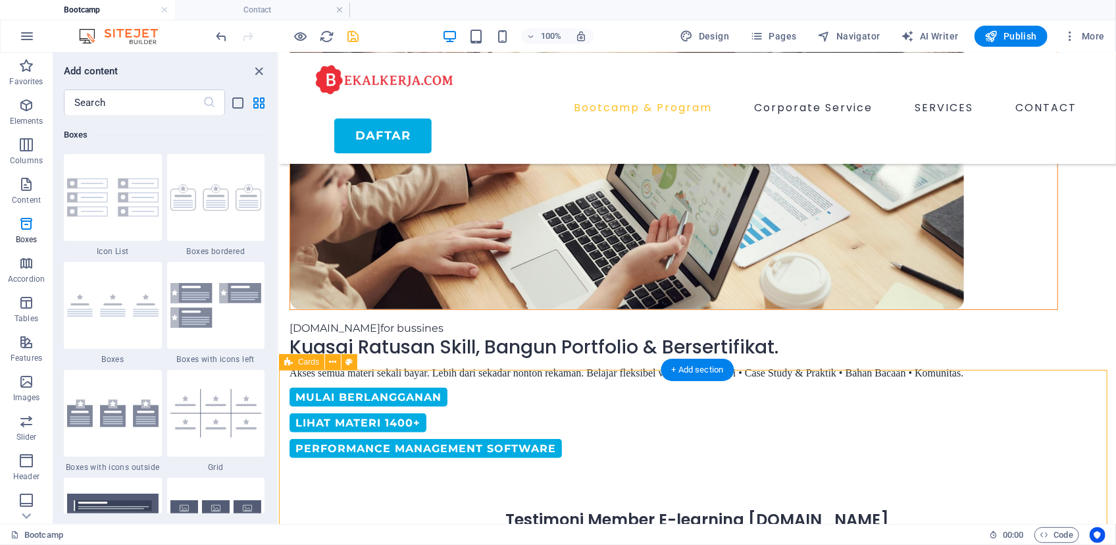
select select "rem"
select select "preset-image-boxes-v3-border"
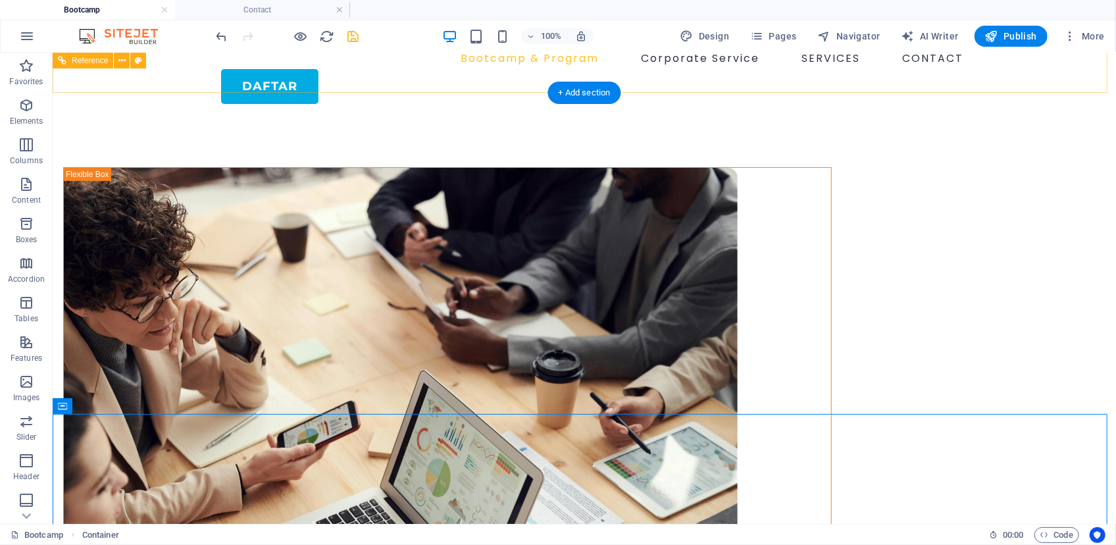
scroll to position [0, 0]
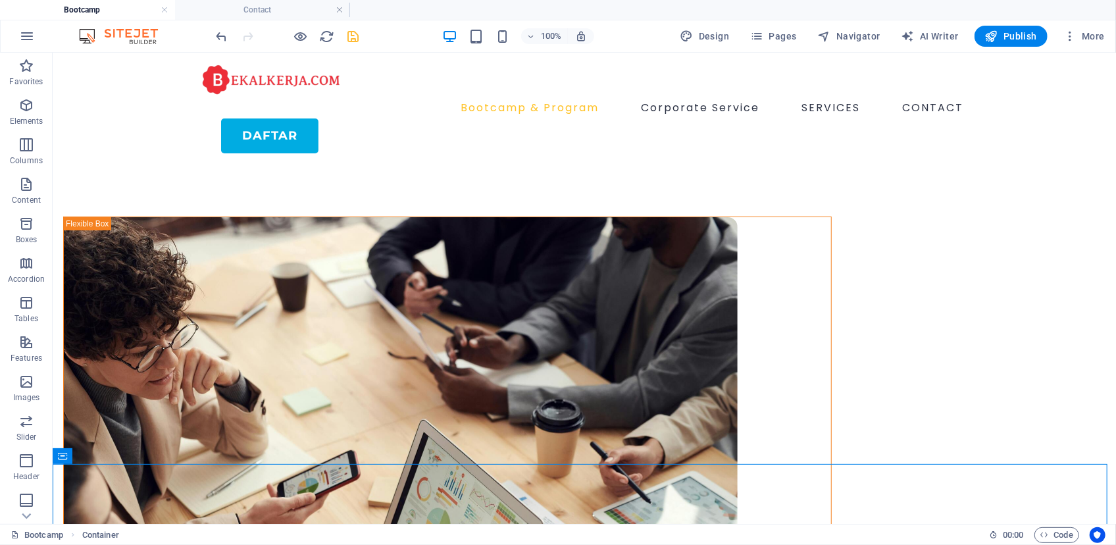
click at [355, 40] on icon "save" at bounding box center [353, 36] width 15 height 15
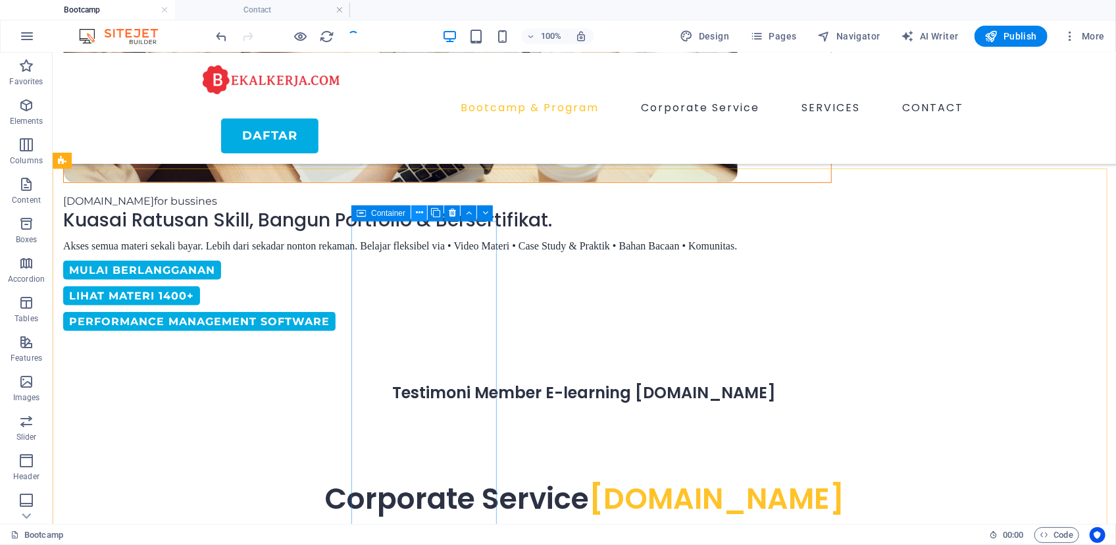
scroll to position [538, 0]
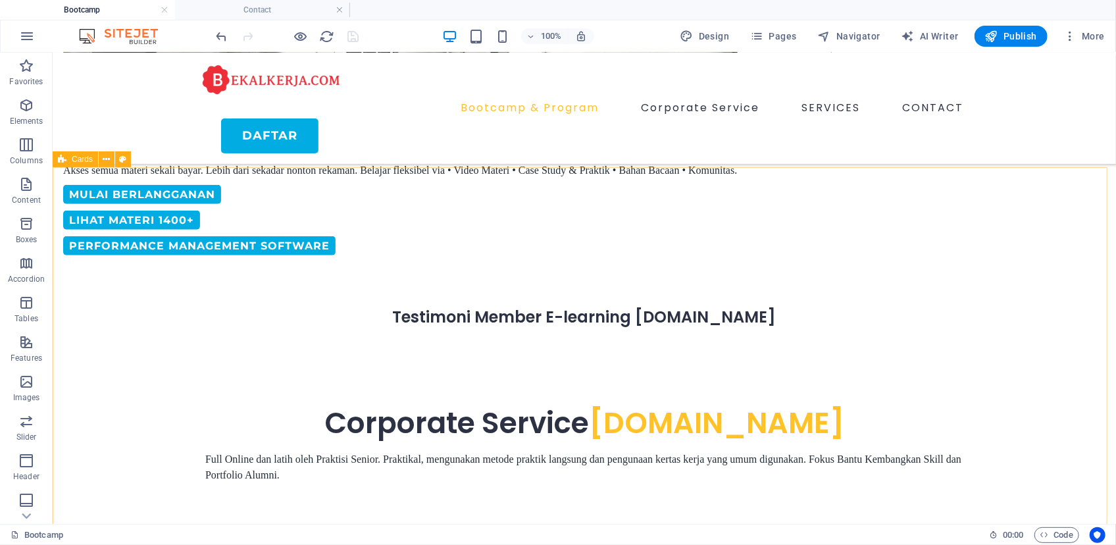
click at [84, 163] on span "Cards" at bounding box center [82, 159] width 21 height 8
select select "rem"
select select "preset-image-boxes-v3-border"
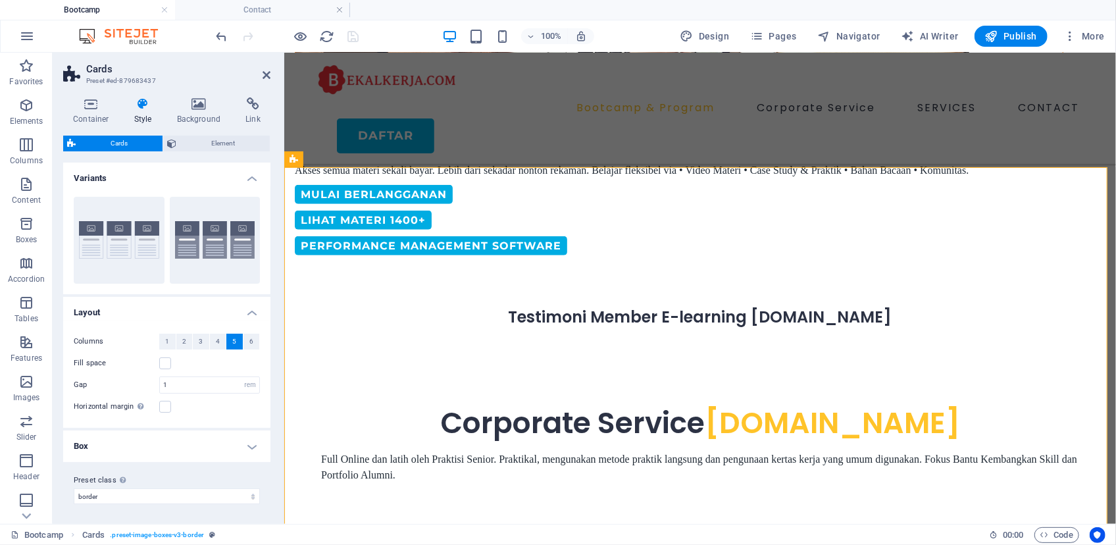
scroll to position [0, 0]
click at [218, 495] on select "insurance border default Add preset class" at bounding box center [167, 496] width 186 height 16
click at [74, 488] on select "insurance border default Add preset class" at bounding box center [167, 496] width 186 height 16
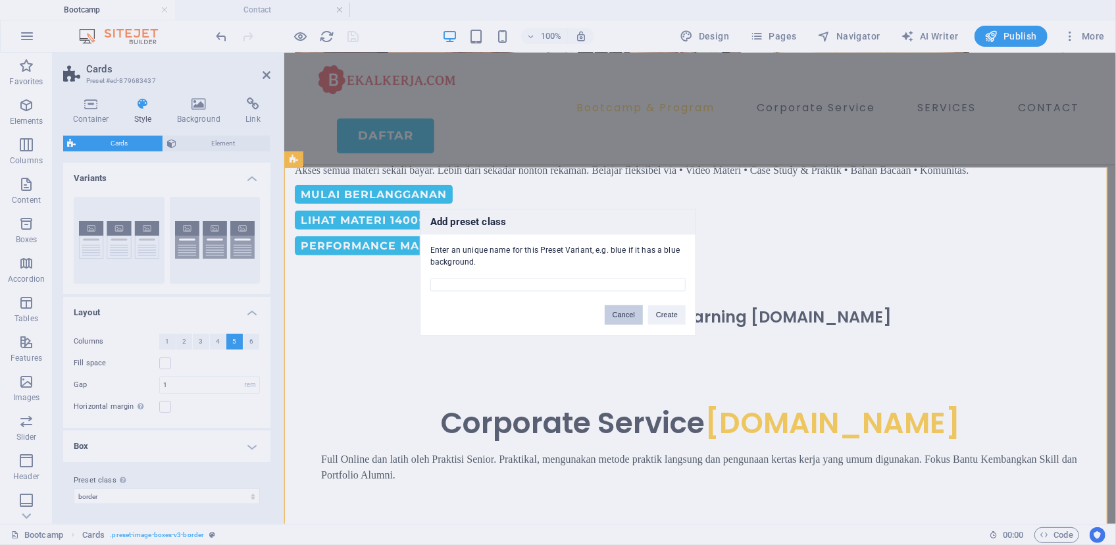
click at [617, 312] on button "Cancel" at bounding box center [624, 315] width 38 height 20
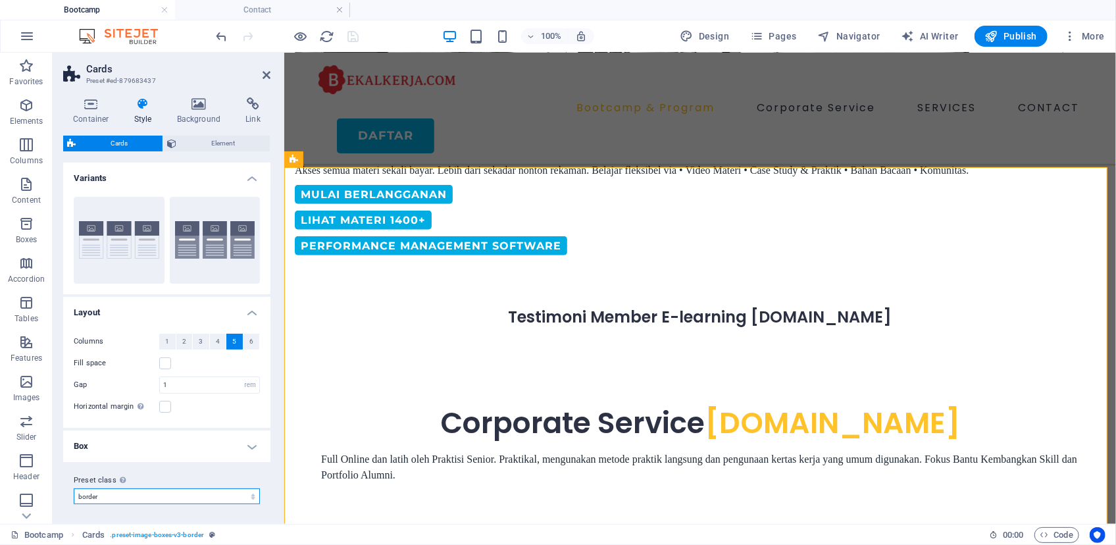
click at [192, 490] on select "insurance border default Add preset class" at bounding box center [167, 496] width 186 height 16
select select "preset-image-boxes-v3-insurance"
click at [74, 488] on select "insurance border default Add preset class" at bounding box center [167, 496] width 186 height 16
type input "120"
select select "px"
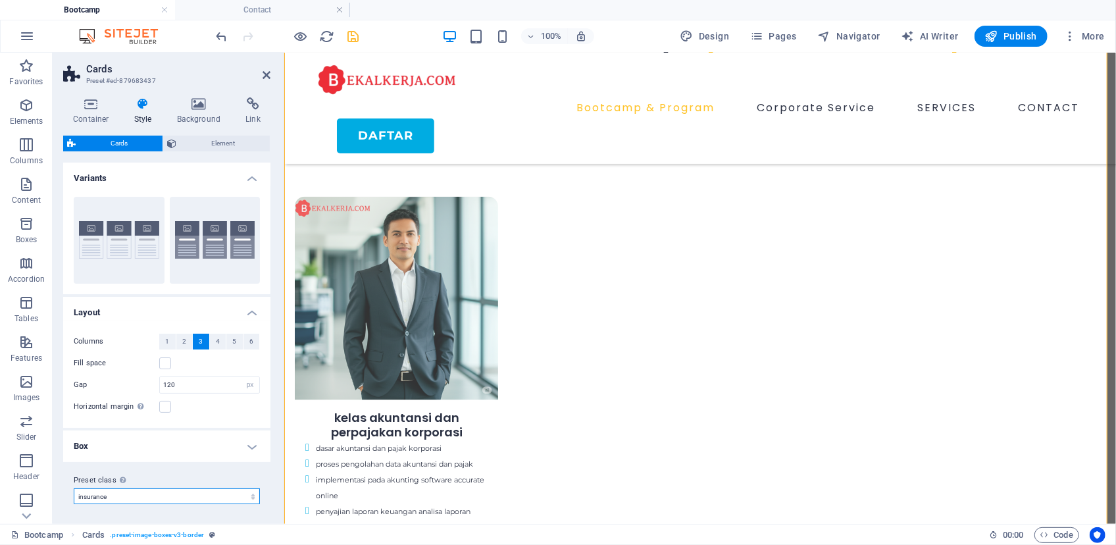
click at [152, 495] on select "insurance border default Add preset class" at bounding box center [167, 496] width 186 height 16
select select "preset-image-boxes-v3-border"
click at [74, 488] on select "insurance border default Add preset class" at bounding box center [167, 496] width 186 height 16
type input "1"
select select "rem"
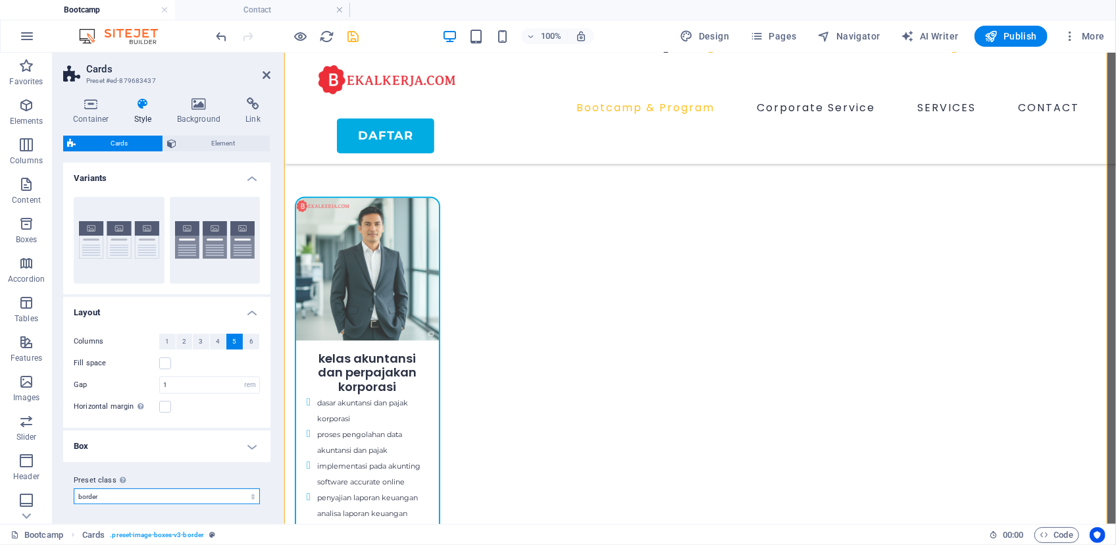
click at [151, 493] on select "insurance border default Add preset class" at bounding box center [167, 496] width 186 height 16
click at [74, 488] on select "insurance border default Add preset class" at bounding box center [167, 496] width 186 height 16
select select "preset-image-boxes-v3-default"
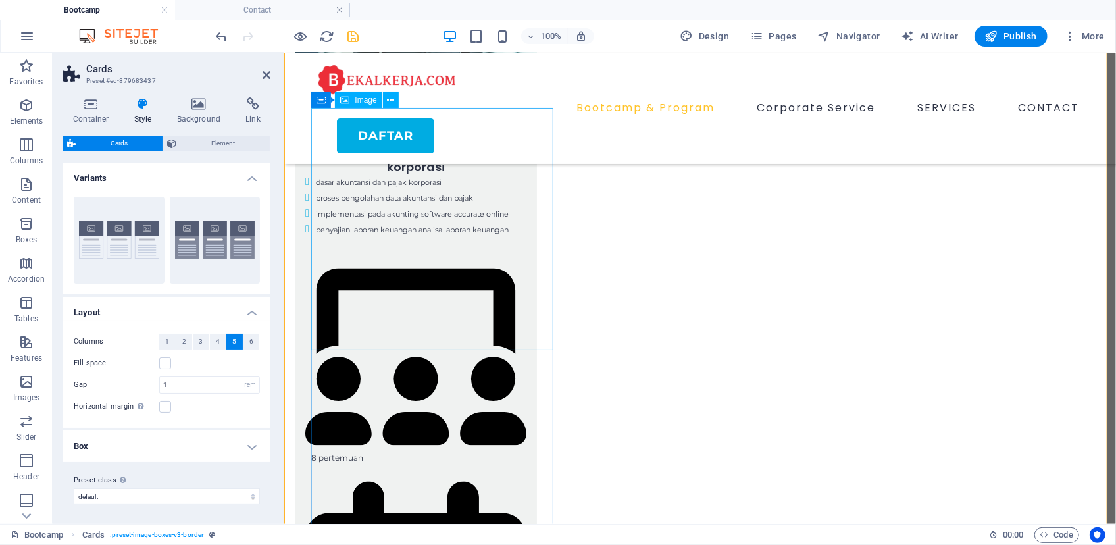
scroll to position [1196, 0]
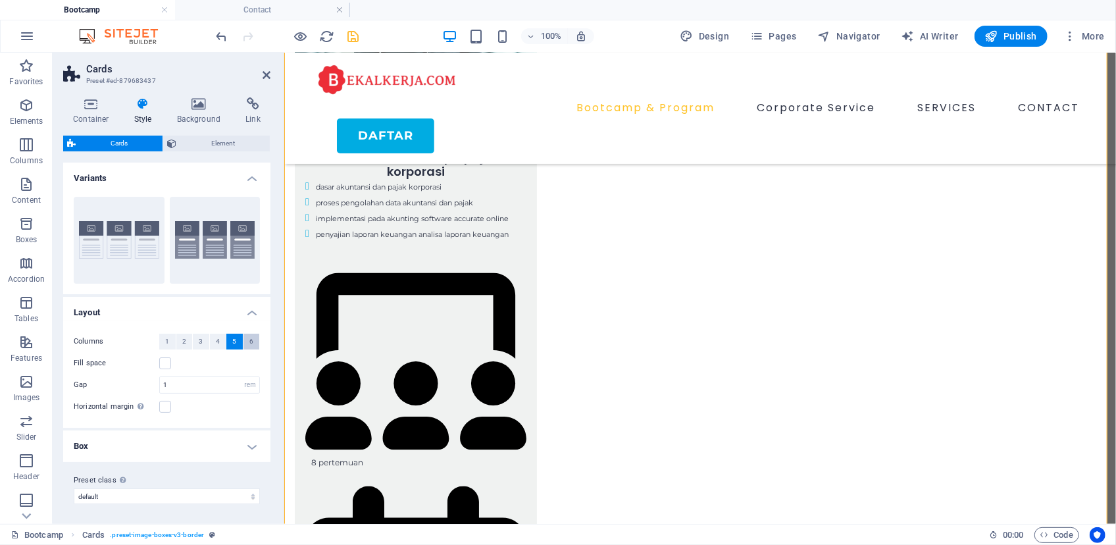
click at [250, 340] on span "6" at bounding box center [251, 342] width 4 height 16
click at [232, 342] on span "5" at bounding box center [234, 342] width 4 height 16
click at [257, 415] on div "Columns 1 2 3 4 5 6 Fill space Gap 1 px rem % vw vh Horizontal margin Only if t…" at bounding box center [167, 373] width 213 height 107
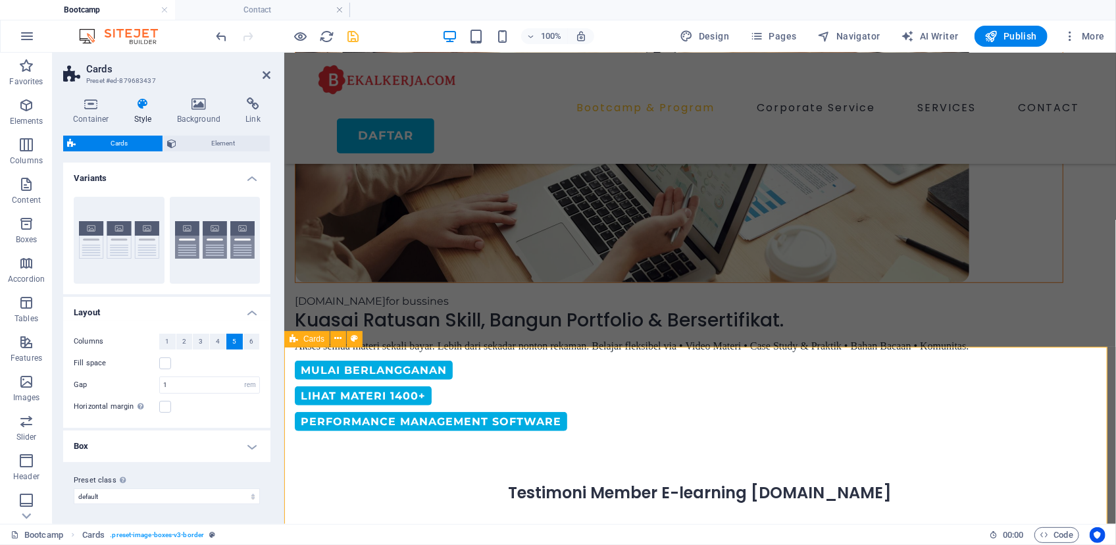
scroll to position [359, 0]
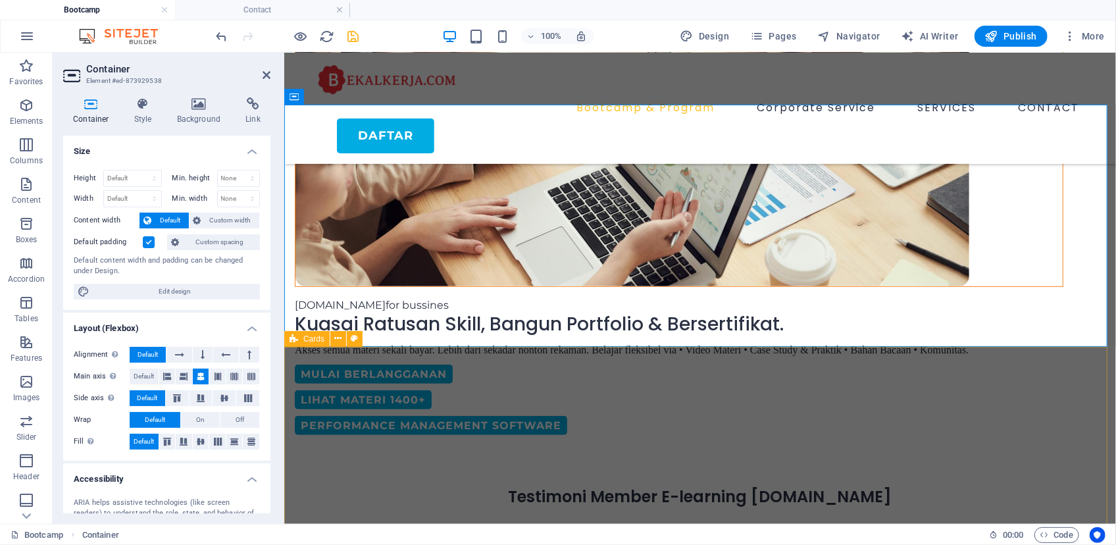
select select "rem"
select select "preset-image-boxes-v3-default"
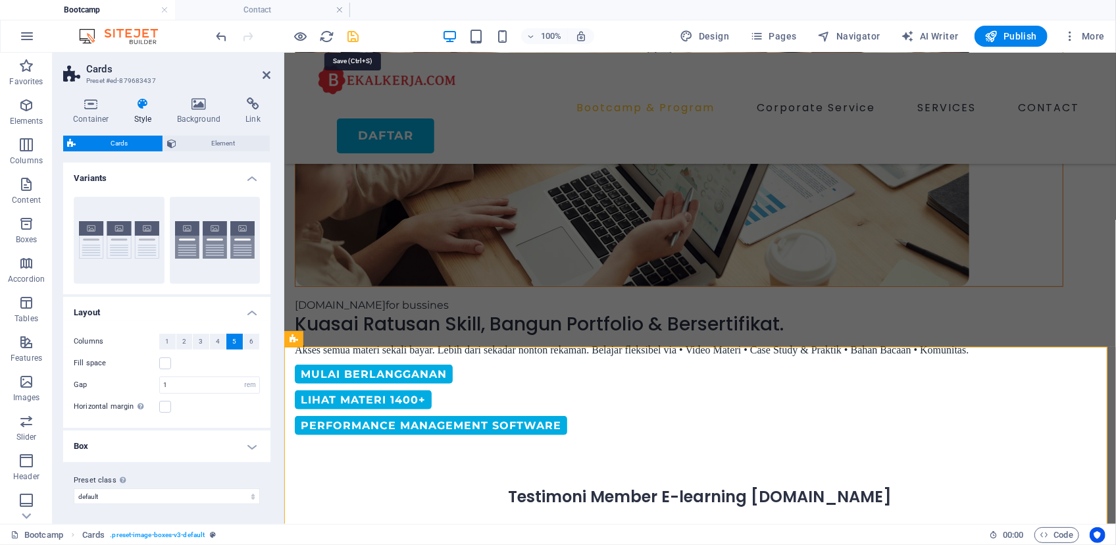
click at [352, 39] on icon "save" at bounding box center [353, 36] width 15 height 15
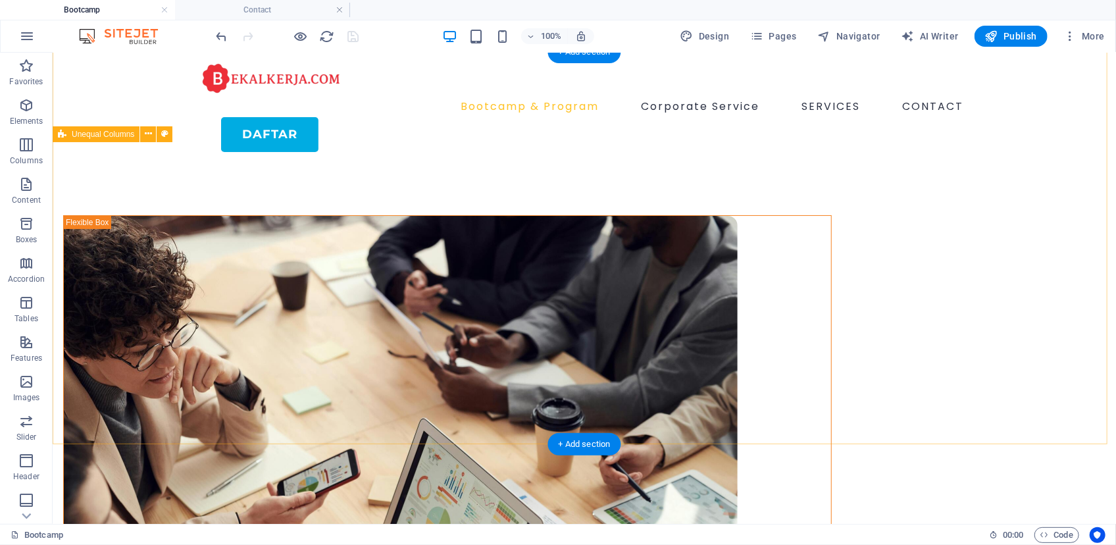
scroll to position [0, 0]
